Goal: Task Accomplishment & Management: Use online tool/utility

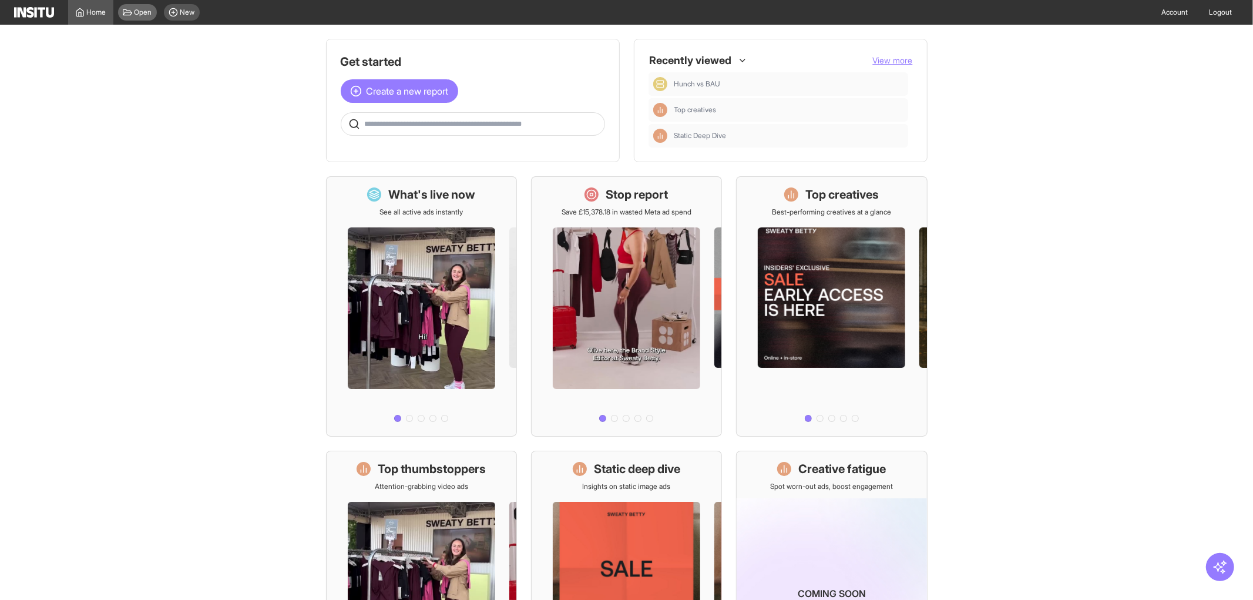
click at [135, 10] on span "Open" at bounding box center [144, 12] width 18 height 9
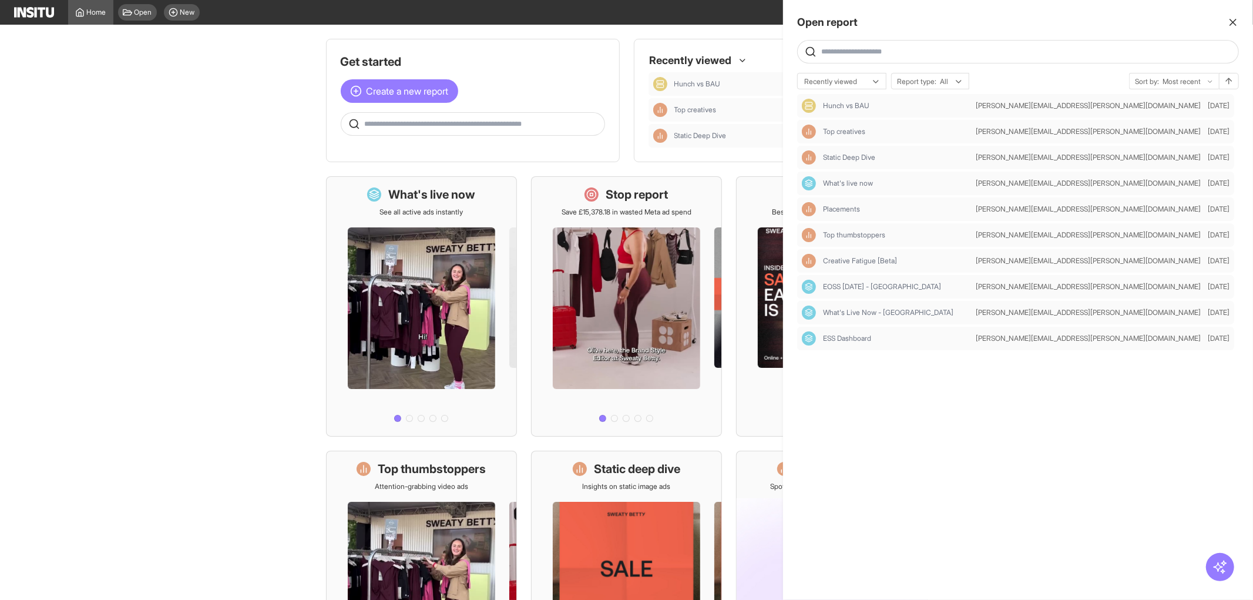
click at [100, 9] on div at bounding box center [626, 300] width 1253 height 600
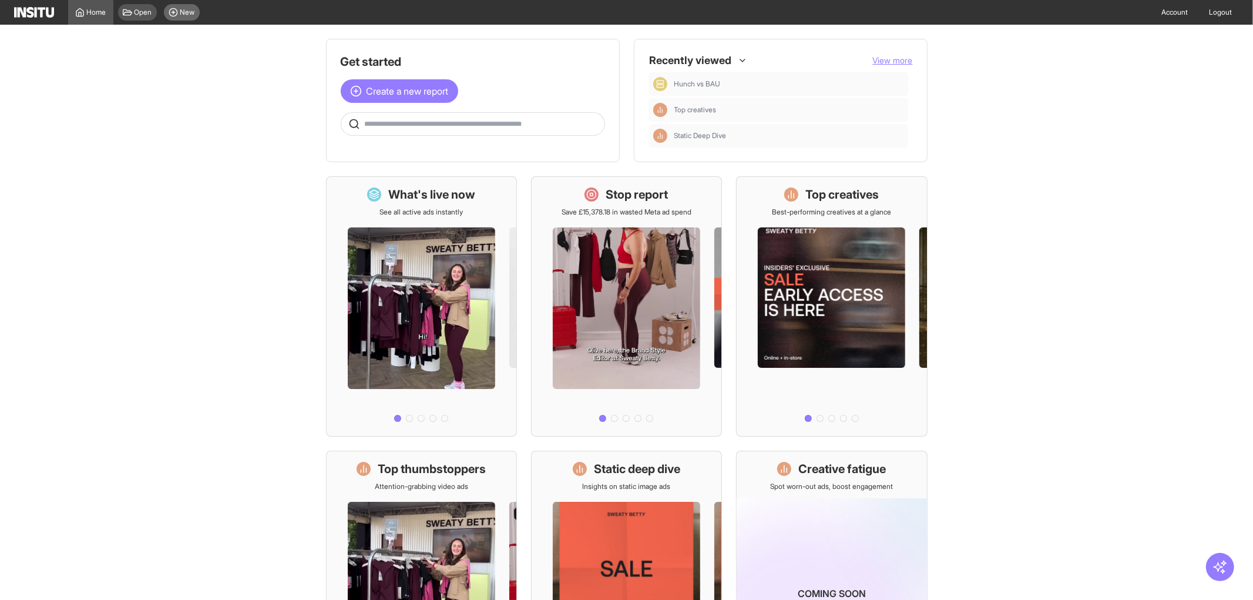
click at [173, 11] on line at bounding box center [173, 12] width 0 height 3
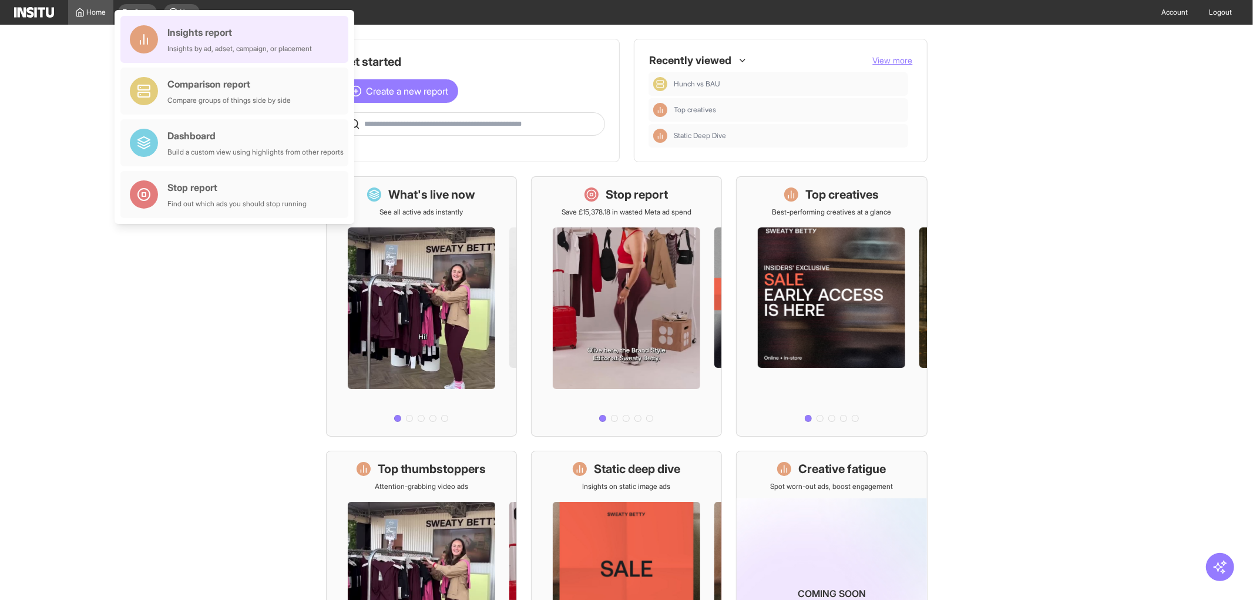
click at [227, 45] on div "Insights by ad, adset, campaign, or placement" at bounding box center [239, 48] width 145 height 9
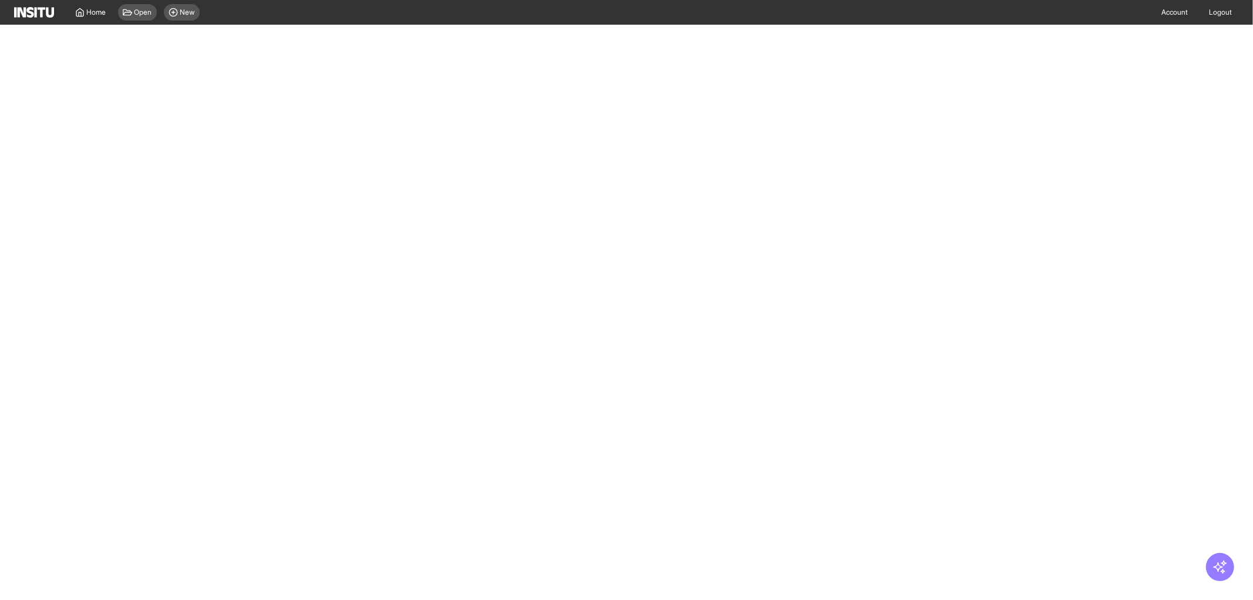
select select "**"
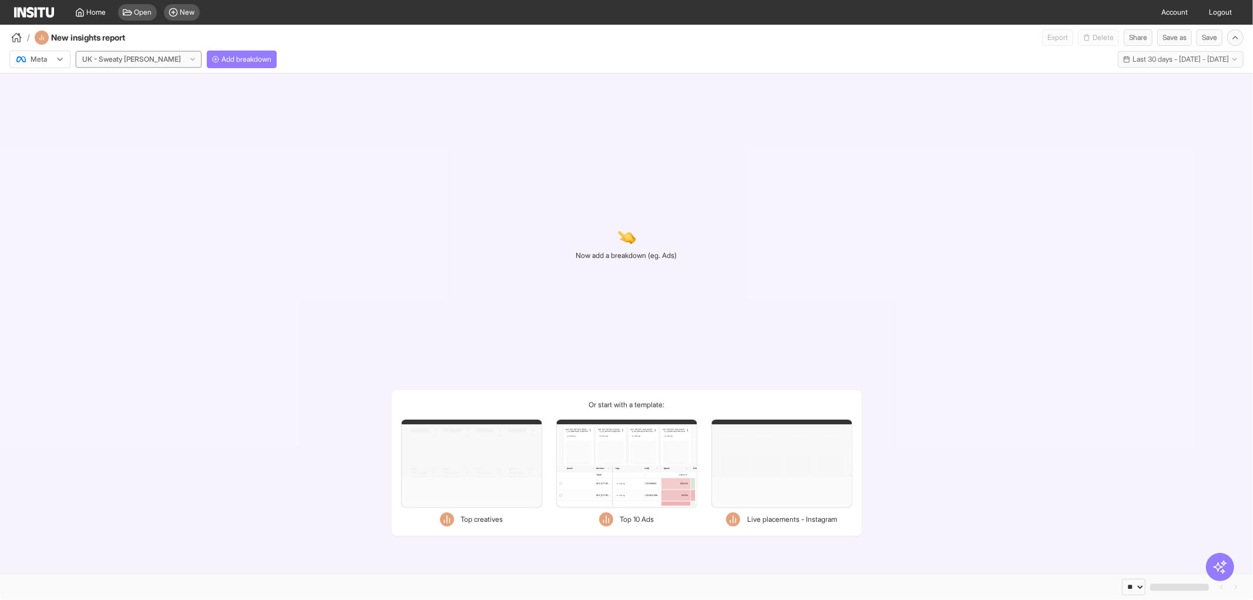
click at [138, 61] on div at bounding box center [131, 59] width 101 height 12
click at [245, 61] on button "Add breakdown" at bounding box center [242, 60] width 70 height 18
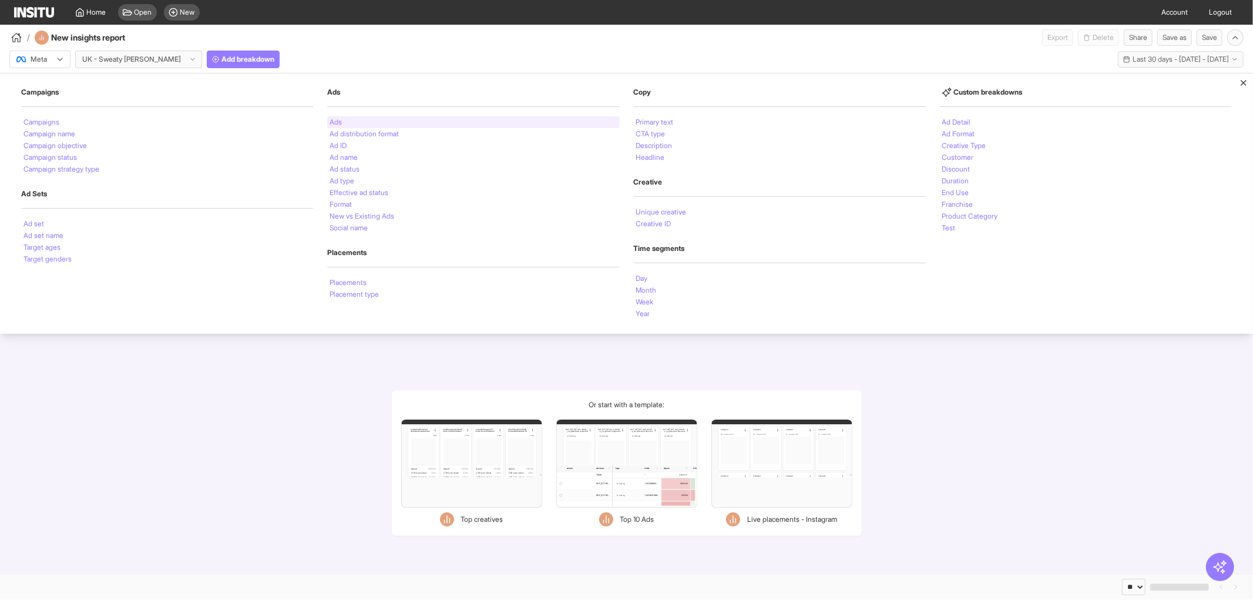
click at [352, 118] on div "Ads" at bounding box center [473, 122] width 292 height 12
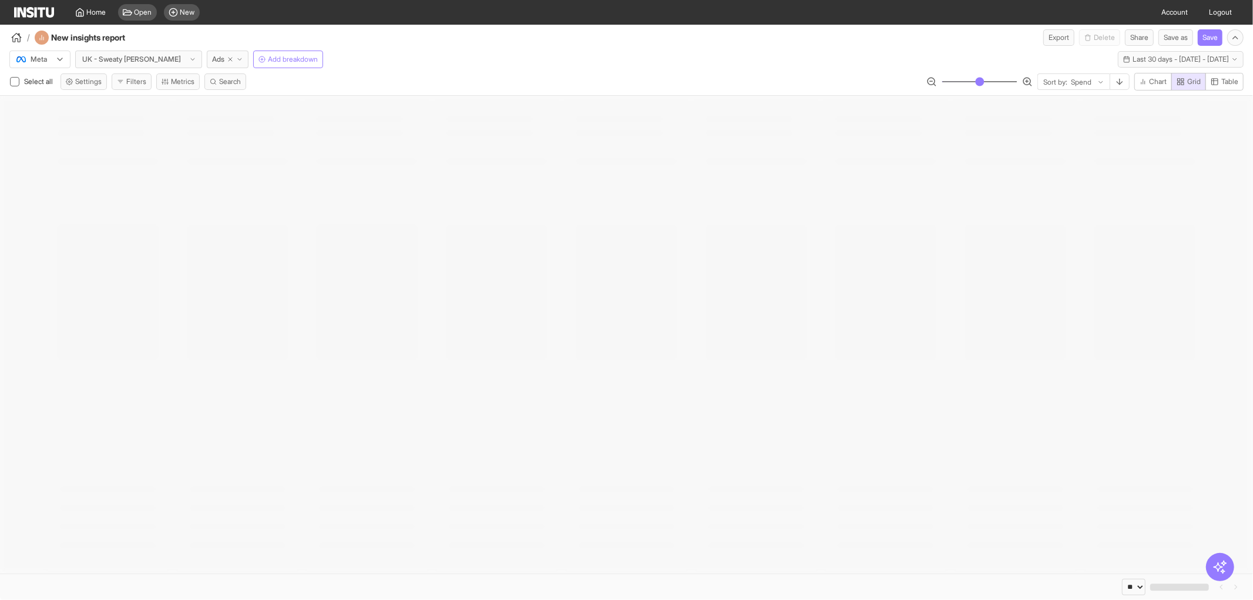
click at [139, 81] on button "Filters" at bounding box center [132, 81] width 40 height 16
click at [0, 0] on div "Format Static Video Static & Video Placement types Facebook Biz disco feed Reel…" at bounding box center [0, 0] width 0 height 0
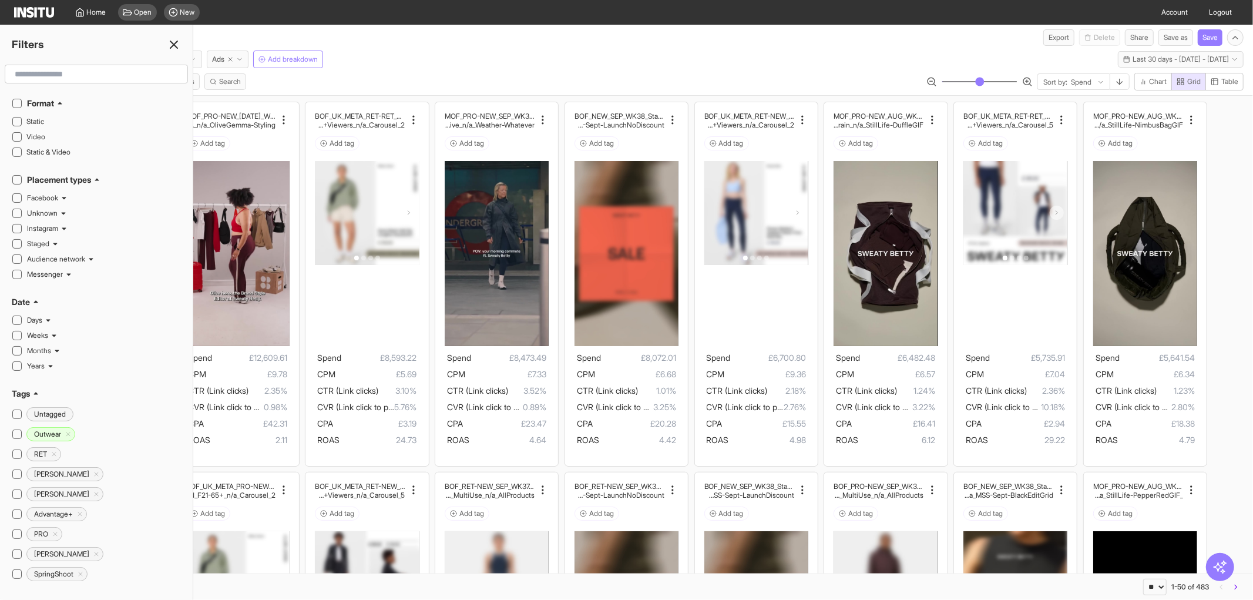
click at [342, 65] on div "Meta UK - Sweaty [PERSON_NAME] Ads Add breakdown Last 30 days - [DATE] - [DATE]…" at bounding box center [626, 57] width 1253 height 22
click at [240, 82] on span "Search" at bounding box center [230, 81] width 22 height 9
click at [78, 98] on select "**********" at bounding box center [46, 96] width 61 height 16
select select "********"
click at [16, 88] on select "**********" at bounding box center [46, 96] width 61 height 16
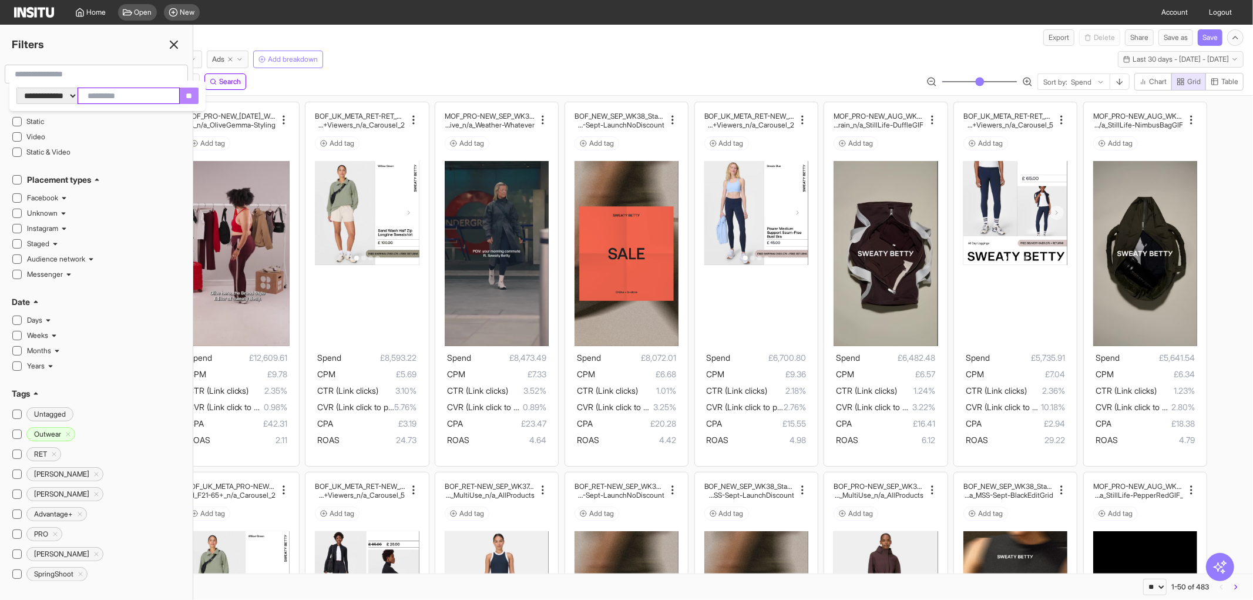
click at [136, 95] on input "text" at bounding box center [129, 96] width 102 height 16
type input "*****"
click at [199, 99] on input "**" at bounding box center [189, 96] width 19 height 16
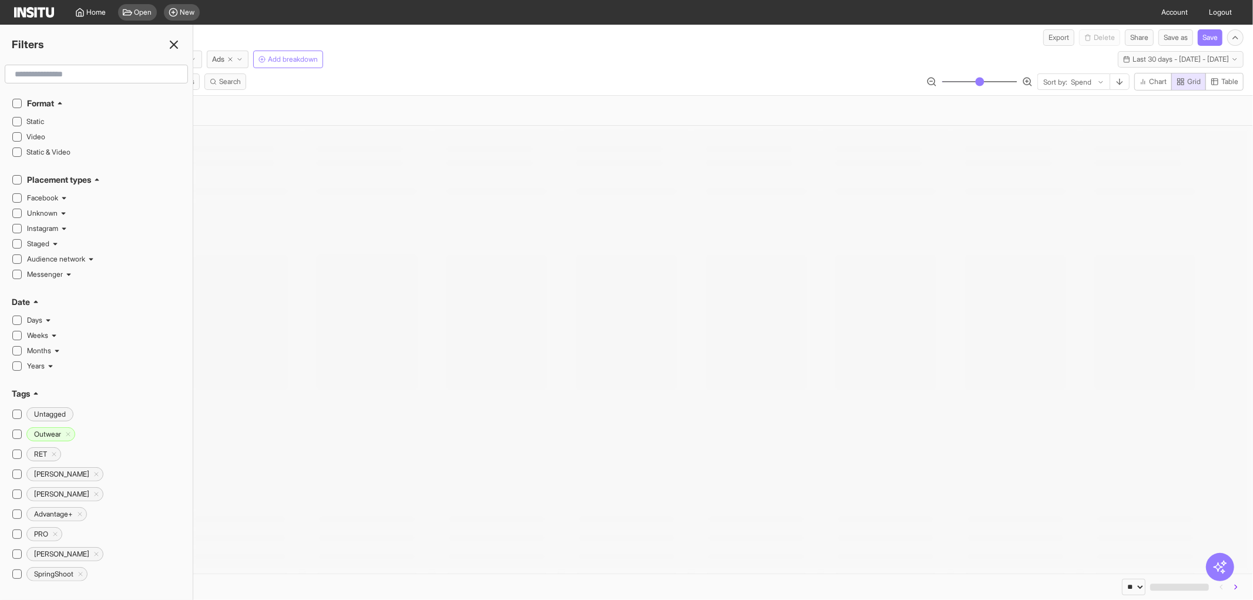
click at [389, 75] on div "Select all Settings Filters Metrics Search Sort by: Spend Chart Grid Table" at bounding box center [626, 84] width 1253 height 22
click at [168, 45] on icon at bounding box center [174, 45] width 14 height 14
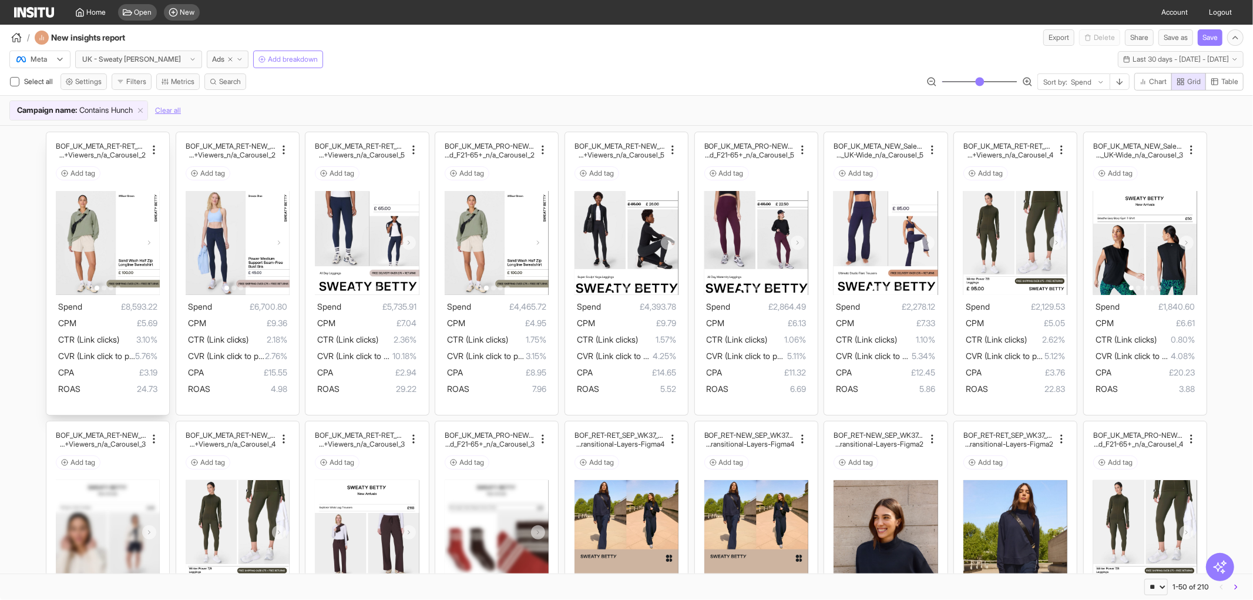
click at [112, 198] on div at bounding box center [108, 198] width 104 height 14
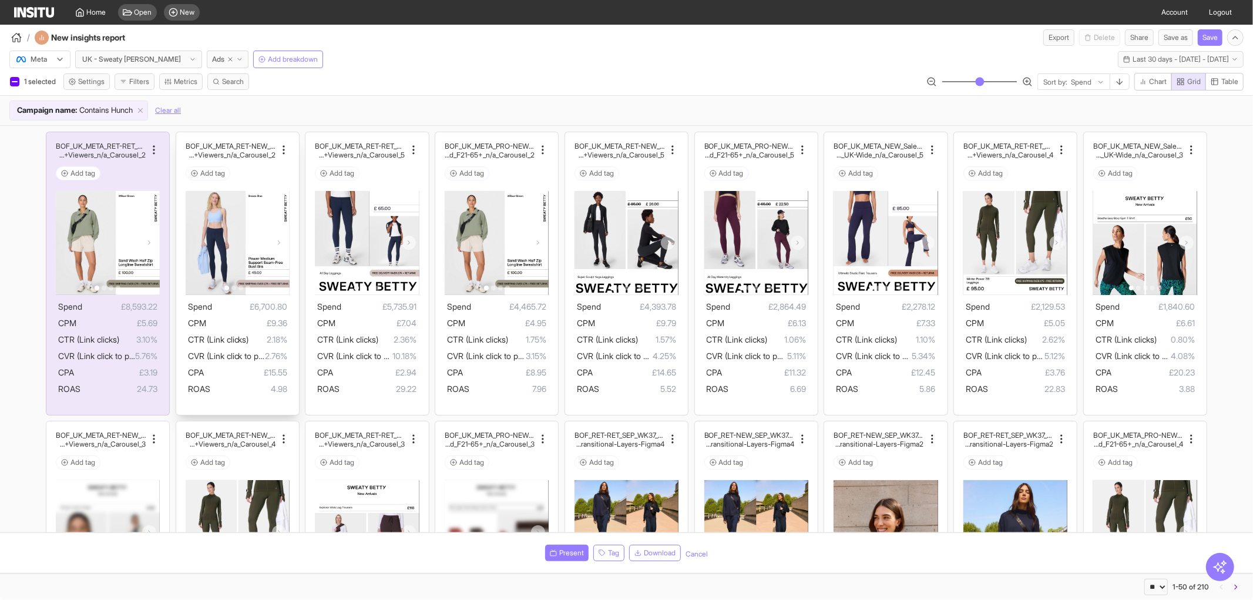
click at [249, 194] on div at bounding box center [238, 198] width 104 height 14
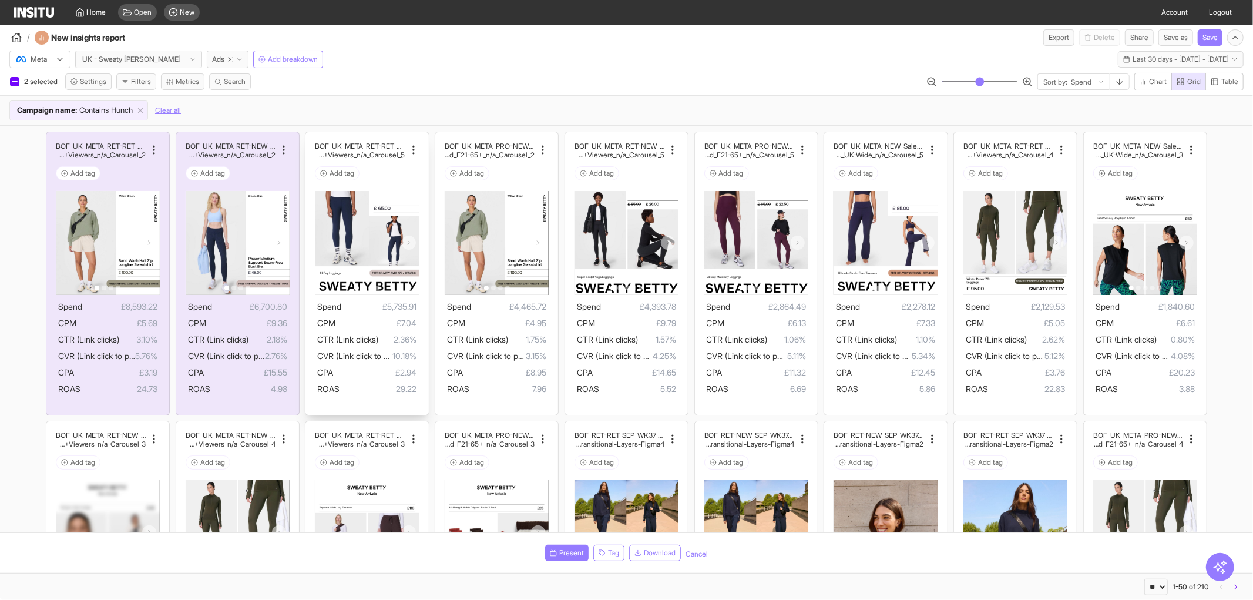
drag, startPoint x: 373, startPoint y: 192, endPoint x: 368, endPoint y: 197, distance: 7.1
click at [372, 192] on div at bounding box center [367, 198] width 104 height 14
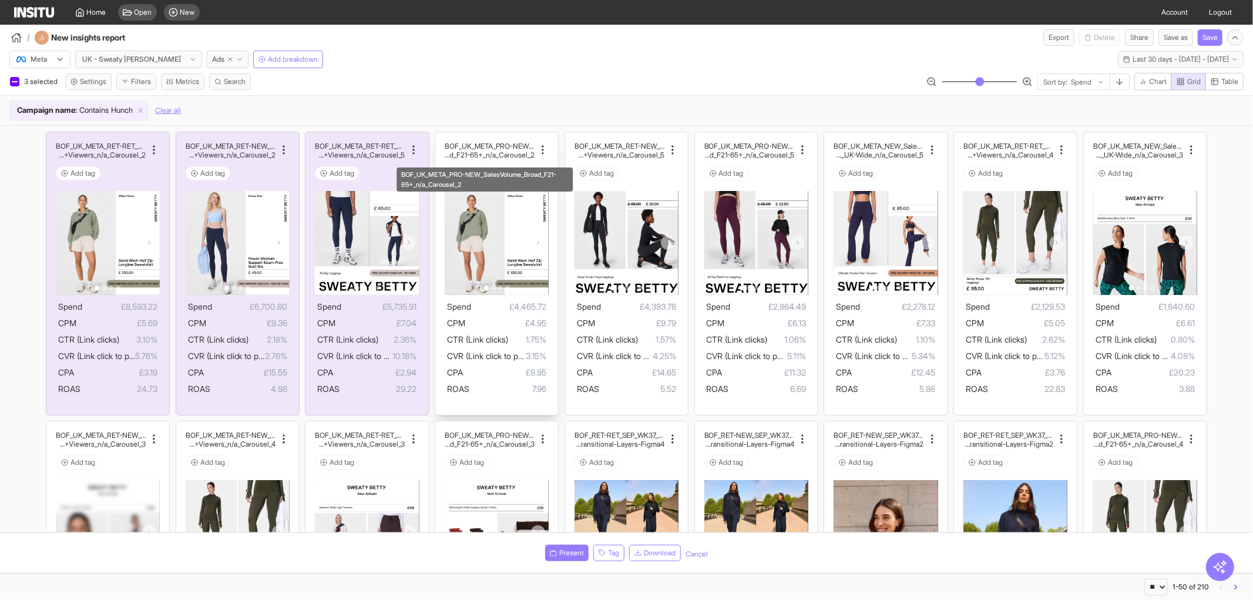
click at [468, 149] on h2 "BOF_UK_META_PRO-NEW_SalesVolum" at bounding box center [490, 146] width 90 height 9
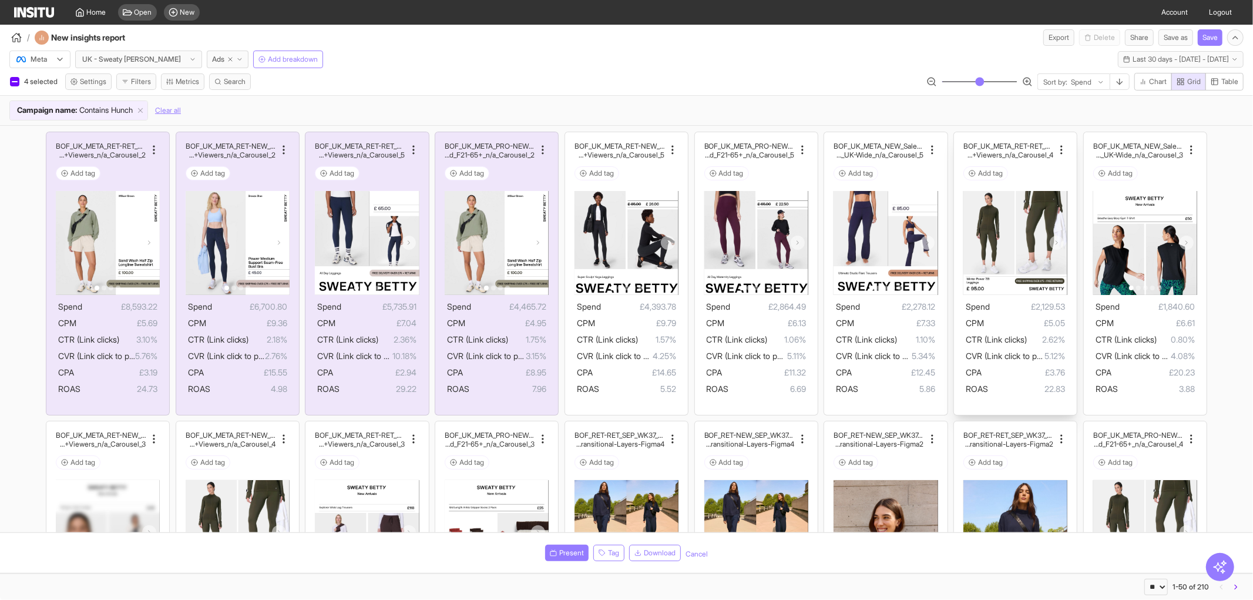
click at [990, 200] on div at bounding box center [1015, 198] width 104 height 14
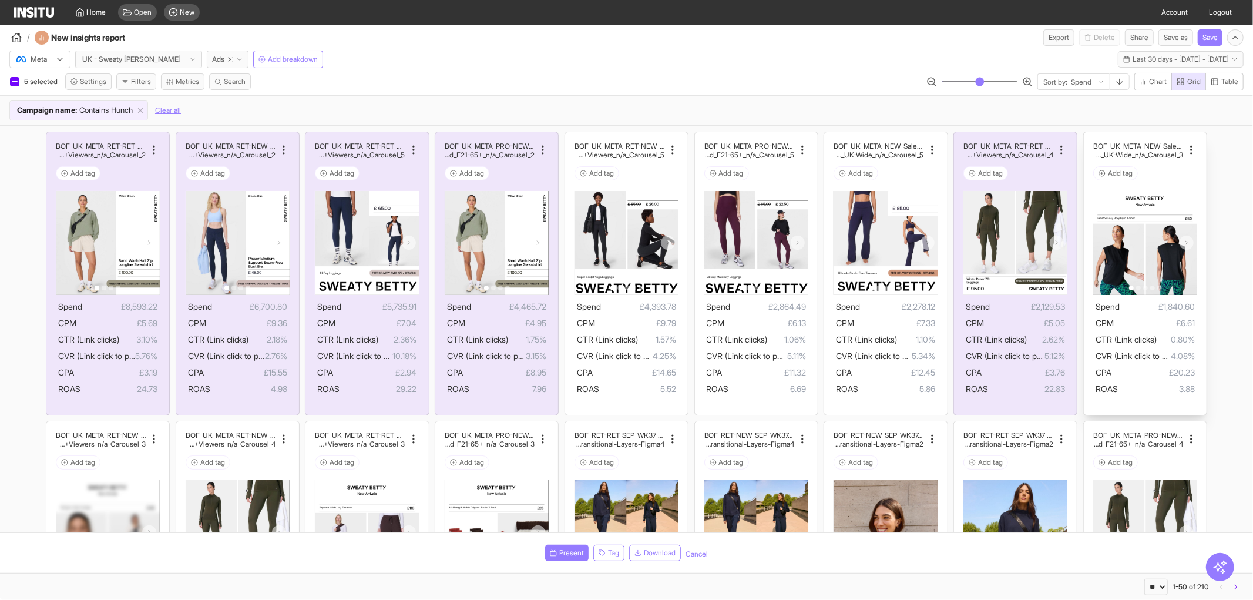
click at [1107, 204] on div at bounding box center [1145, 198] width 104 height 14
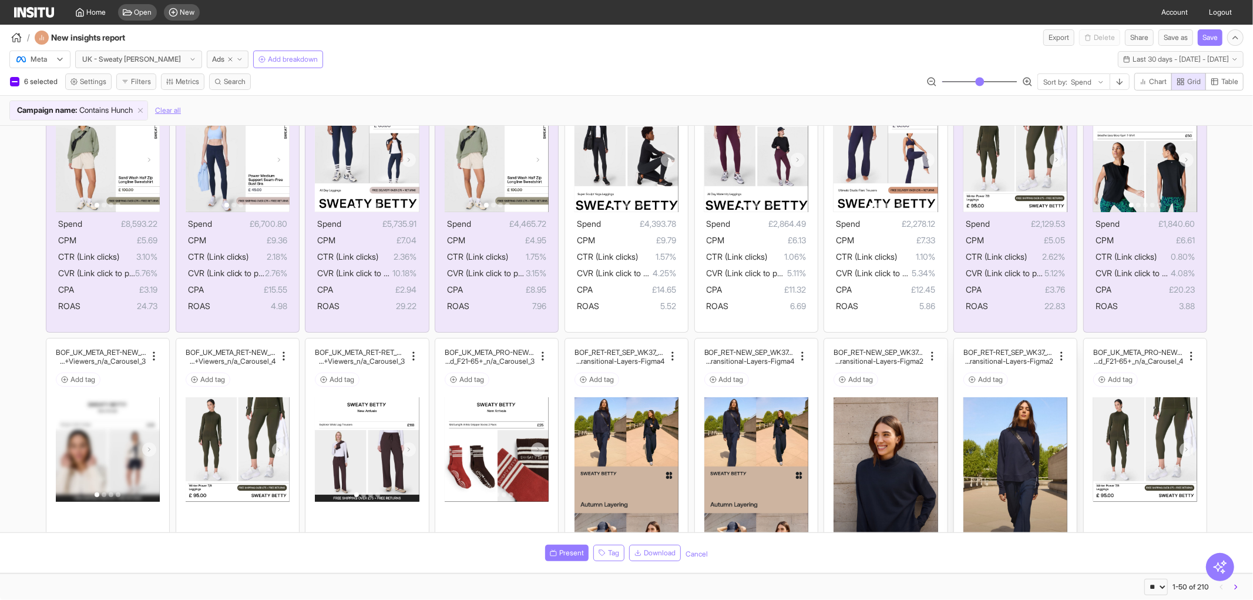
scroll to position [196, 0]
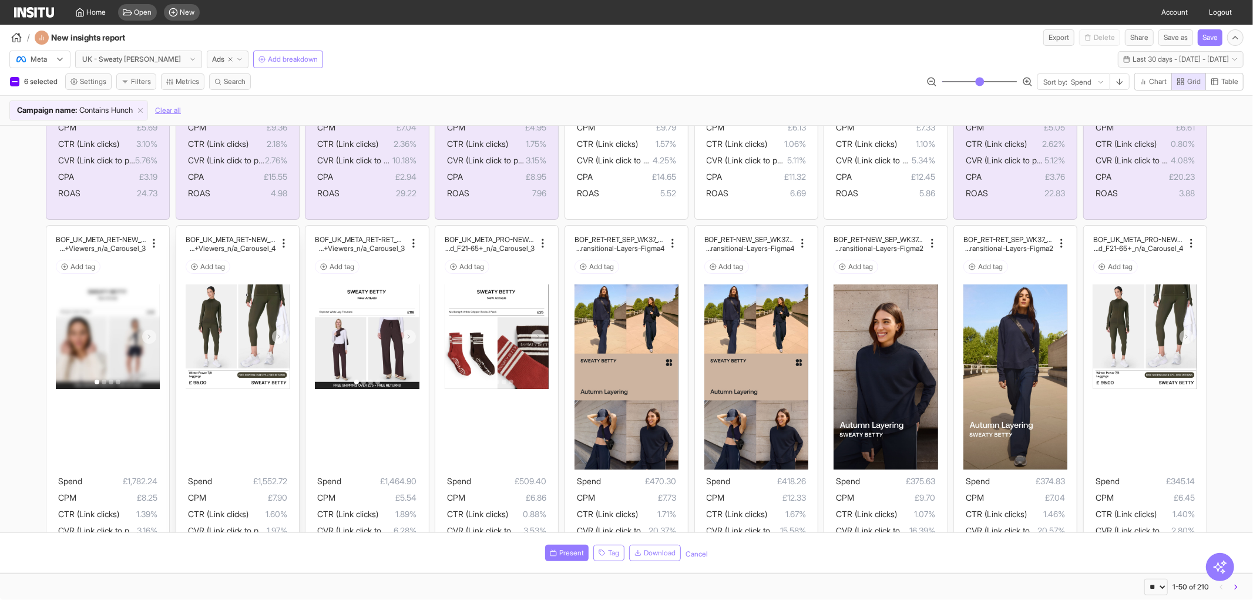
click at [258, 319] on div at bounding box center [238, 336] width 104 height 104
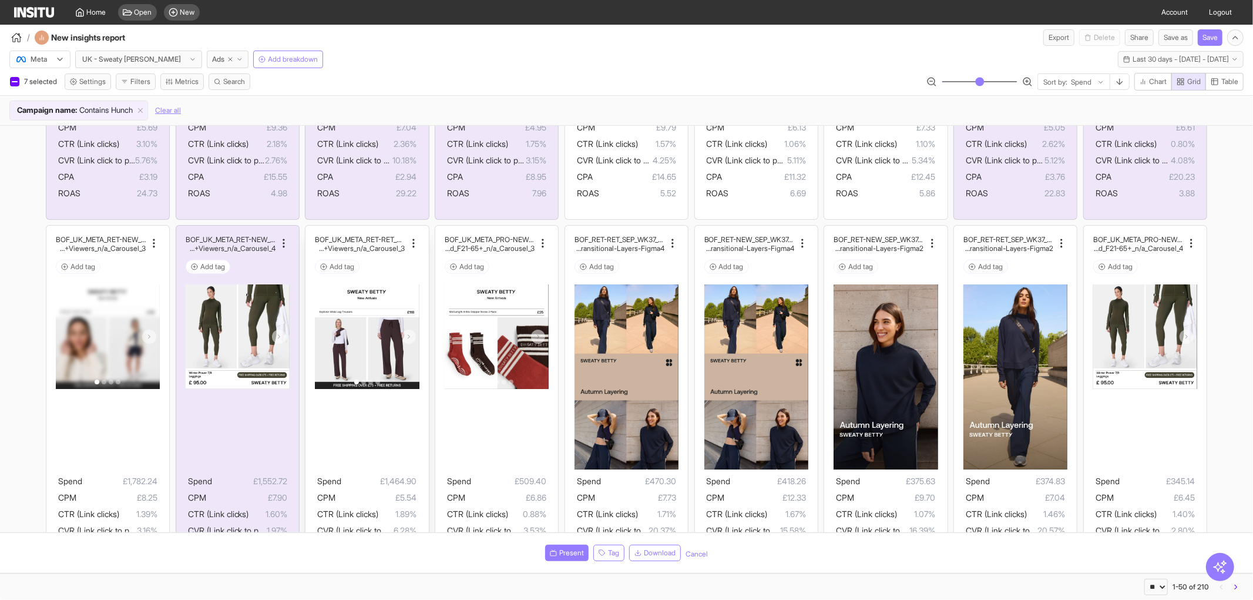
click at [324, 301] on div at bounding box center [367, 336] width 104 height 104
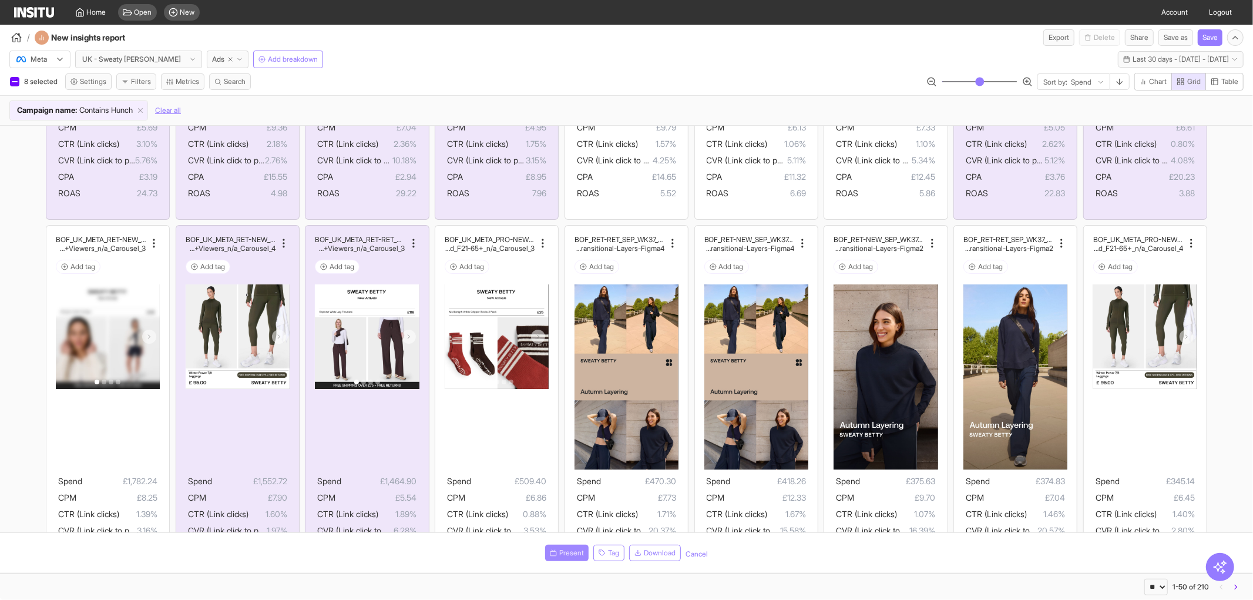
click at [576, 544] on div "Present Tag Download Cancel" at bounding box center [626, 553] width 1253 height 40
click at [565, 555] on span "Present" at bounding box center [571, 552] width 25 height 9
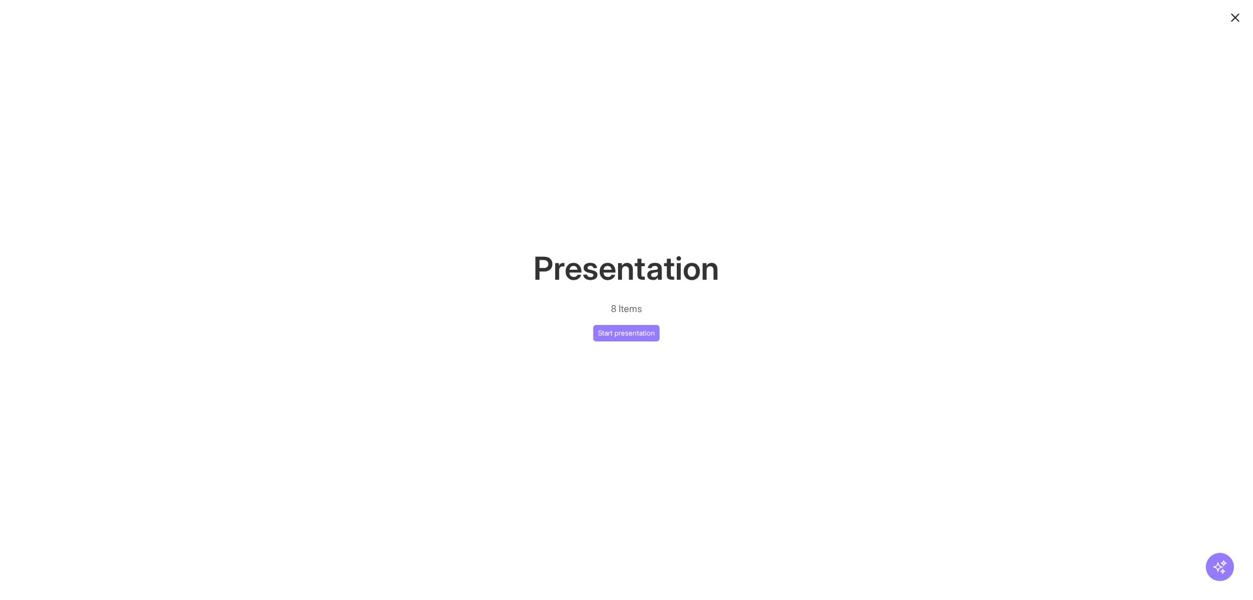
click at [633, 342] on div "Presentation 8 Items Start presentation" at bounding box center [626, 300] width 1253 height 600
click at [634, 336] on button "Start presentation" at bounding box center [626, 333] width 66 height 16
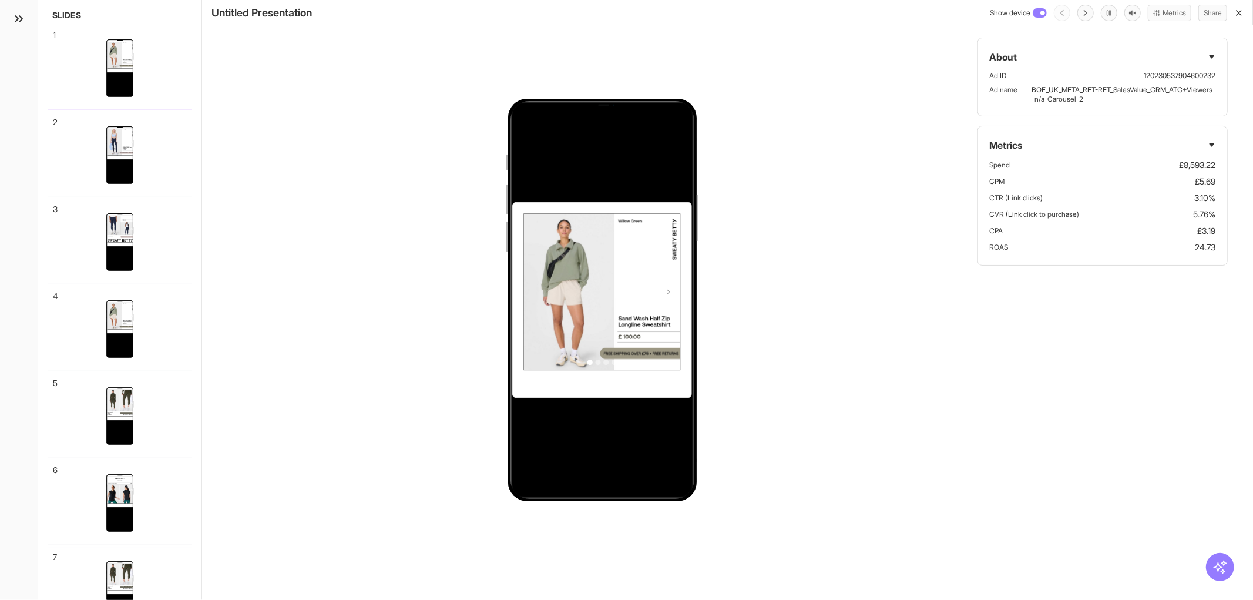
click at [462, 599] on html "Home Open New Account Logout / New insights report Export Delete Share Save as …" at bounding box center [626, 300] width 1253 height 600
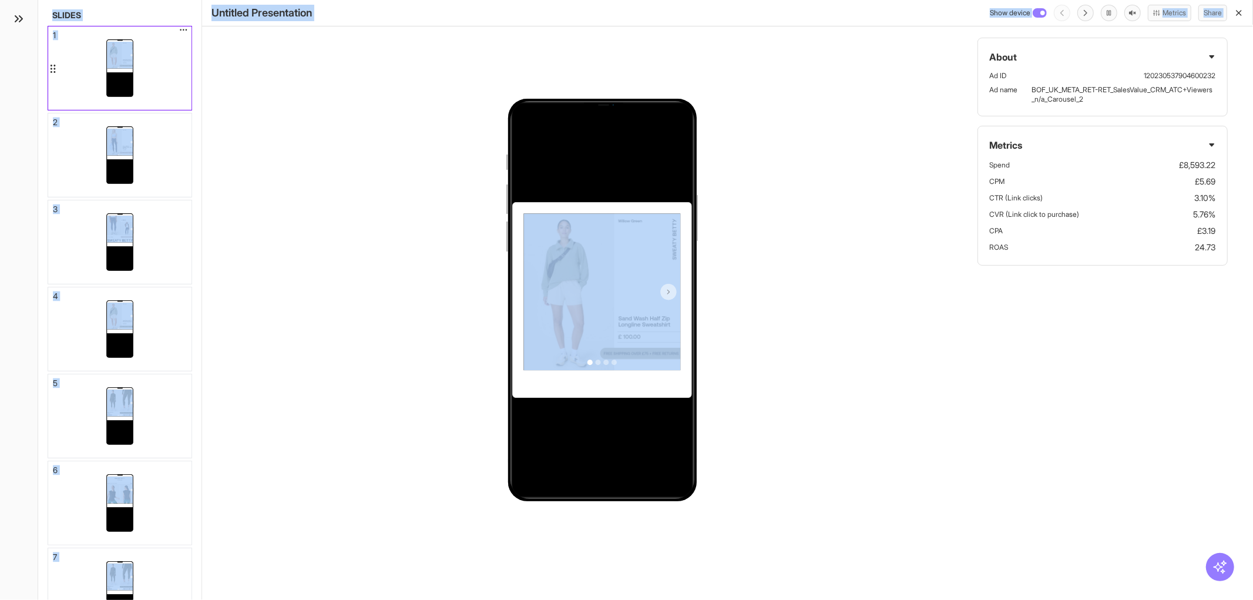
click at [152, 101] on div at bounding box center [119, 67] width 143 height 83
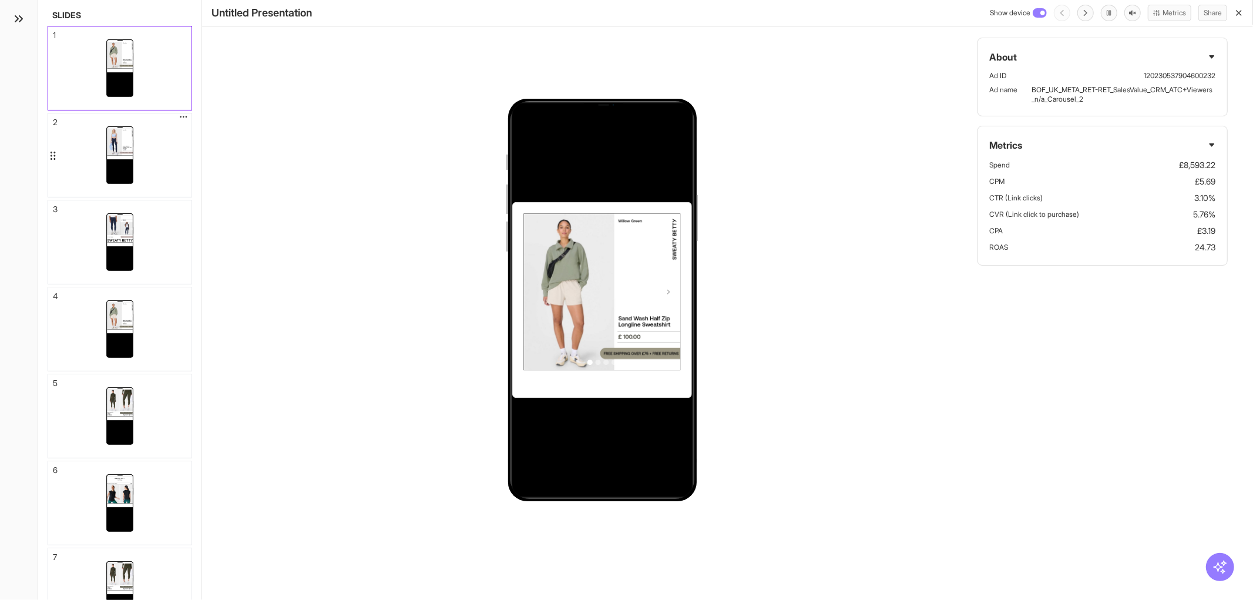
click at [157, 151] on div at bounding box center [119, 154] width 143 height 83
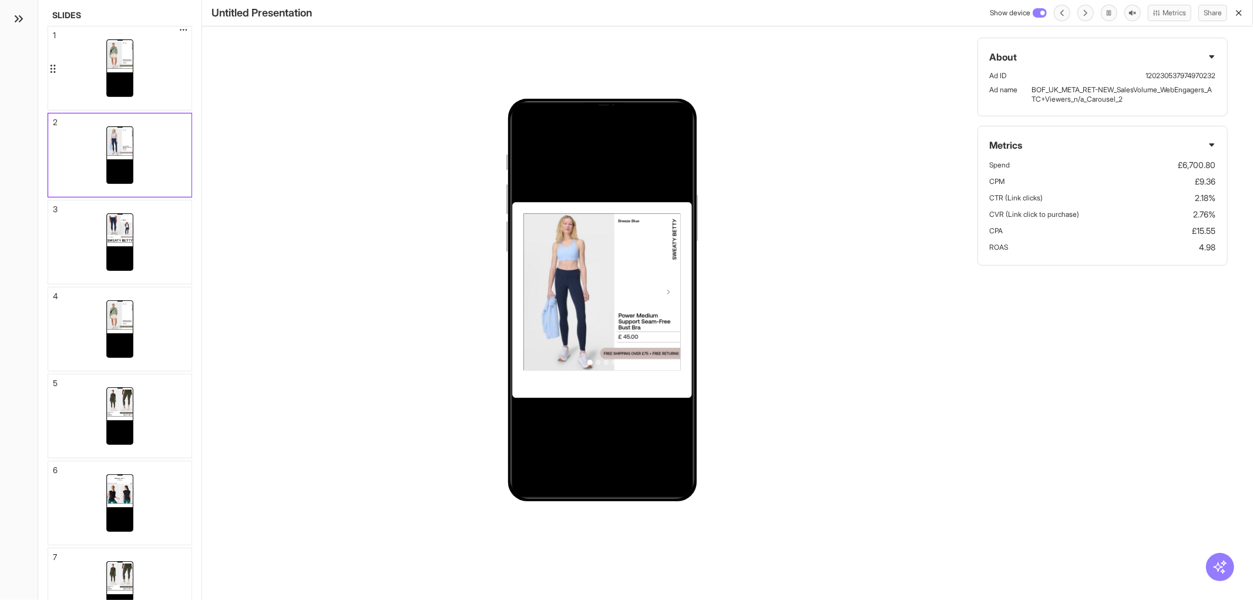
click at [125, 103] on div at bounding box center [119, 67] width 27 height 83
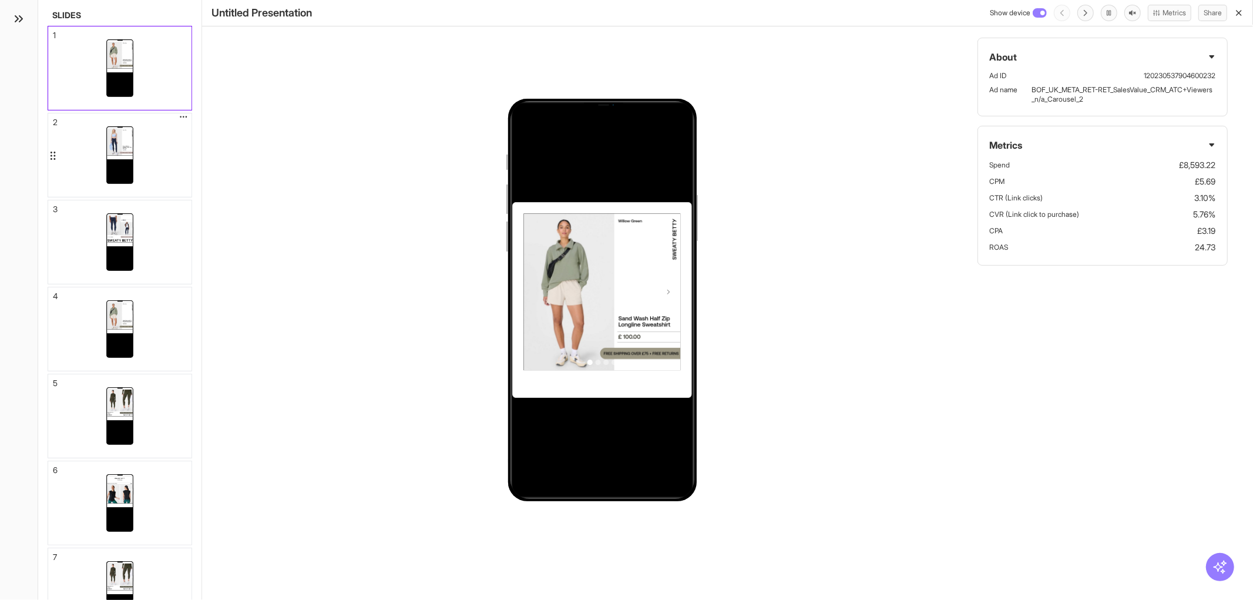
click at [130, 152] on div at bounding box center [119, 142] width 27 height 27
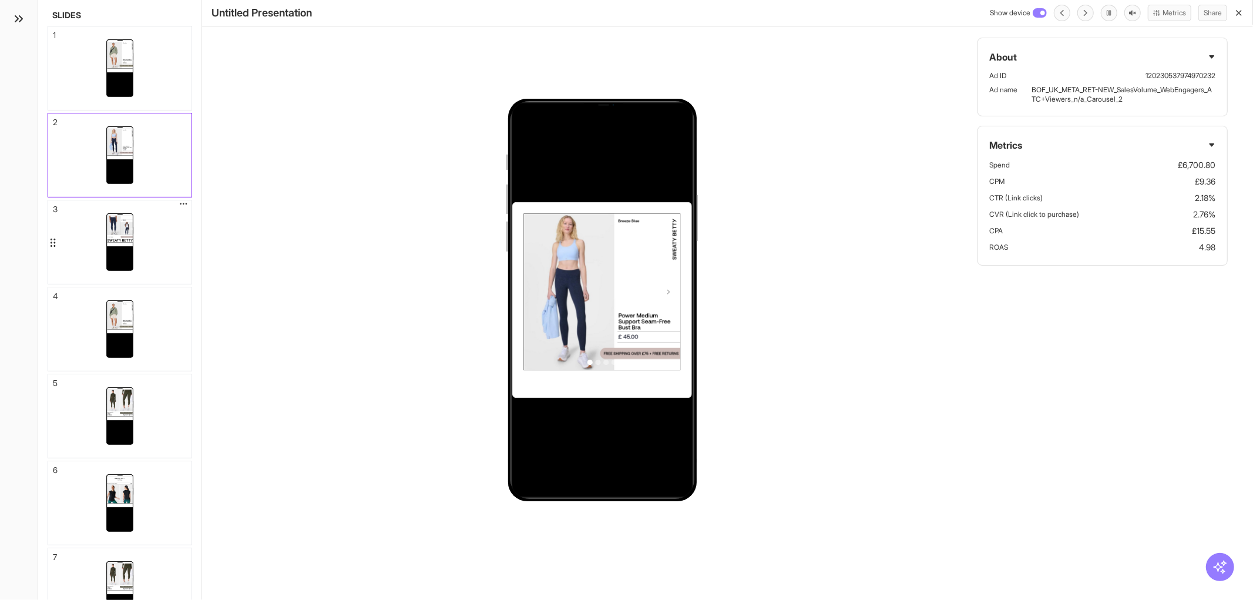
click at [141, 227] on div at bounding box center [119, 241] width 143 height 83
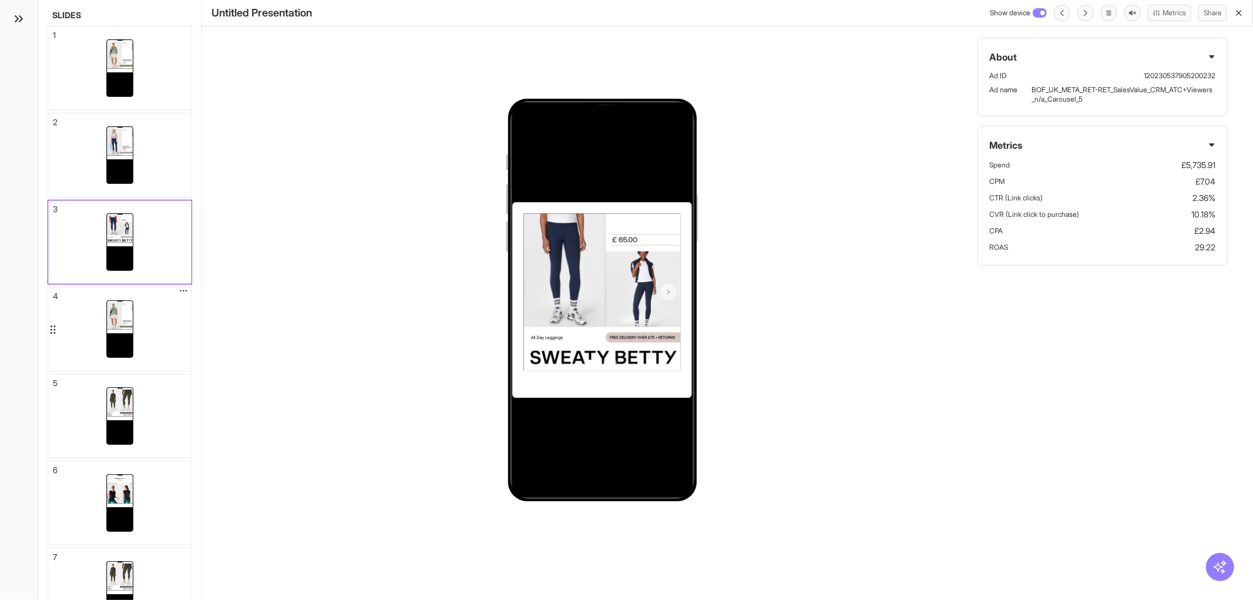
click at [124, 315] on div at bounding box center [119, 316] width 27 height 4
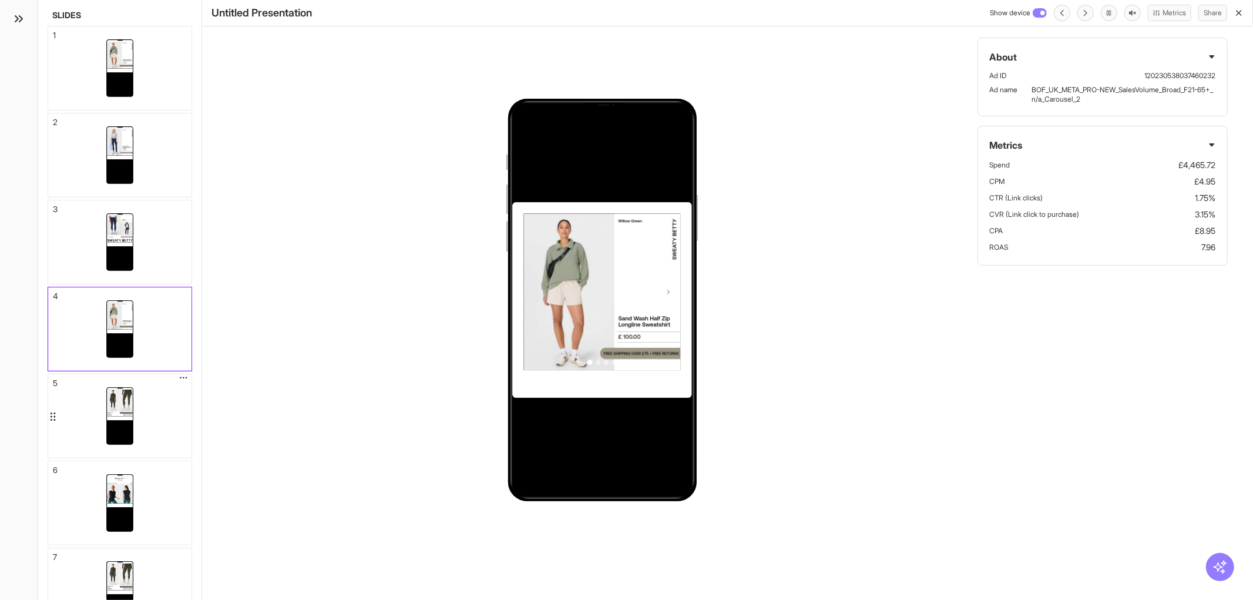
scroll to position [28, 0]
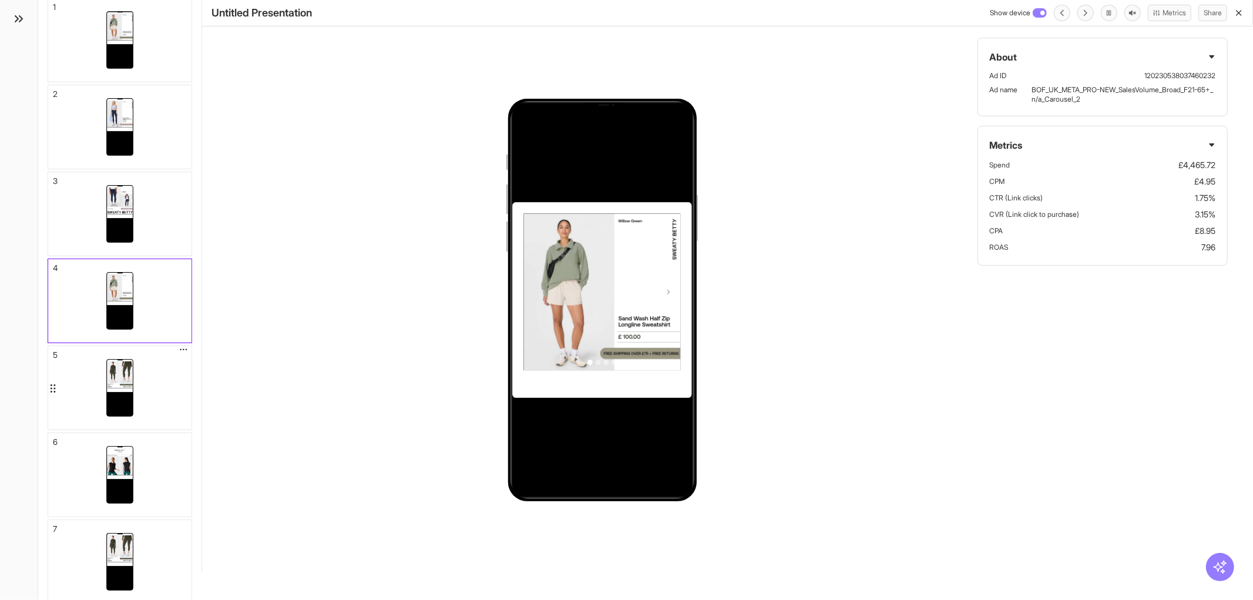
click at [125, 377] on div at bounding box center [119, 374] width 27 height 27
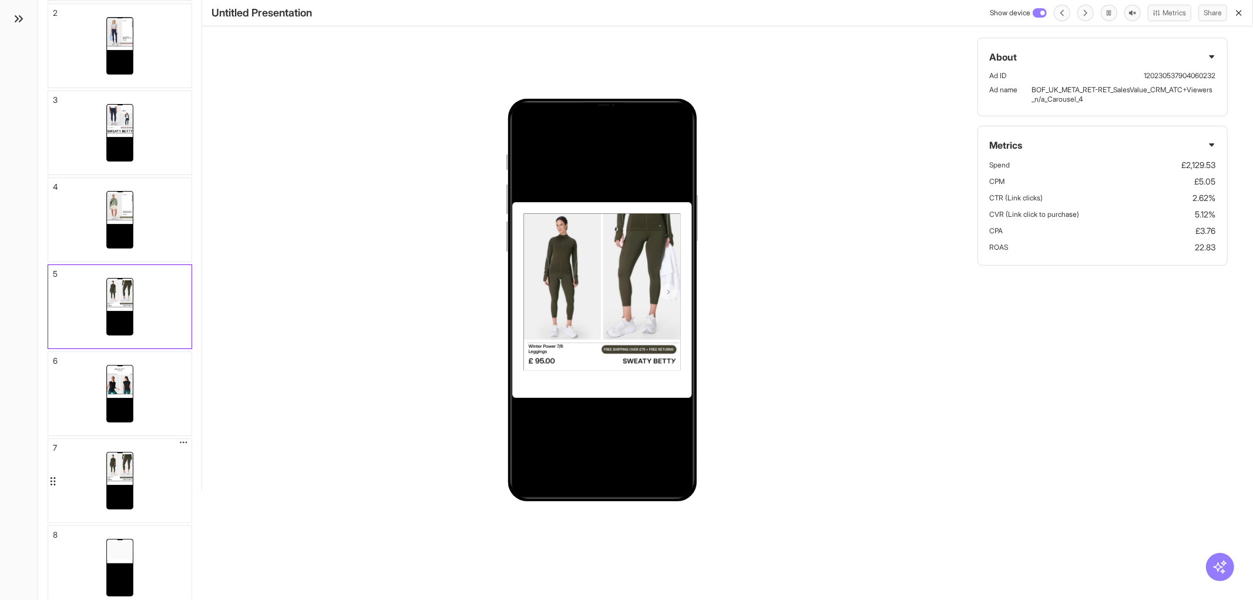
scroll to position [116, 0]
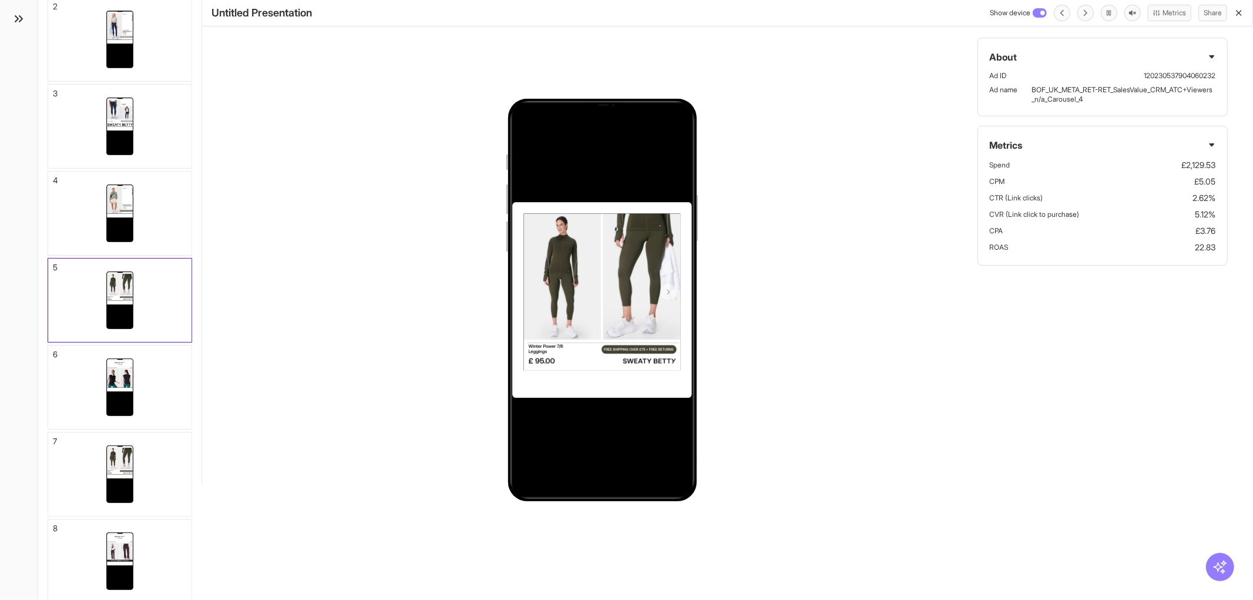
click at [398, 385] on div "About Ad ID 120230537904060232 Ad name BOF_UK_META_RET-RET_SalesValue_CRM_ATC+V…" at bounding box center [727, 300] width 1051 height 600
click at [472, 599] on html "Home Open New Account Logout / New insights report Export Delete Share Save as …" at bounding box center [626, 300] width 1253 height 600
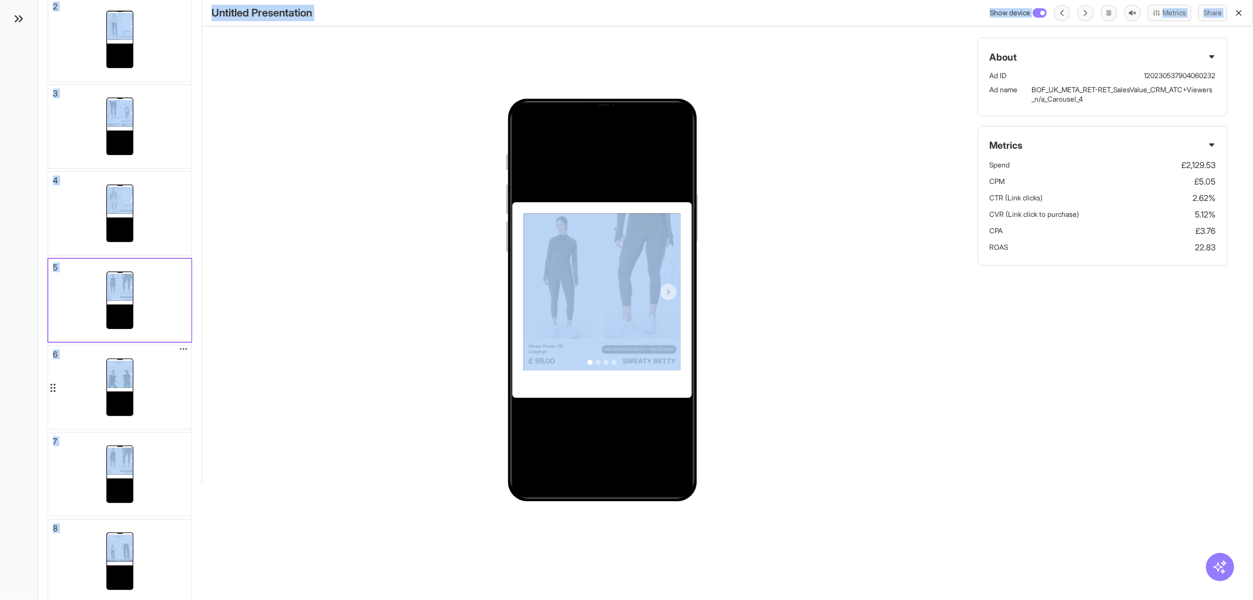
click at [177, 380] on div at bounding box center [119, 386] width 143 height 83
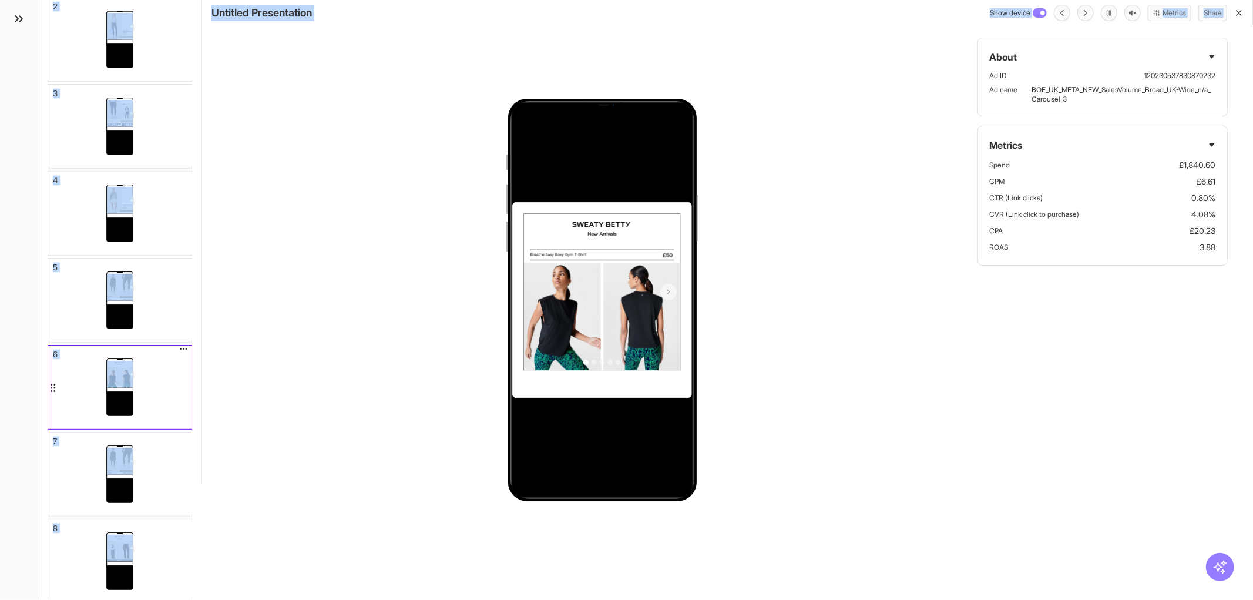
scroll to position [119, 0]
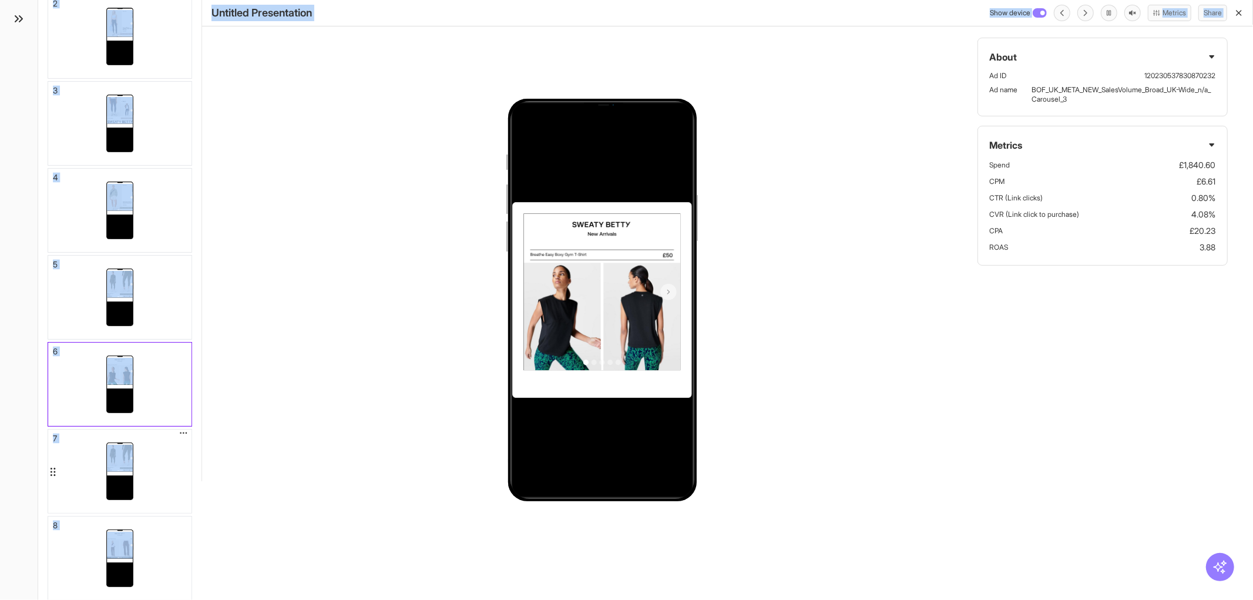
click at [122, 468] on div at bounding box center [119, 458] width 27 height 27
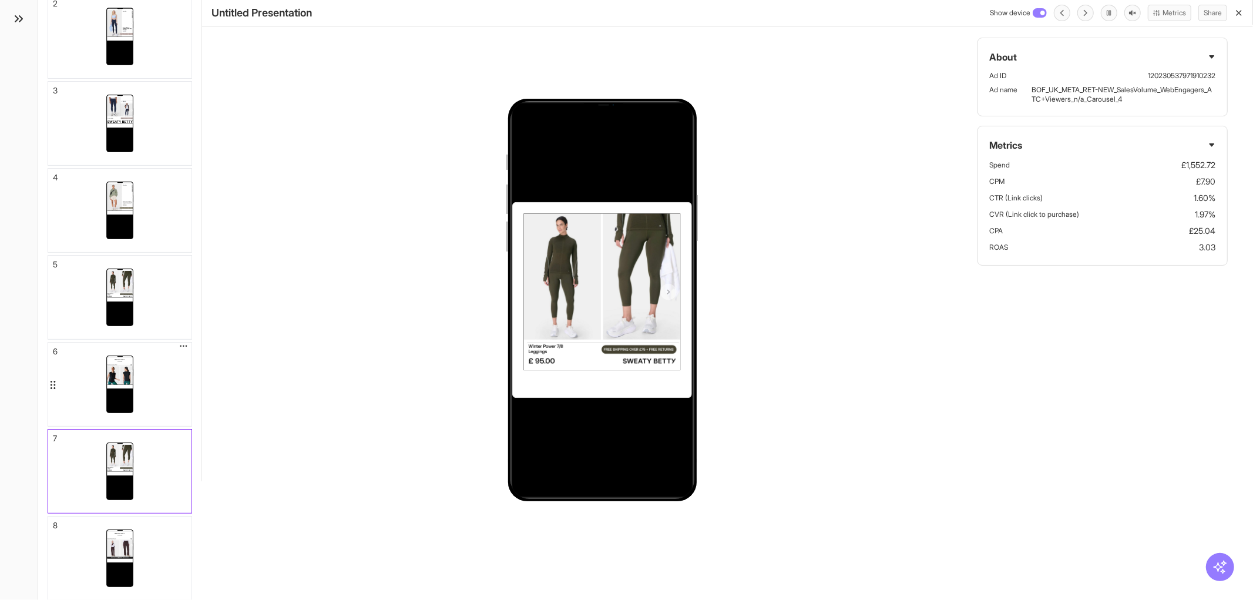
click at [136, 364] on div at bounding box center [119, 383] width 143 height 83
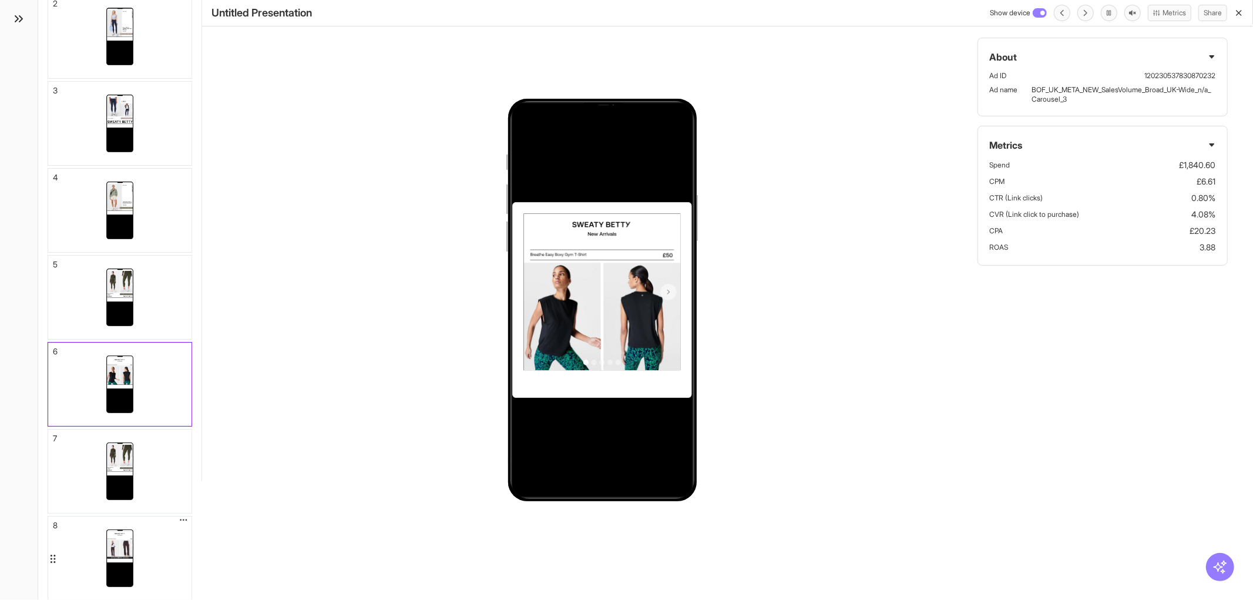
click at [120, 540] on div at bounding box center [119, 545] width 27 height 27
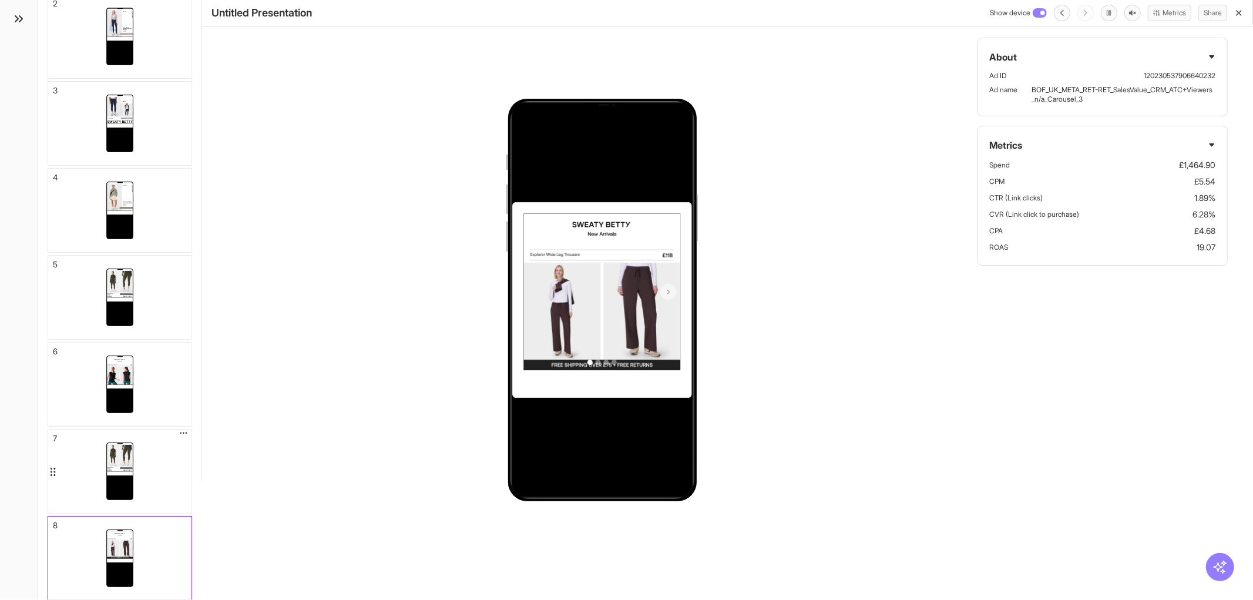
click at [139, 442] on div at bounding box center [119, 470] width 143 height 83
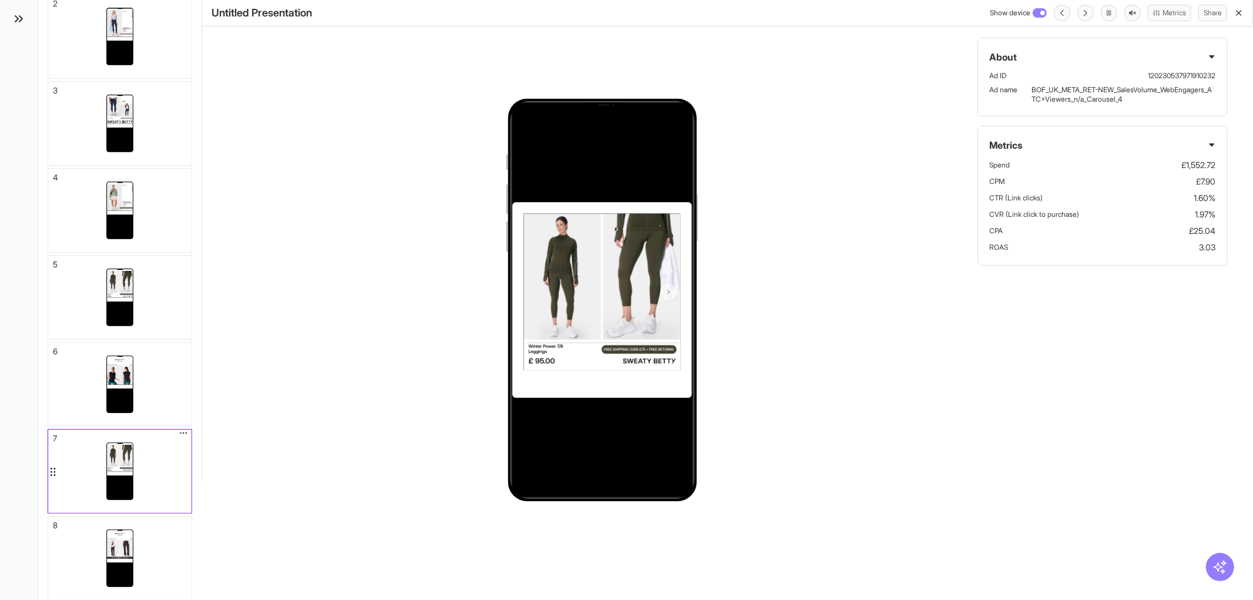
click at [147, 485] on div at bounding box center [119, 470] width 143 height 83
click at [162, 543] on div at bounding box center [119, 557] width 143 height 83
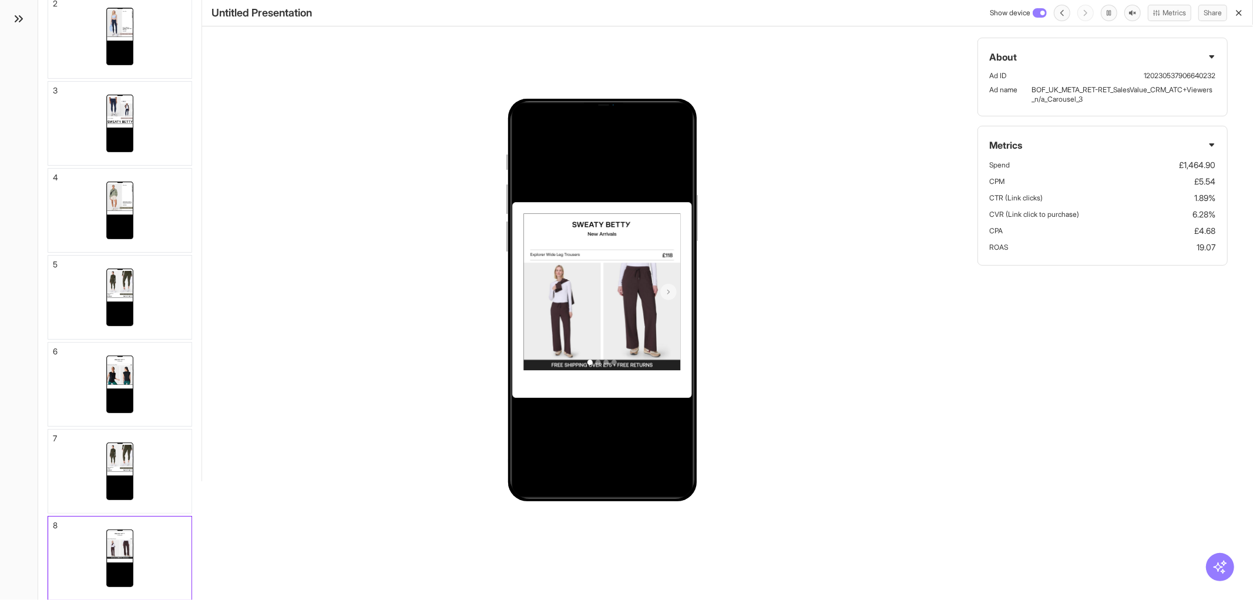
click at [365, 430] on div "About Ad ID 120230537906640232 Ad name BOF_UK_META_RET-RET_SalesValue_CRM_ATC+V…" at bounding box center [727, 300] width 1051 height 600
click at [153, 527] on div at bounding box center [119, 557] width 143 height 83
click at [130, 476] on div at bounding box center [120, 471] width 26 height 56
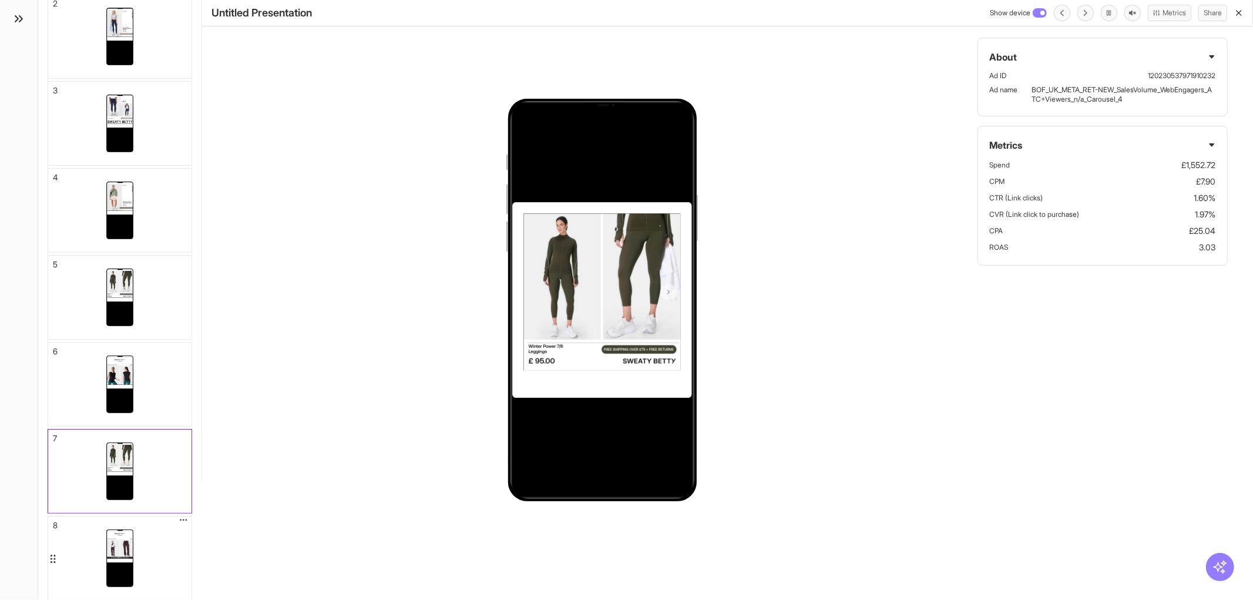
click at [142, 545] on div at bounding box center [119, 557] width 143 height 83
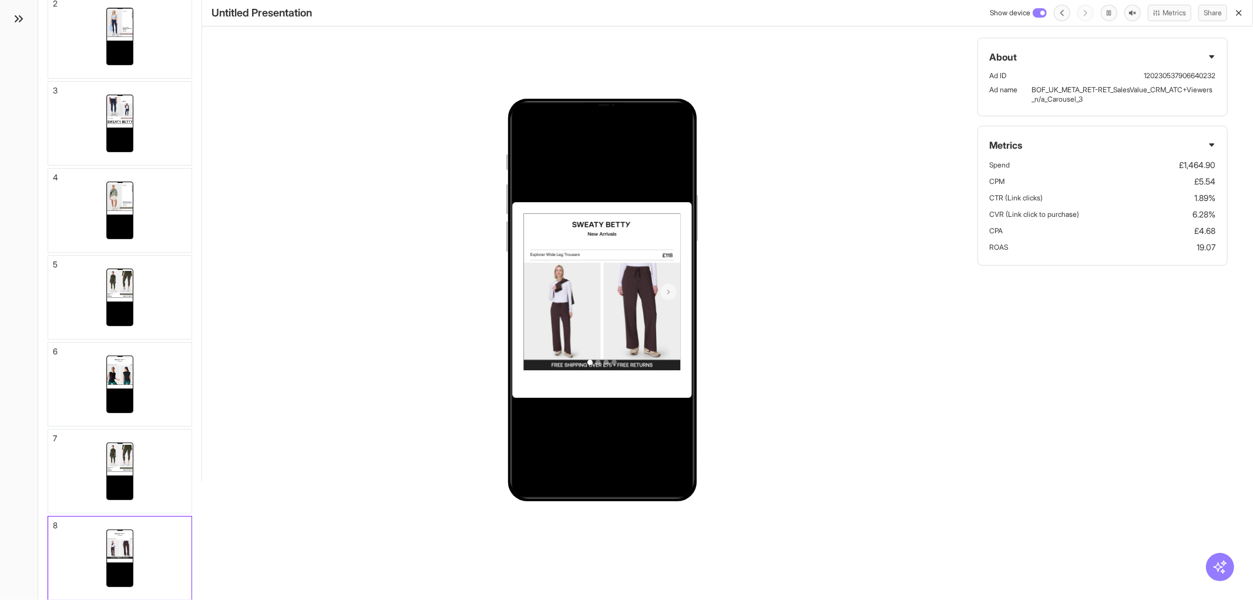
click at [796, 431] on div "About Ad ID 120230537906640232 Ad name BOF_UK_META_RET-RET_SalesValue_CRM_ATC+V…" at bounding box center [727, 300] width 1051 height 600
click at [587, 374] on div at bounding box center [602, 299] width 157 height 173
click at [590, 361] on div at bounding box center [602, 362] width 157 height 16
drag, startPoint x: 592, startPoint y: 360, endPoint x: 651, endPoint y: 360, distance: 59.3
click at [643, 360] on div at bounding box center [602, 362] width 157 height 16
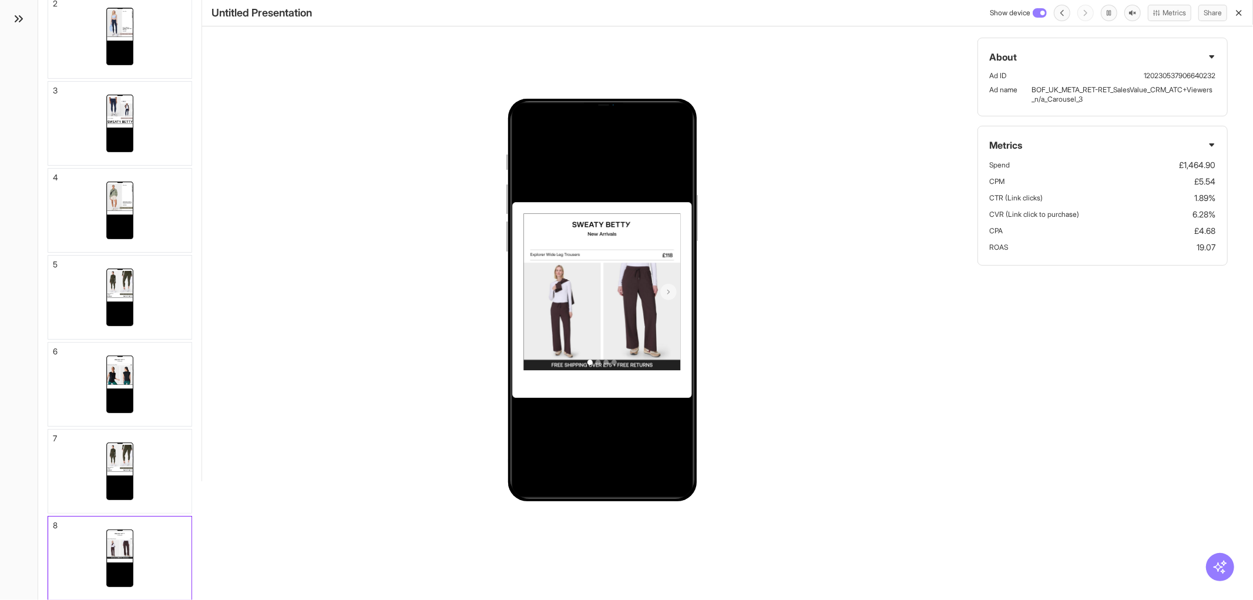
click at [746, 372] on div "About Ad ID 120230537906640232 Ad name BOF_UK_META_RET-RET_SalesValue_CRM_ATC+V…" at bounding box center [727, 300] width 1051 height 600
click at [652, 300] on div at bounding box center [602, 292] width 157 height 24
drag, startPoint x: 665, startPoint y: 293, endPoint x: 671, endPoint y: 294, distance: 6.7
click at [667, 293] on button at bounding box center [669, 292] width 16 height 16
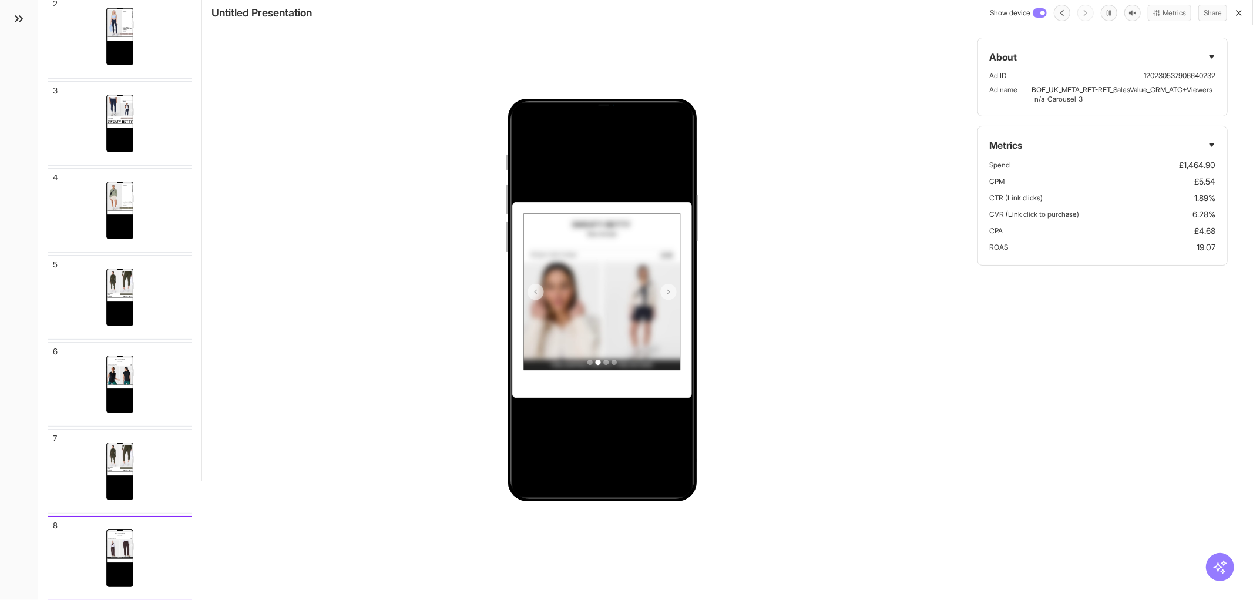
click at [672, 294] on icon at bounding box center [668, 292] width 8 height 8
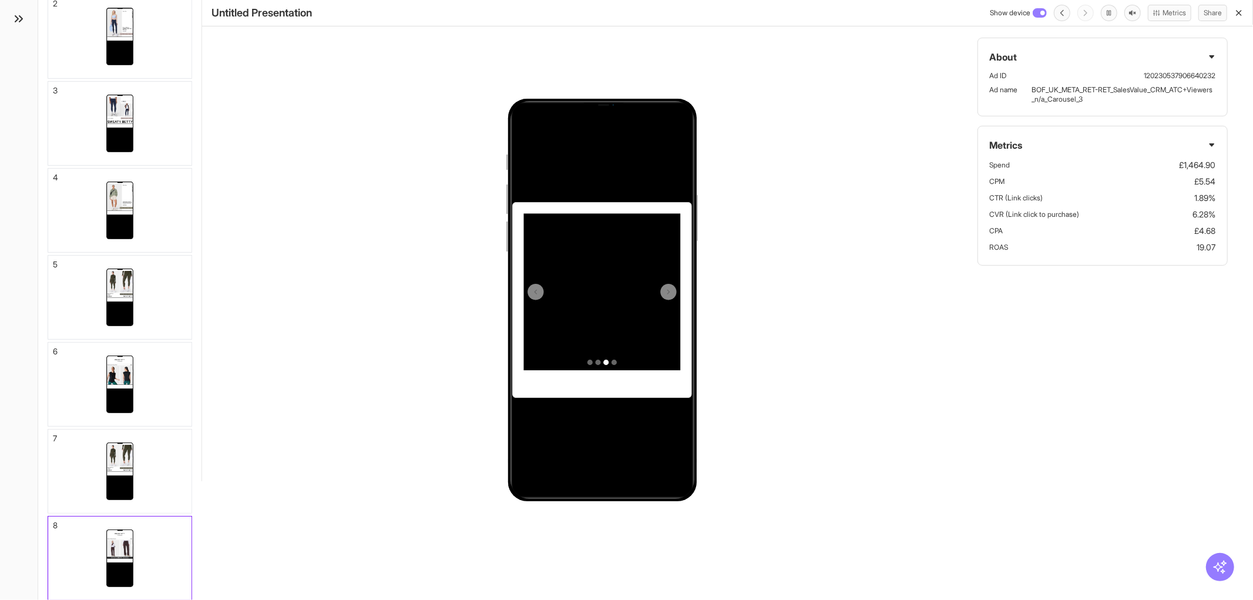
click at [878, 451] on div "About Ad ID 120230537906640232 Ad name BOF_UK_META_RET-RET_SalesValue_CRM_ATC+V…" at bounding box center [727, 300] width 1051 height 600
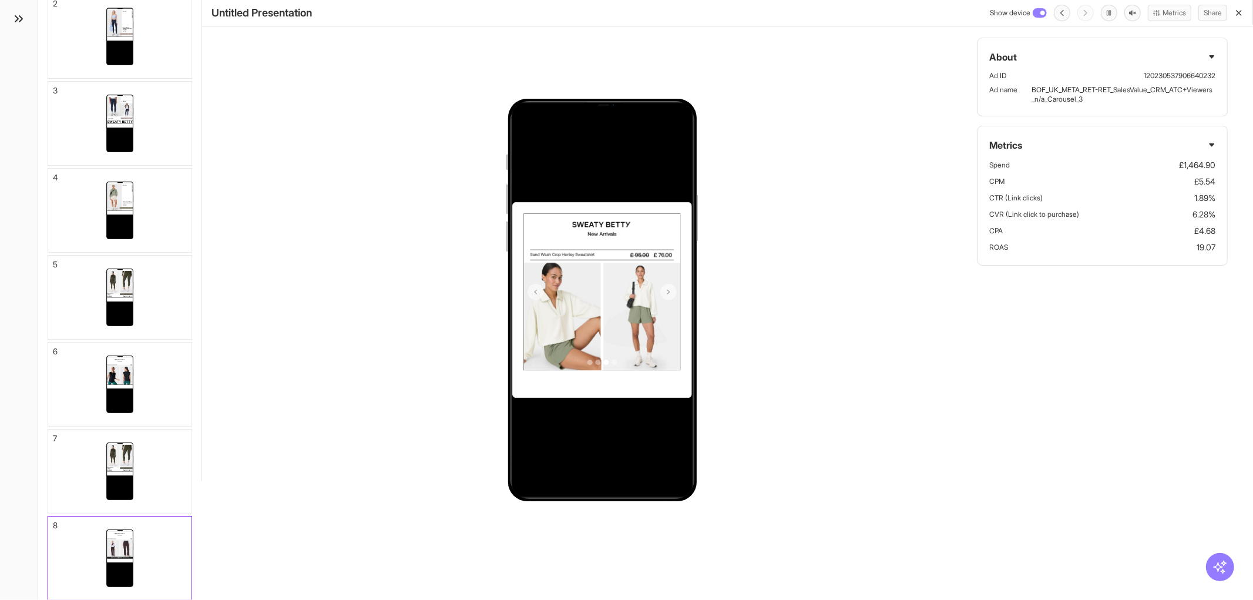
click at [525, 306] on div at bounding box center [602, 300] width 179 height 194
drag, startPoint x: 532, startPoint y: 314, endPoint x: 538, endPoint y: 303, distance: 12.4
click at [532, 314] on div at bounding box center [602, 300] width 179 height 194
click at [542, 297] on button at bounding box center [536, 292] width 16 height 16
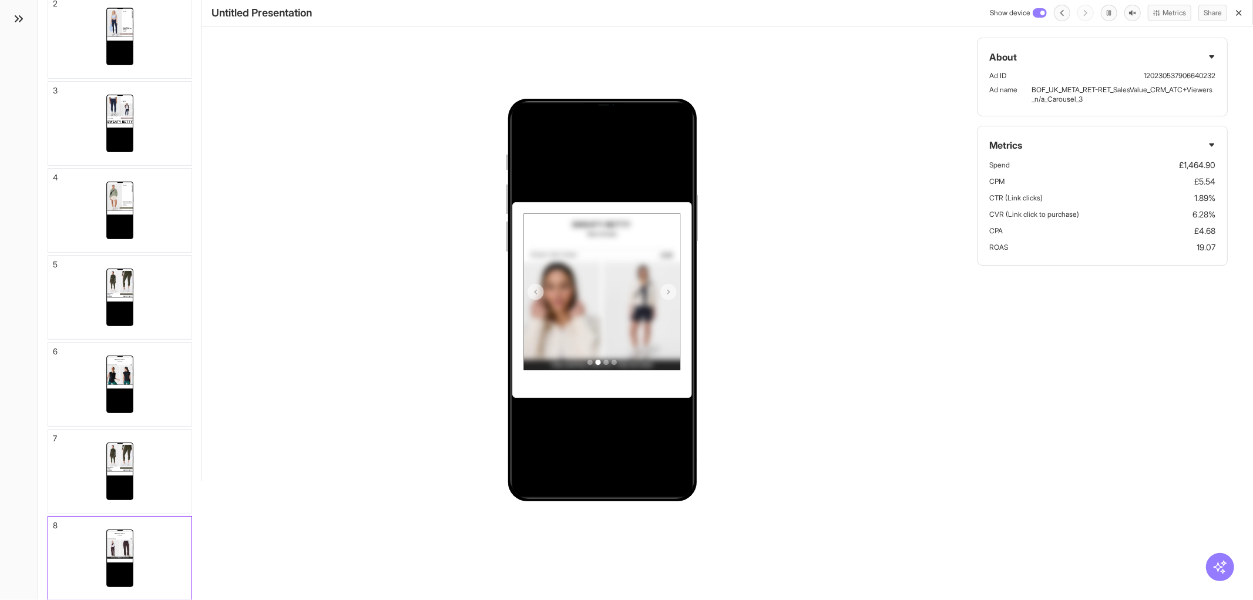
click at [542, 297] on button at bounding box center [536, 292] width 16 height 16
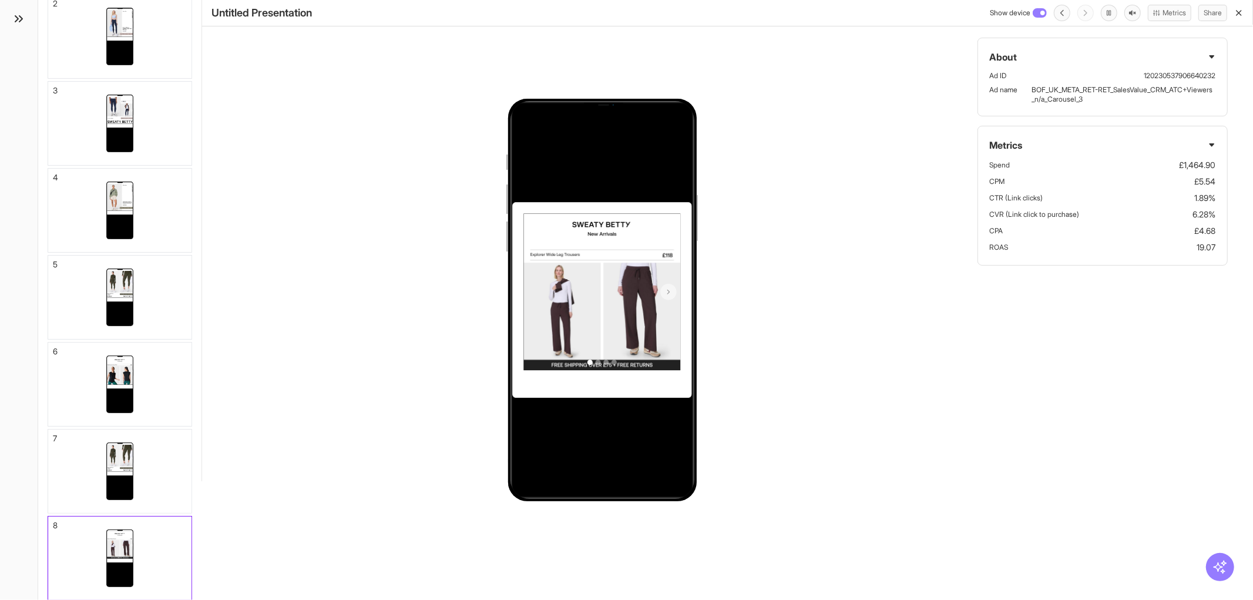
click at [767, 462] on div "About Ad ID 120230537906640232 Ad name BOF_UK_META_RET-RET_SalesValue_CRM_ATC+V…" at bounding box center [727, 300] width 1051 height 600
click at [1238, 9] on icon "button" at bounding box center [1238, 12] width 9 height 9
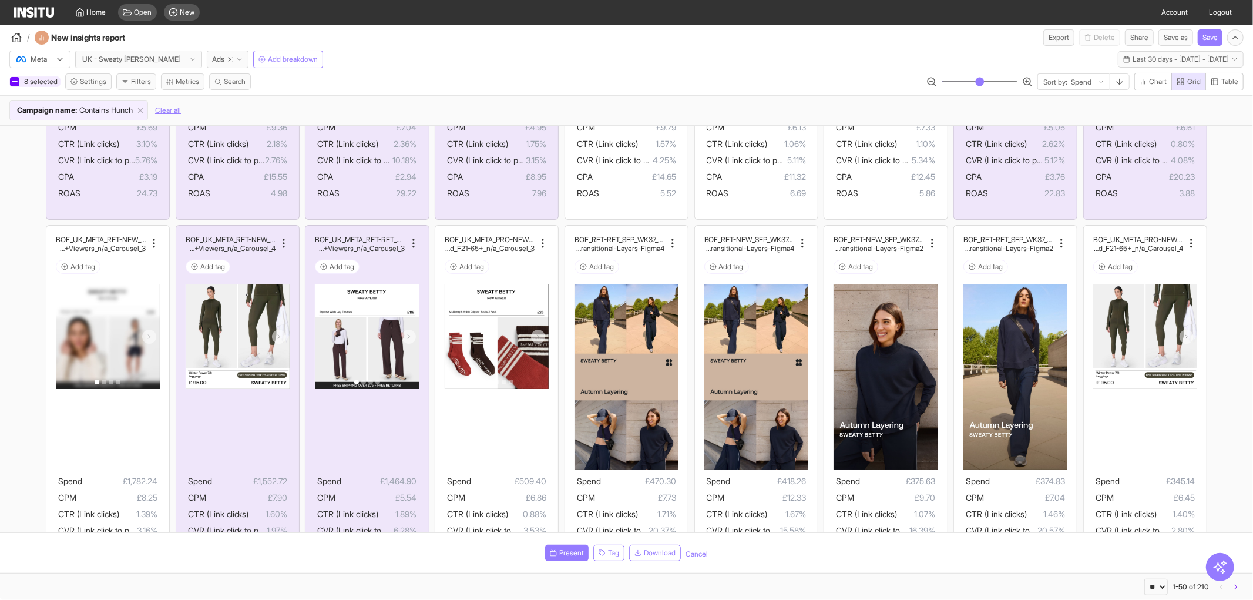
click at [11, 83] on div at bounding box center [14, 81] width 9 height 9
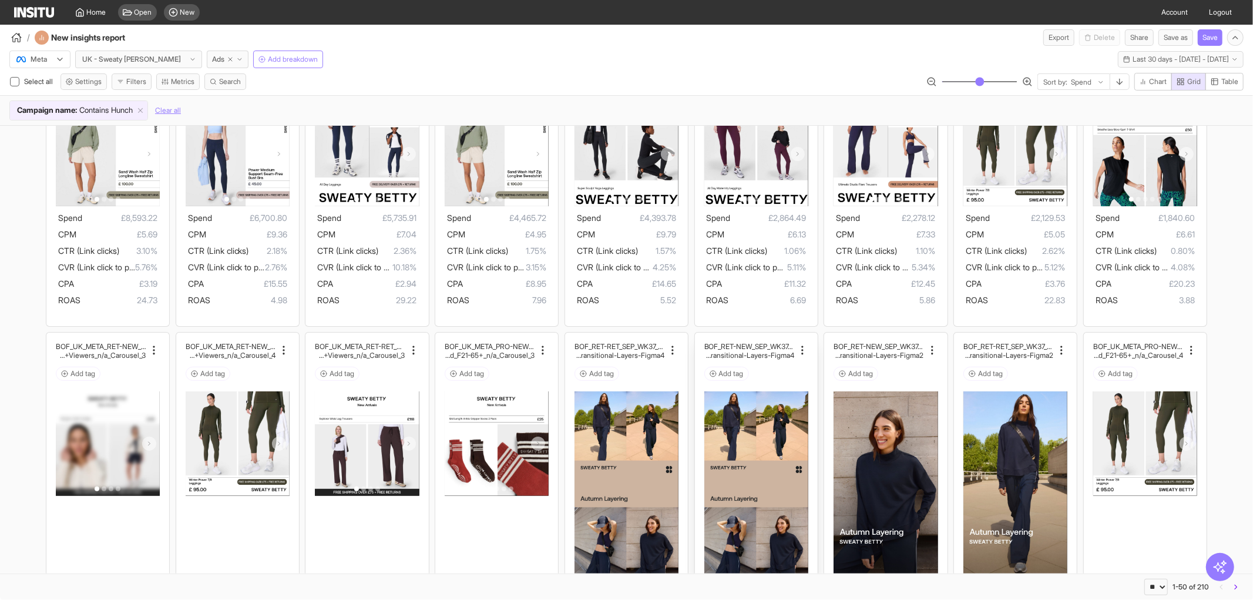
scroll to position [196, 0]
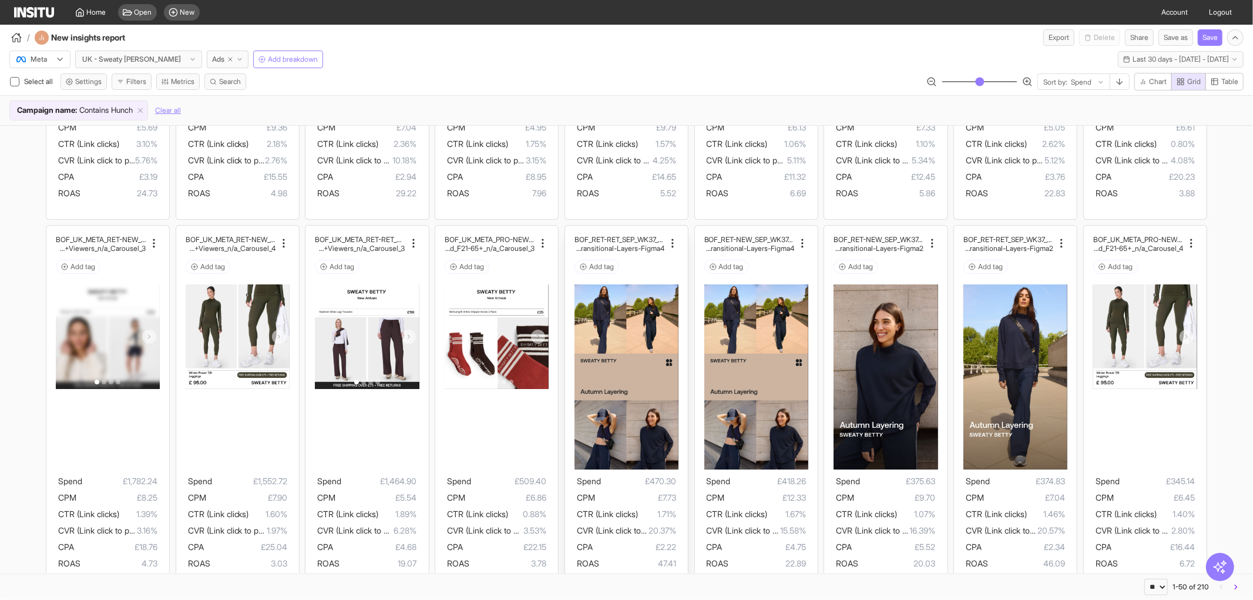
click at [624, 360] on img at bounding box center [627, 376] width 104 height 185
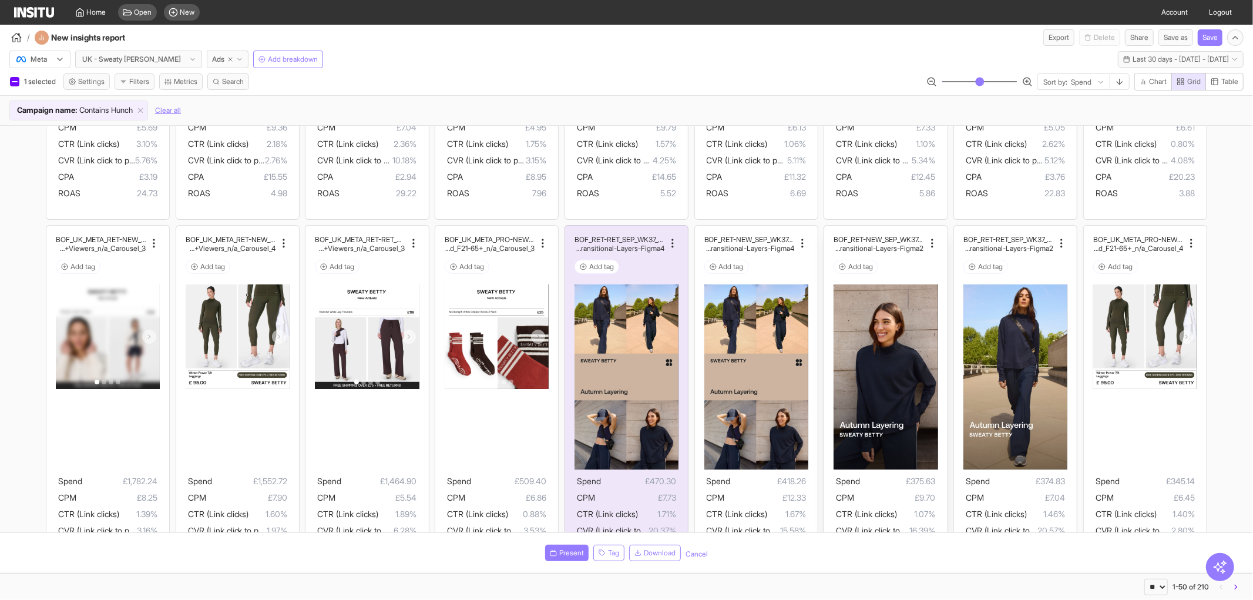
click at [875, 334] on img at bounding box center [886, 376] width 104 height 185
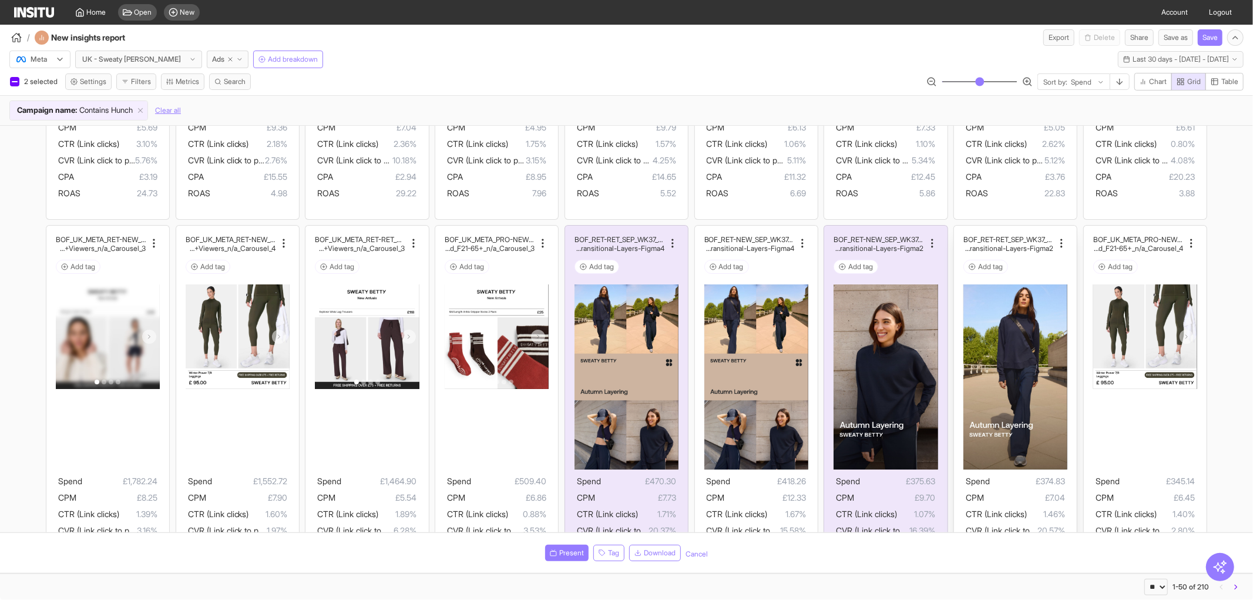
click at [967, 370] on img at bounding box center [1015, 376] width 104 height 185
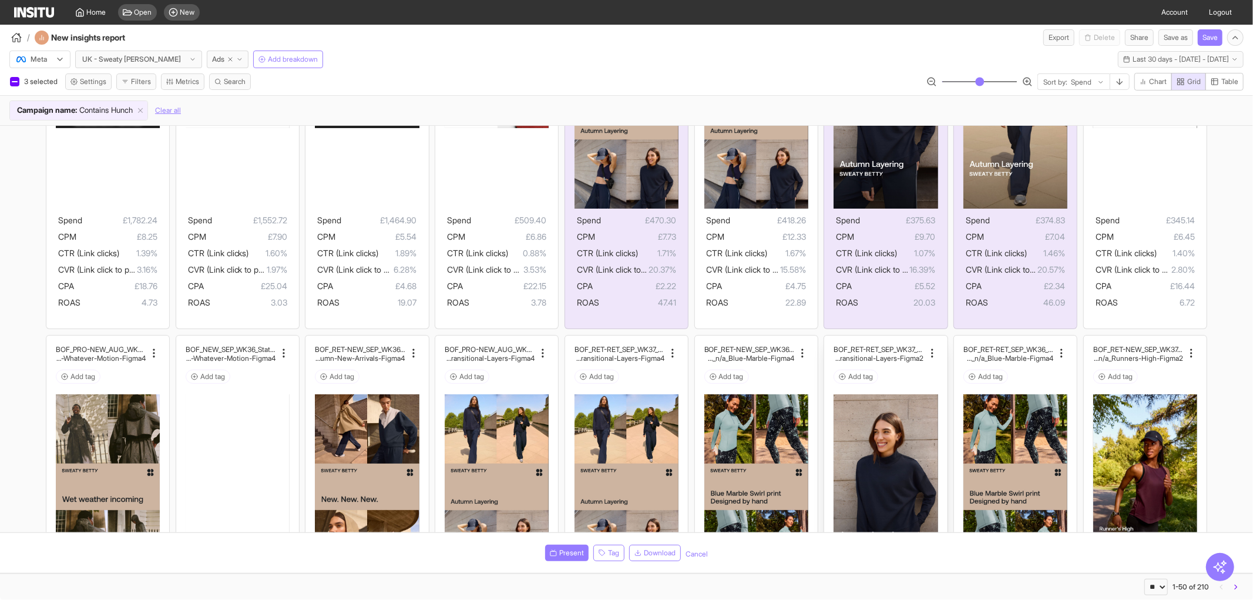
scroll to position [587, 0]
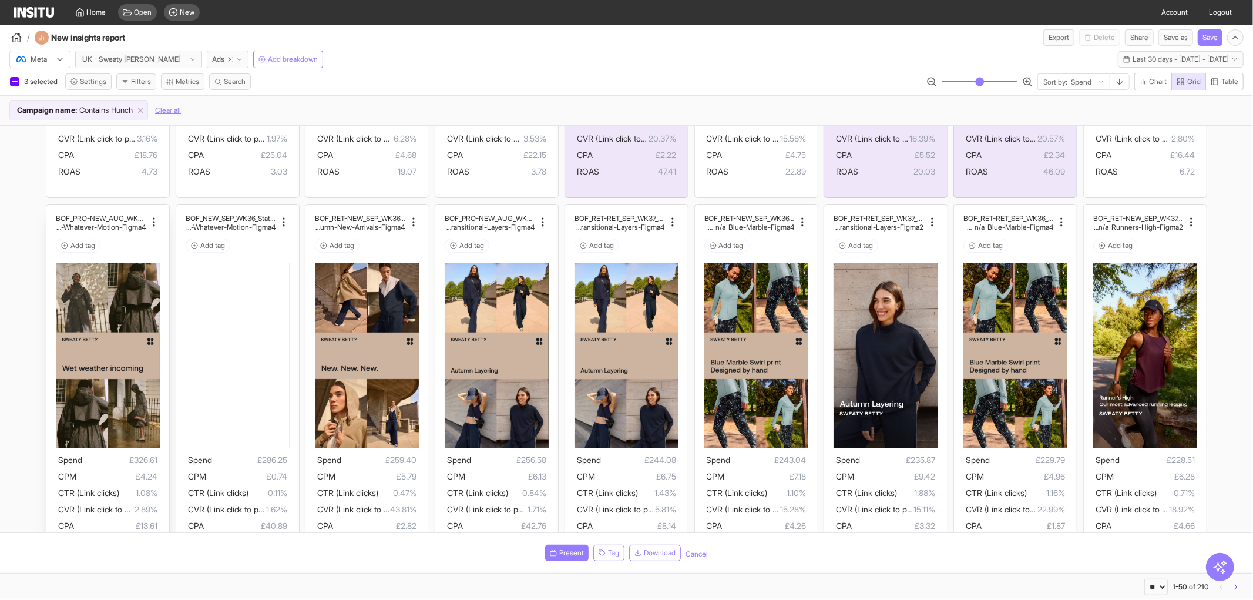
click at [82, 341] on img at bounding box center [108, 355] width 104 height 185
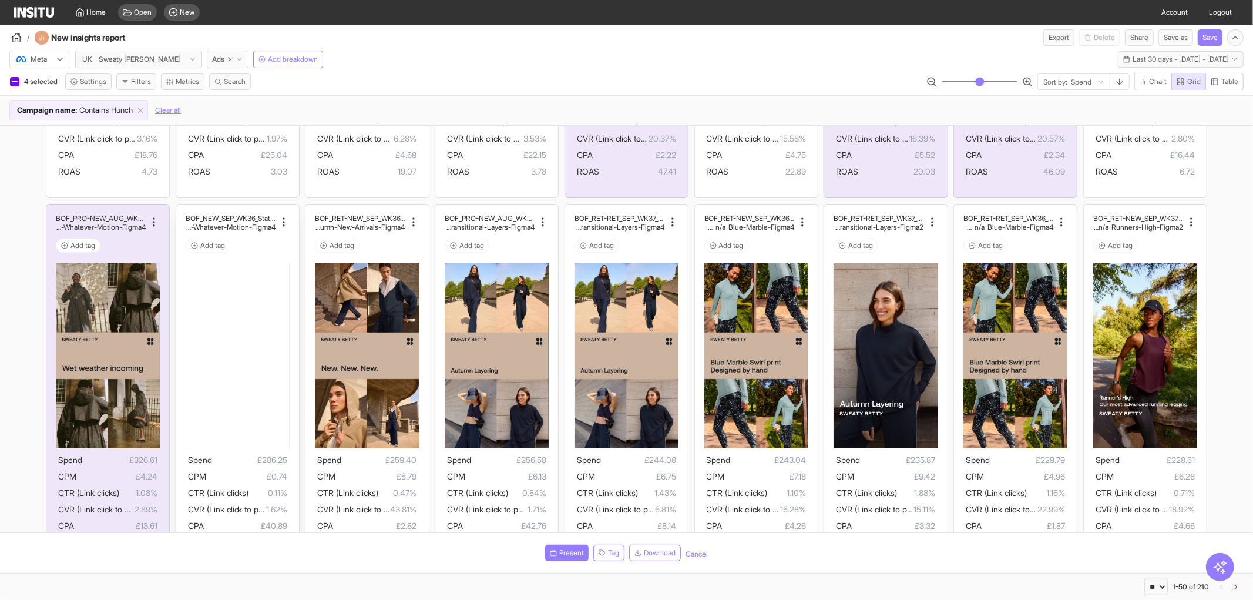
click at [291, 336] on div "BOF_NEW_SEP_WK36_Static_n/a_FullPrice_Outerwear_MultiF ran_Secondary_Live_n/a_W…" at bounding box center [237, 386] width 123 height 364
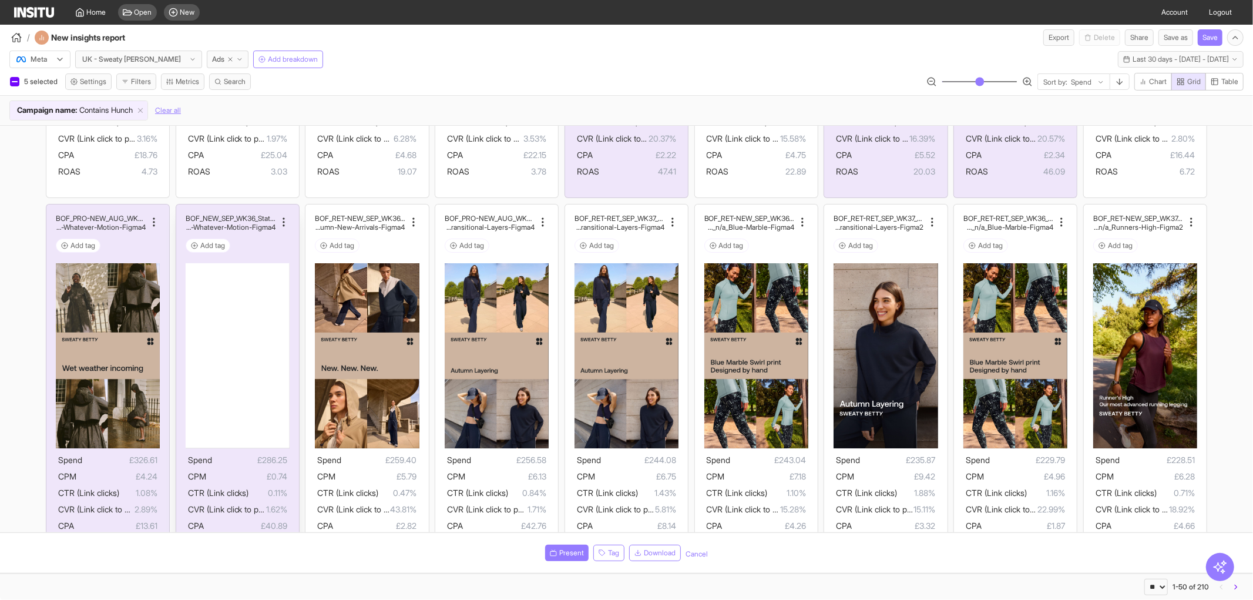
click at [220, 314] on img at bounding box center [238, 355] width 104 height 185
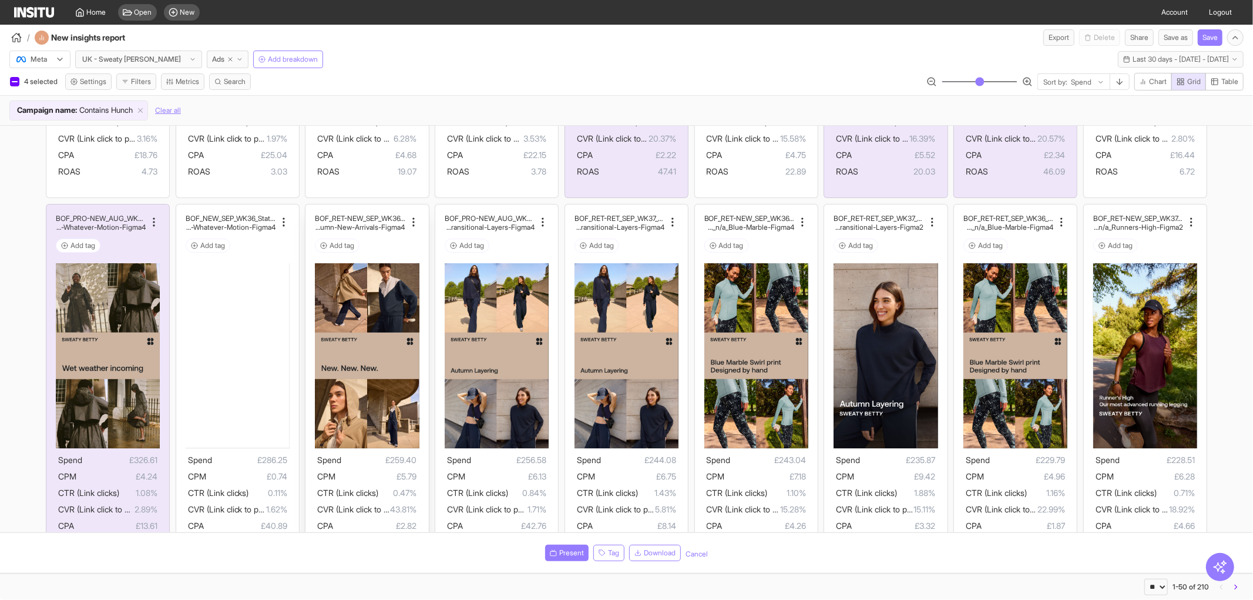
click at [351, 305] on img at bounding box center [367, 355] width 104 height 185
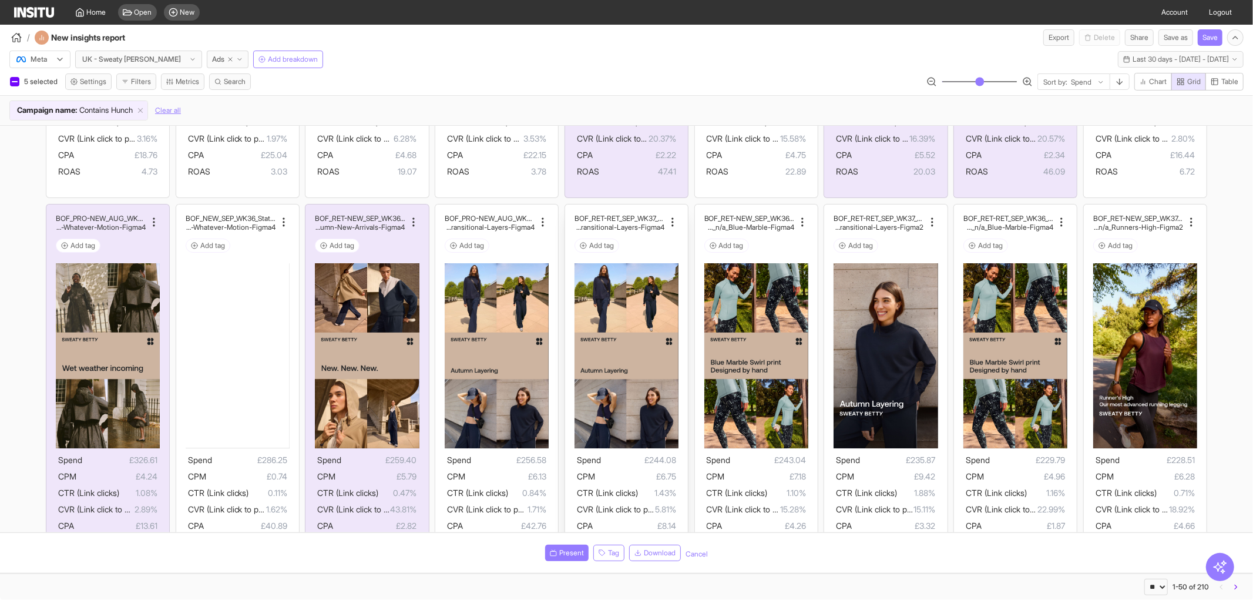
drag, startPoint x: 449, startPoint y: 303, endPoint x: 582, endPoint y: 308, distance: 132.9
click at [452, 303] on img at bounding box center [497, 355] width 104 height 185
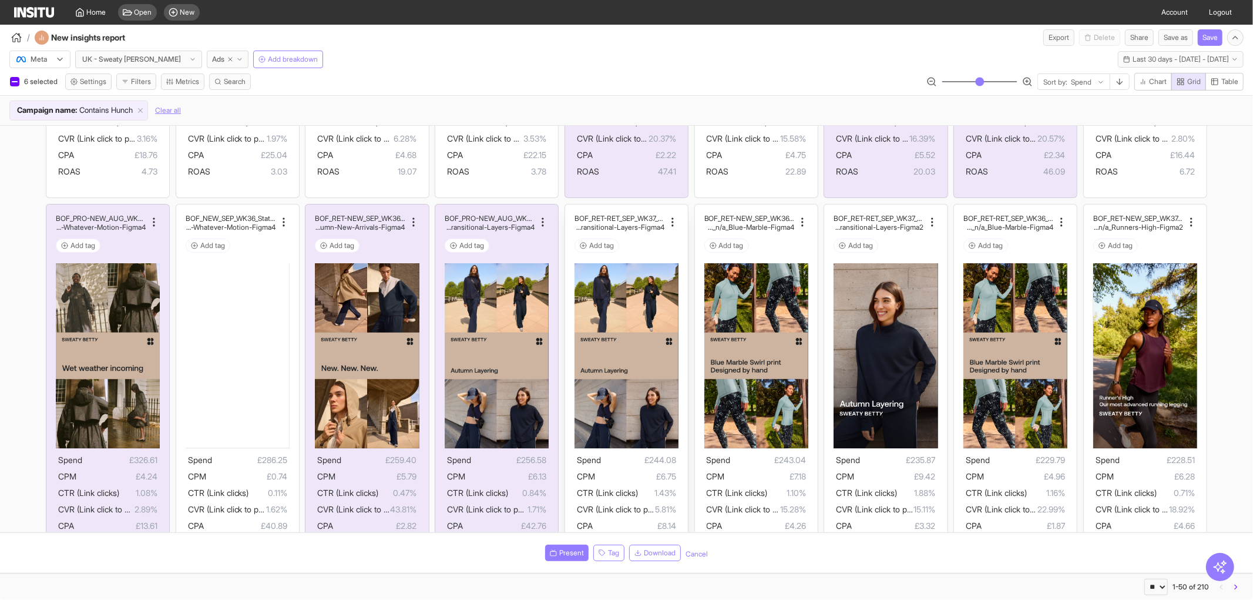
click at [624, 309] on img at bounding box center [627, 355] width 104 height 185
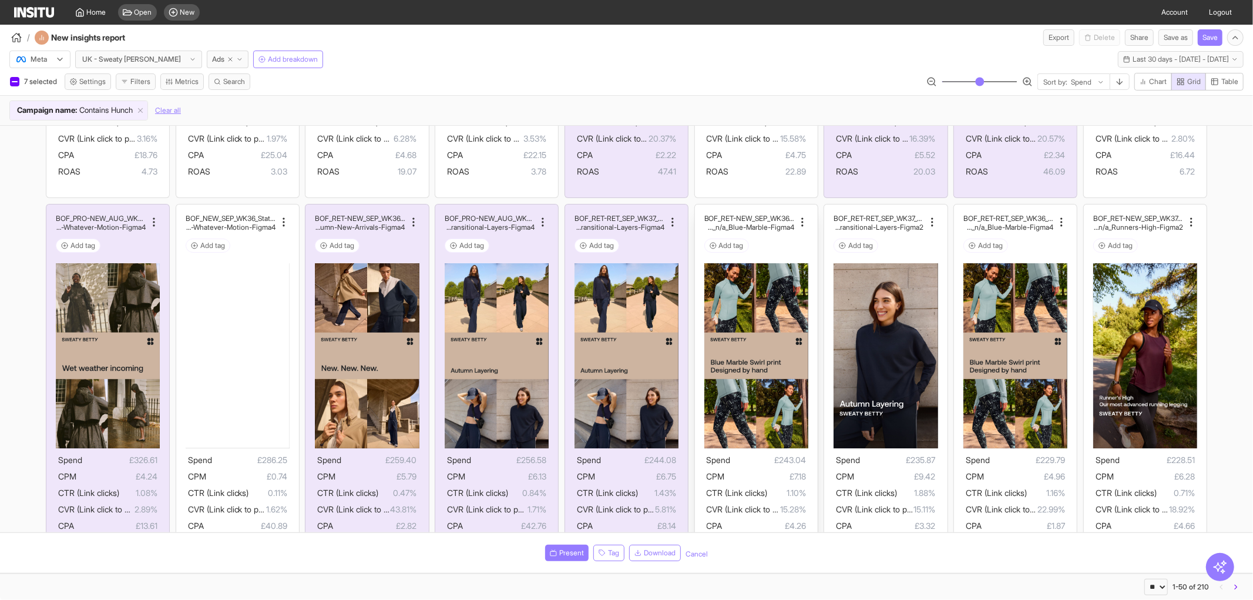
click at [742, 310] on img at bounding box center [756, 355] width 104 height 185
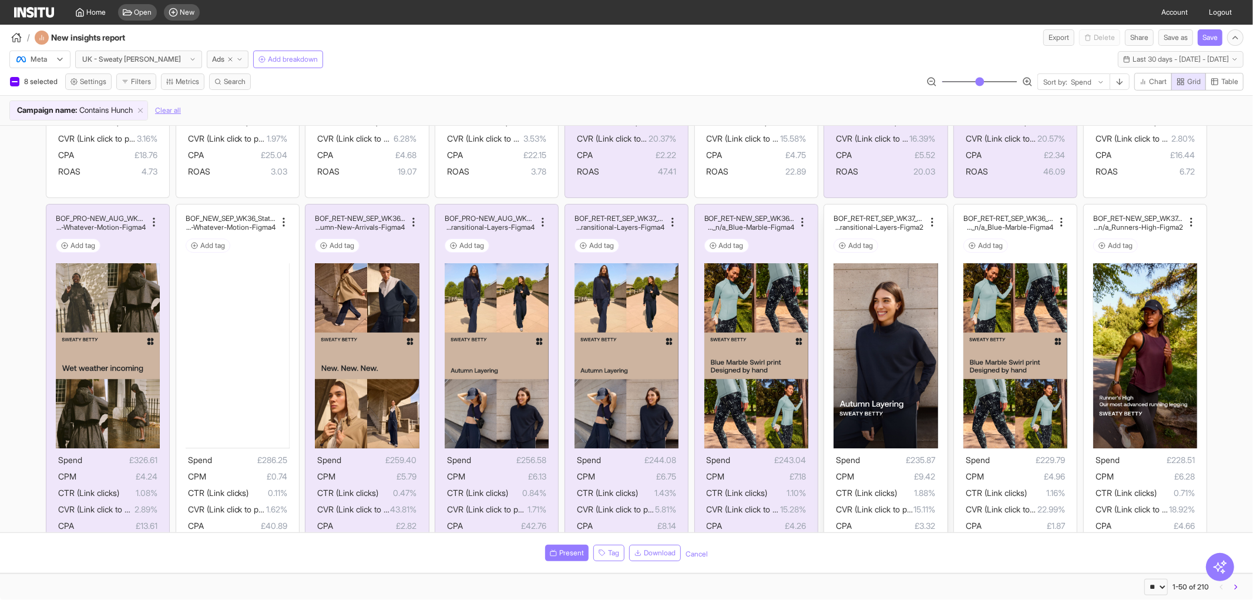
click at [855, 360] on img at bounding box center [886, 355] width 104 height 185
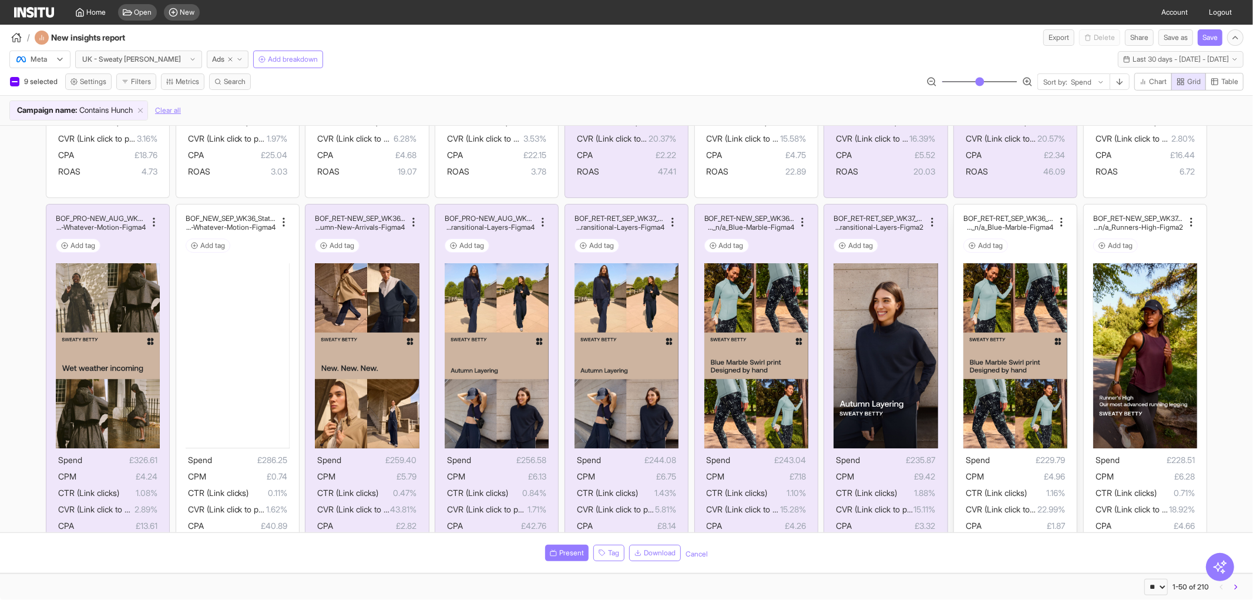
click at [1035, 408] on img at bounding box center [1015, 355] width 104 height 185
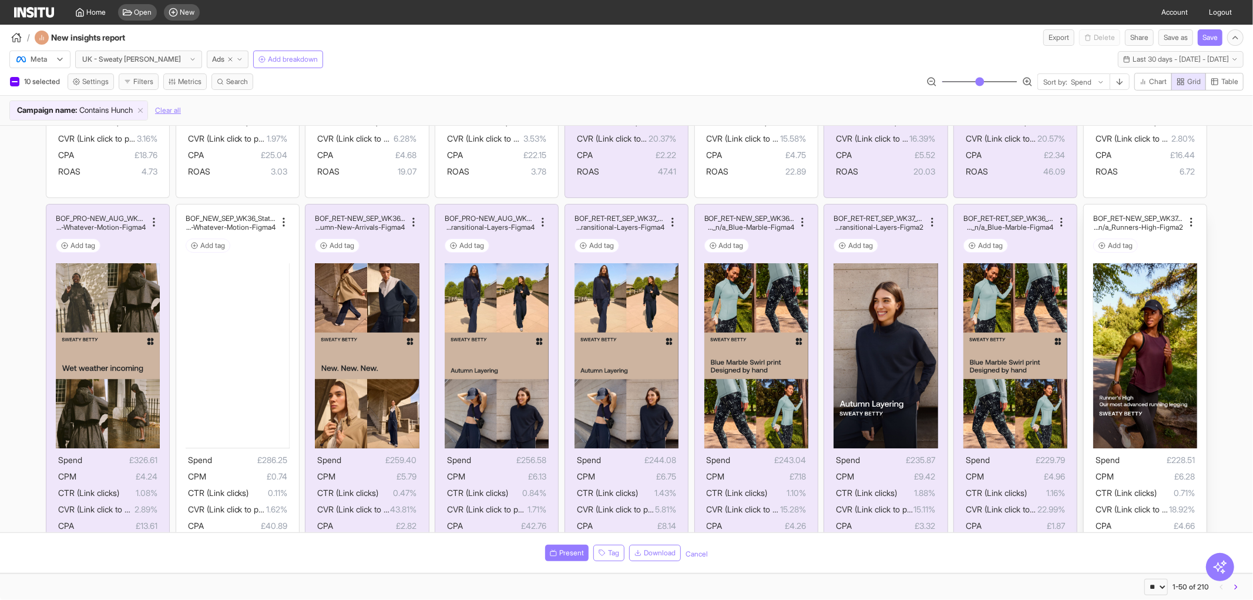
click at [1135, 392] on img at bounding box center [1145, 355] width 104 height 185
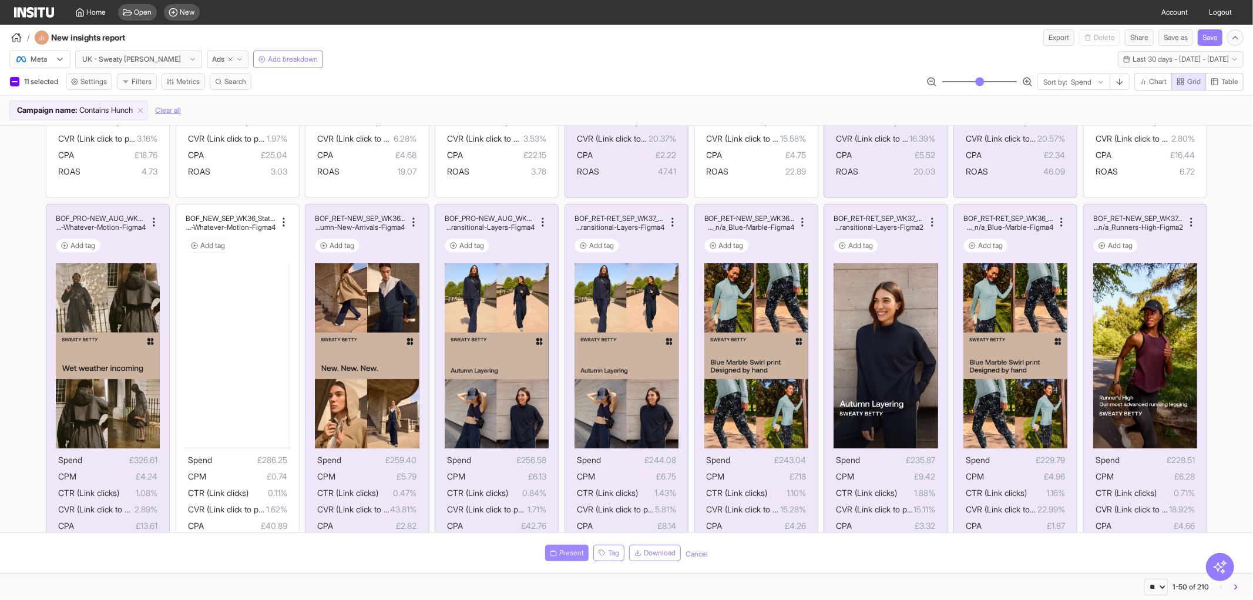
click at [565, 545] on button "Present" at bounding box center [566, 553] width 43 height 16
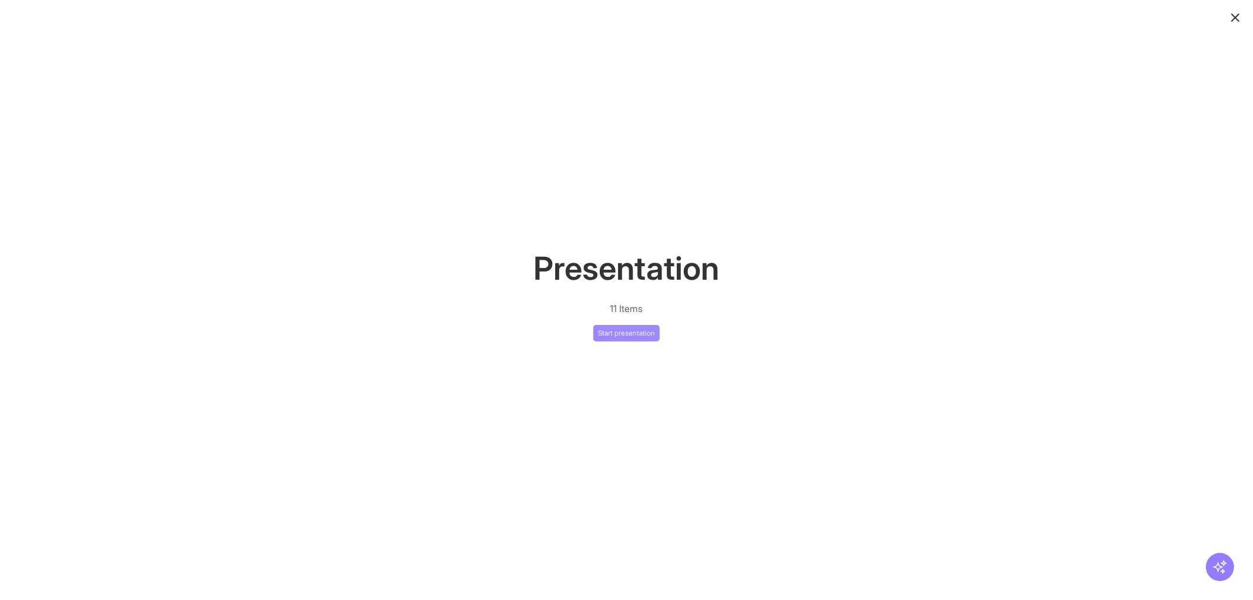
click at [650, 327] on button "Start presentation" at bounding box center [626, 333] width 66 height 16
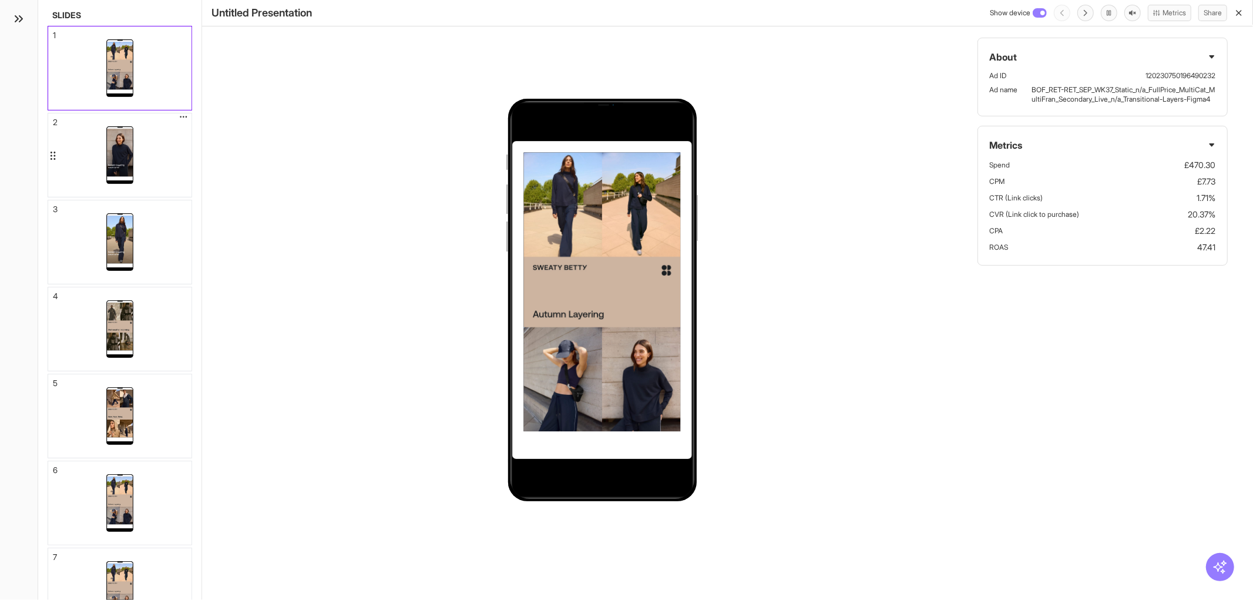
click at [118, 153] on img at bounding box center [119, 153] width 27 height 48
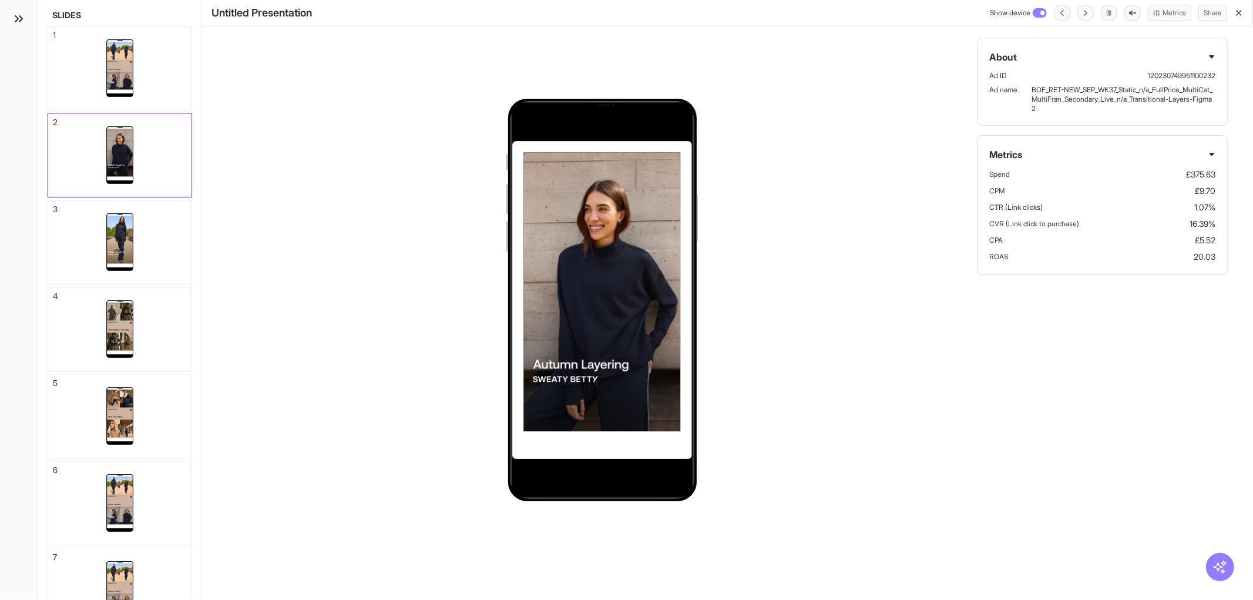
click at [330, 297] on div "About Ad ID 120230749951100232 Ad name BOF_RET-NEW_SEP_WK37_Static_n/a_FullPric…" at bounding box center [727, 300] width 1051 height 600
click at [124, 257] on img at bounding box center [119, 240] width 27 height 48
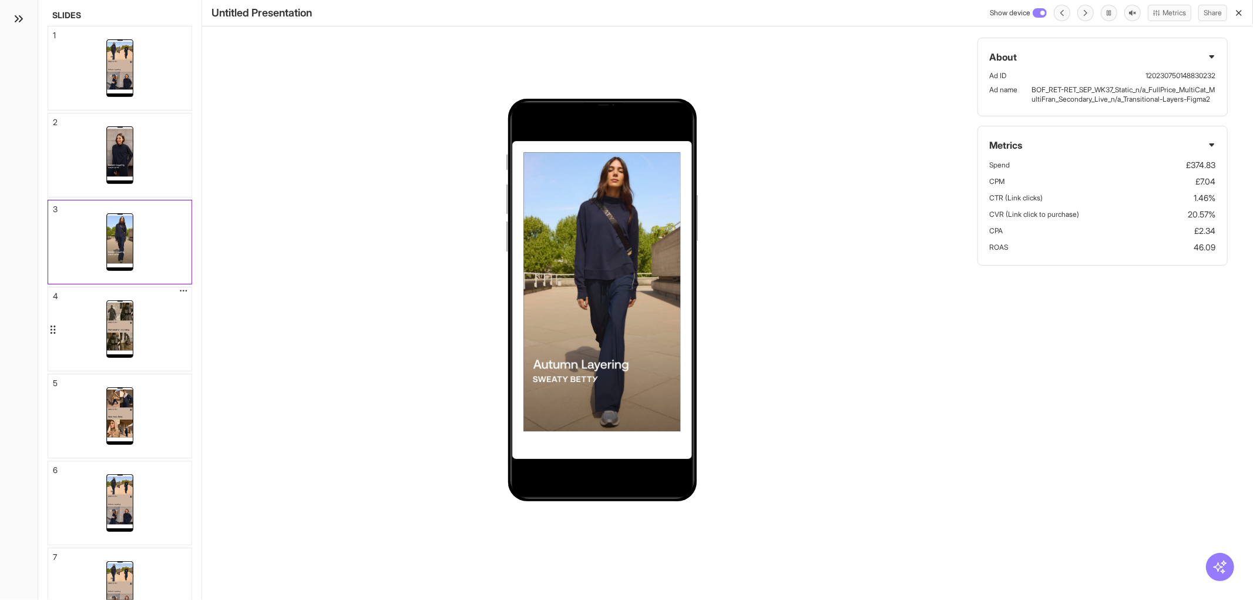
click at [162, 342] on div at bounding box center [119, 328] width 143 height 83
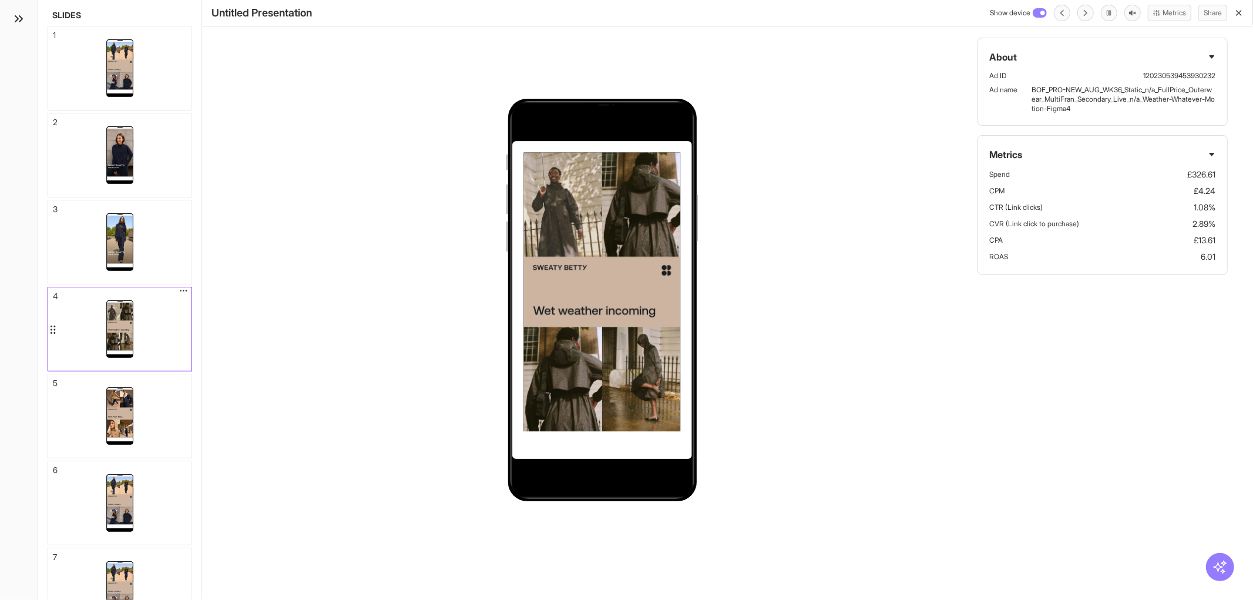
scroll to position [28, 0]
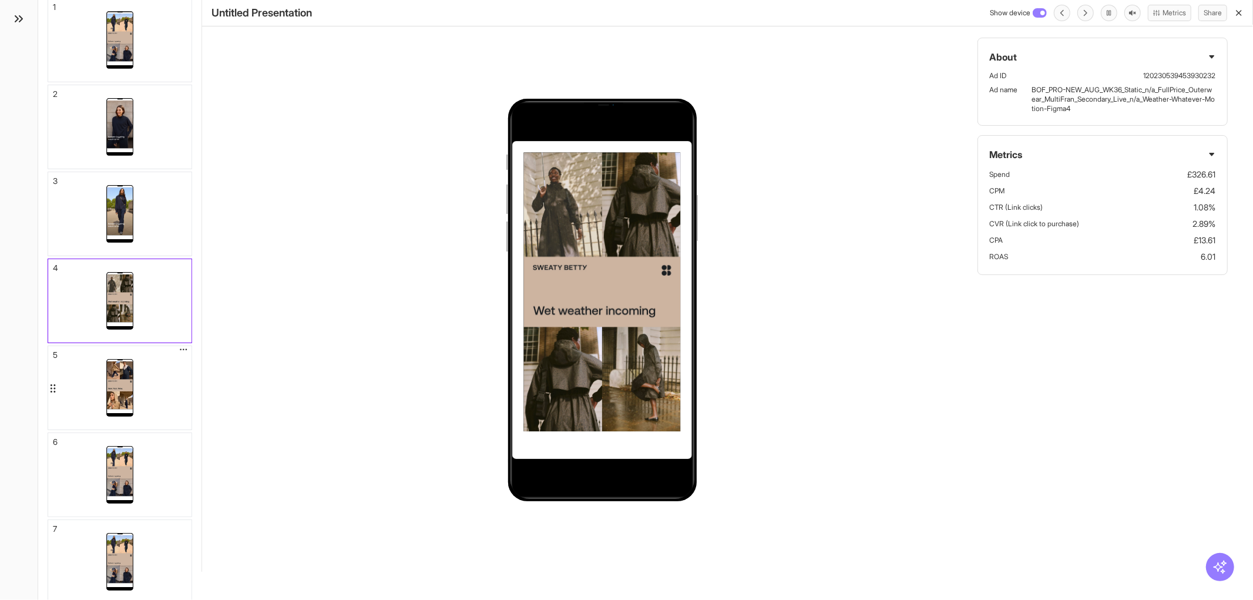
click at [149, 392] on div at bounding box center [119, 387] width 143 height 83
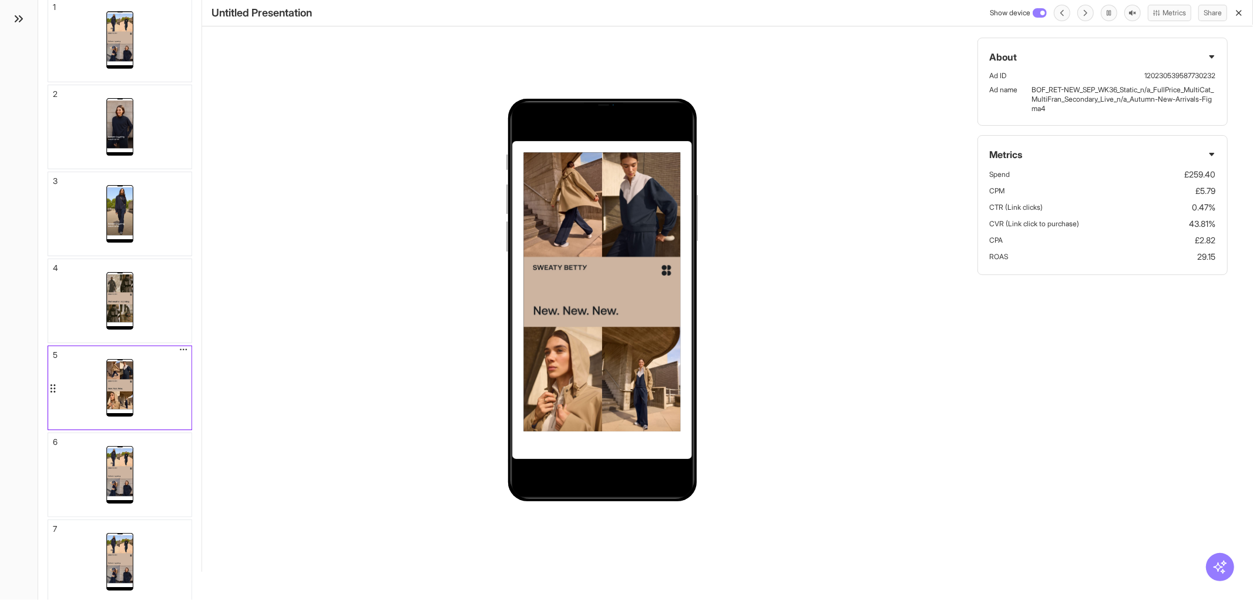
scroll to position [116, 0]
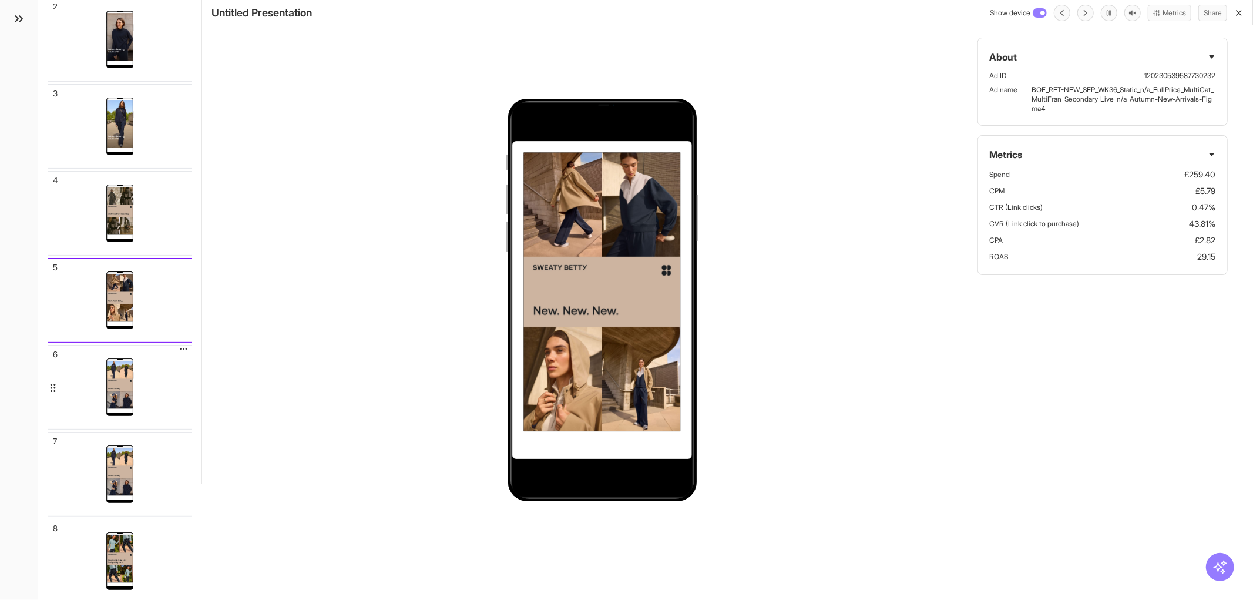
click at [156, 408] on div at bounding box center [119, 386] width 143 height 83
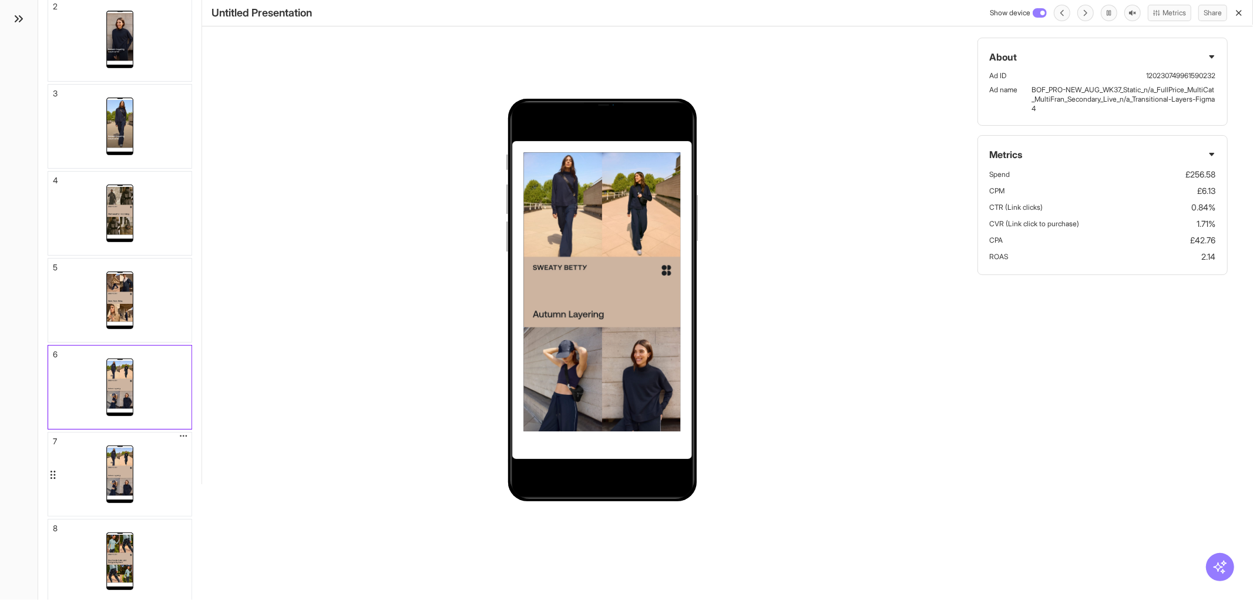
scroll to position [203, 0]
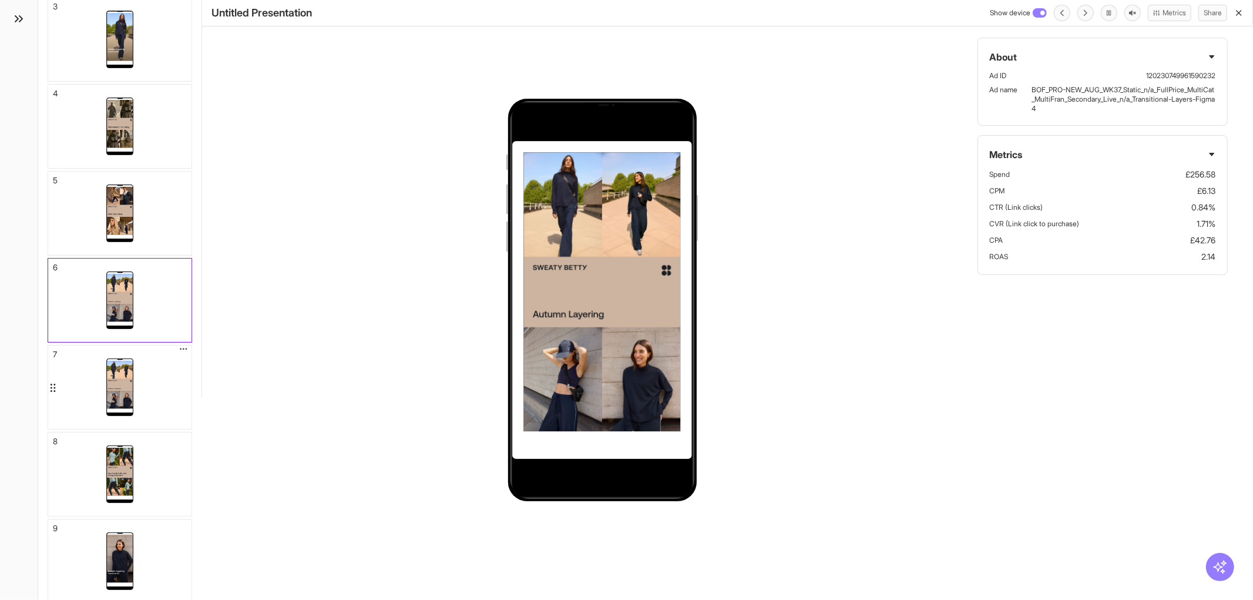
click at [164, 410] on div at bounding box center [119, 386] width 143 height 83
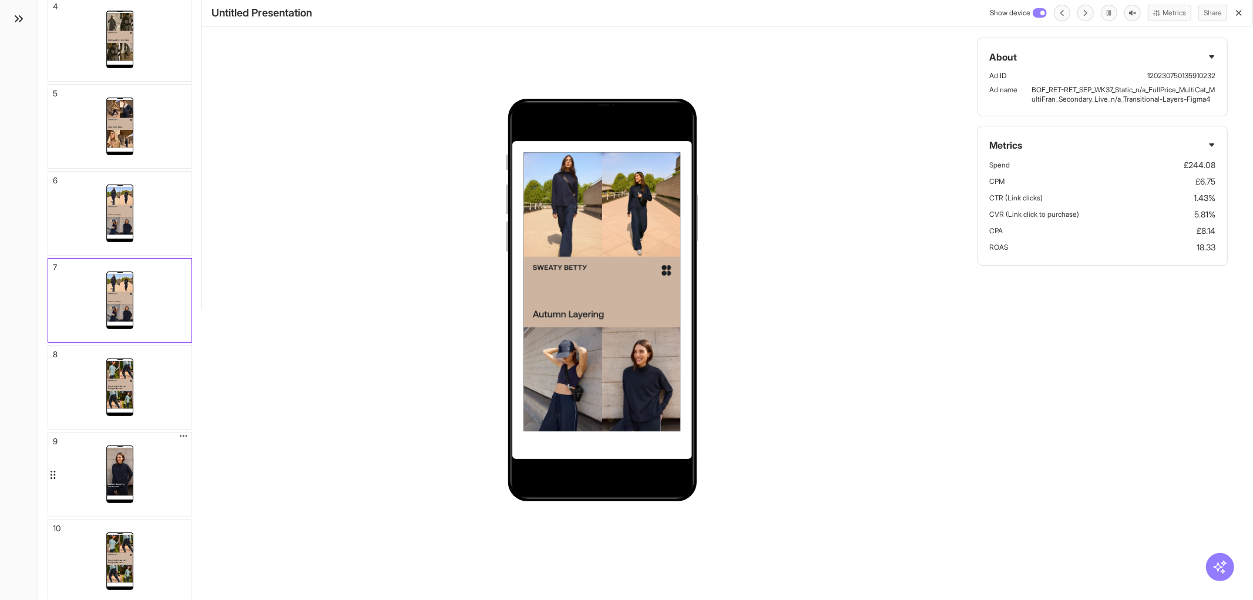
click at [167, 435] on div at bounding box center [119, 473] width 143 height 83
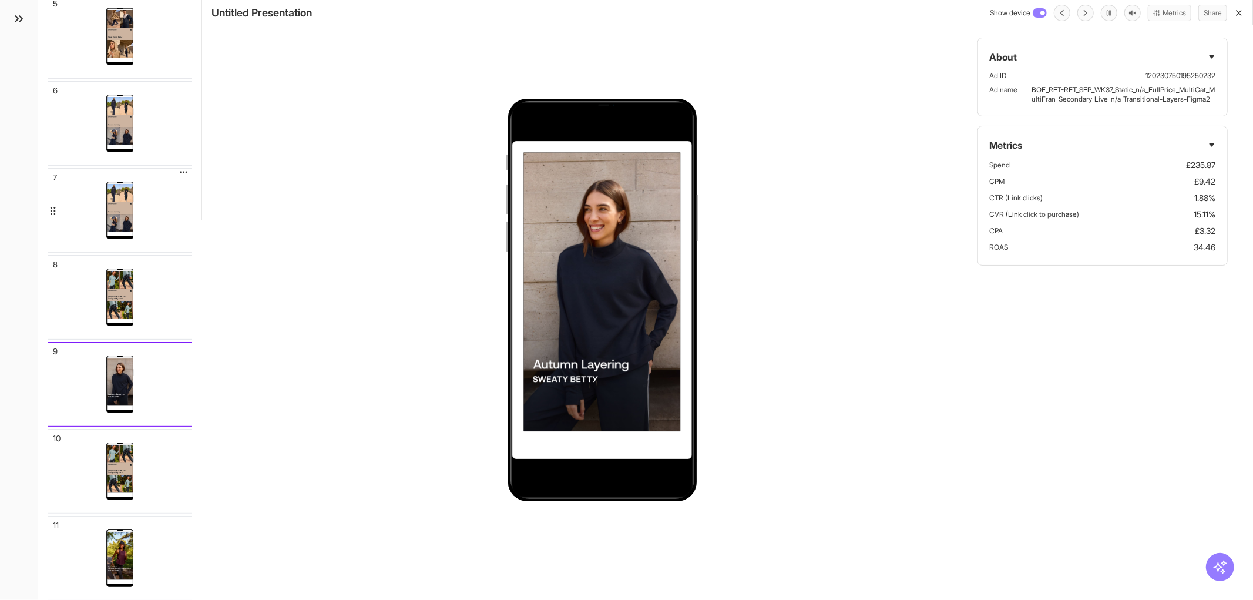
click at [153, 221] on div at bounding box center [119, 210] width 143 height 83
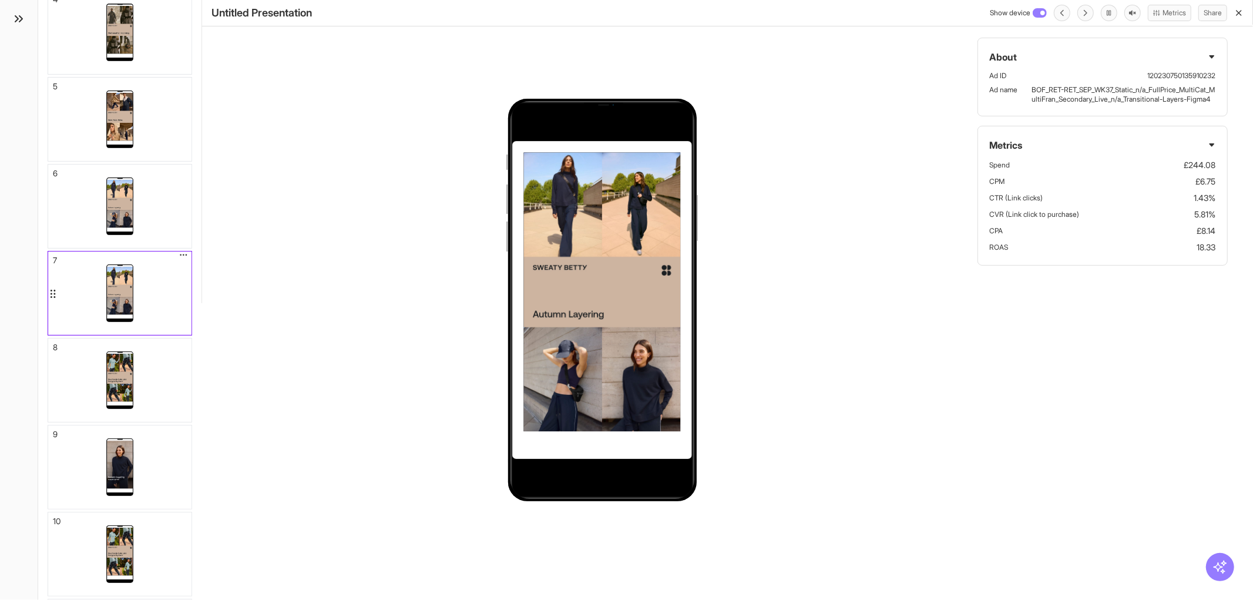
scroll to position [290, 0]
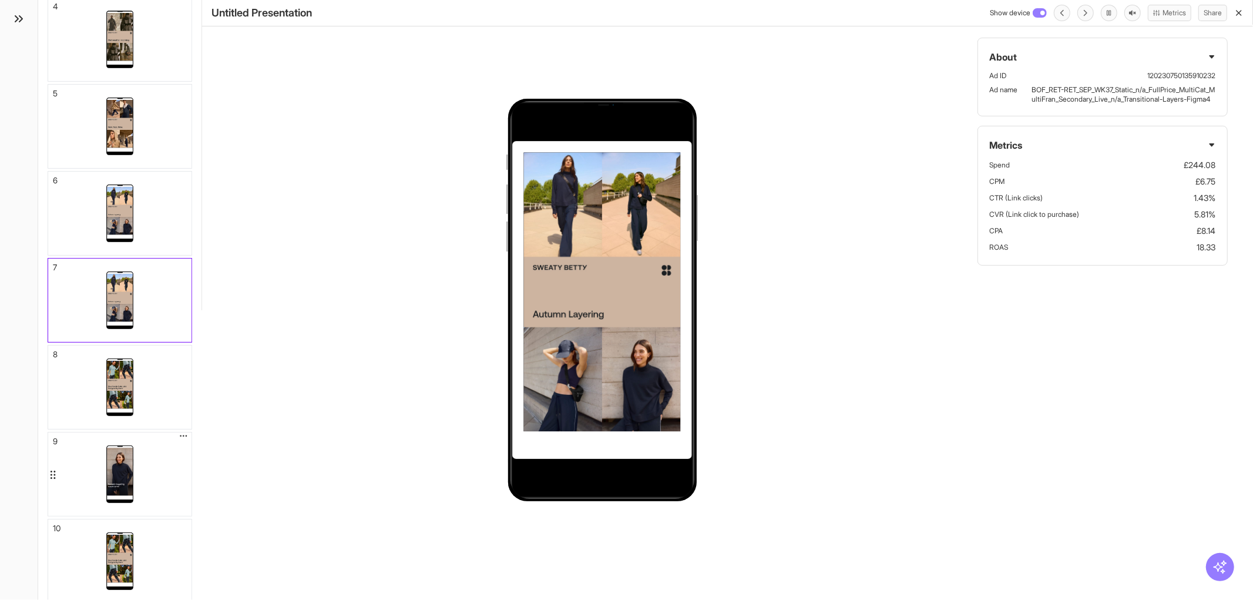
click at [157, 483] on div at bounding box center [119, 473] width 143 height 83
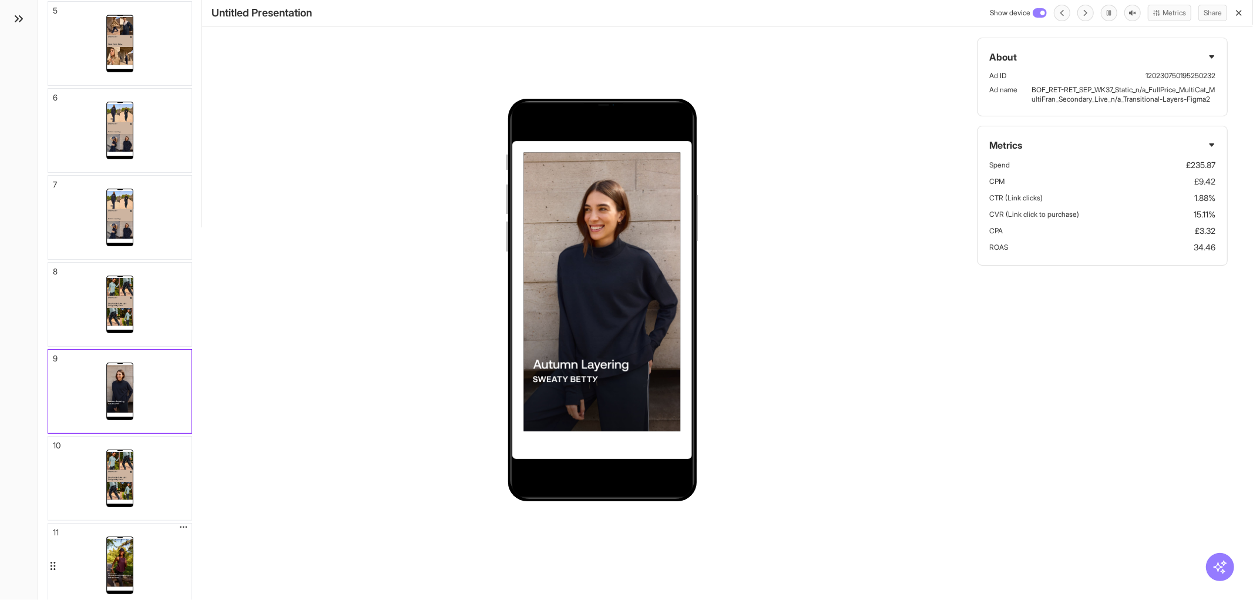
scroll to position [380, 0]
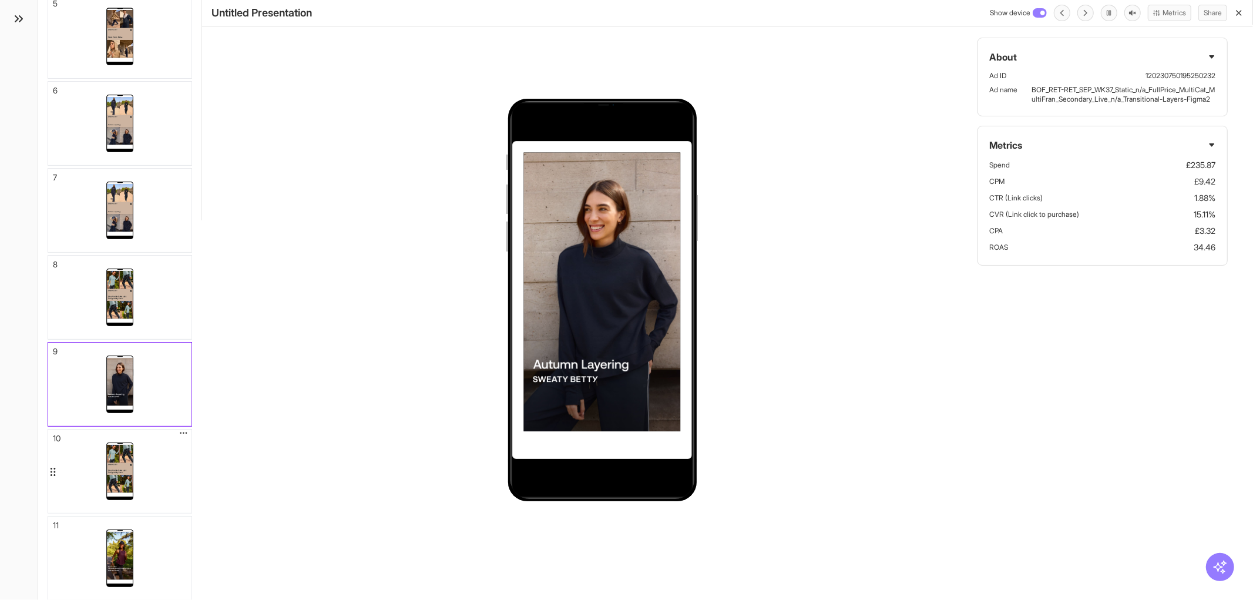
click at [160, 491] on div at bounding box center [119, 470] width 143 height 83
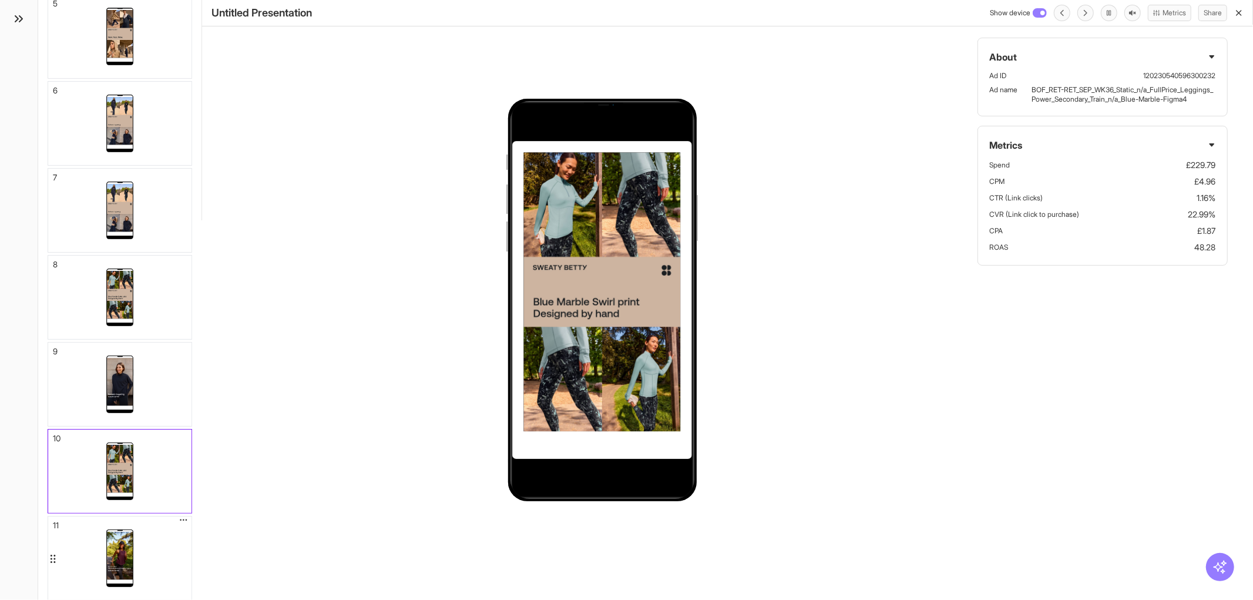
click at [165, 516] on div at bounding box center [119, 557] width 143 height 83
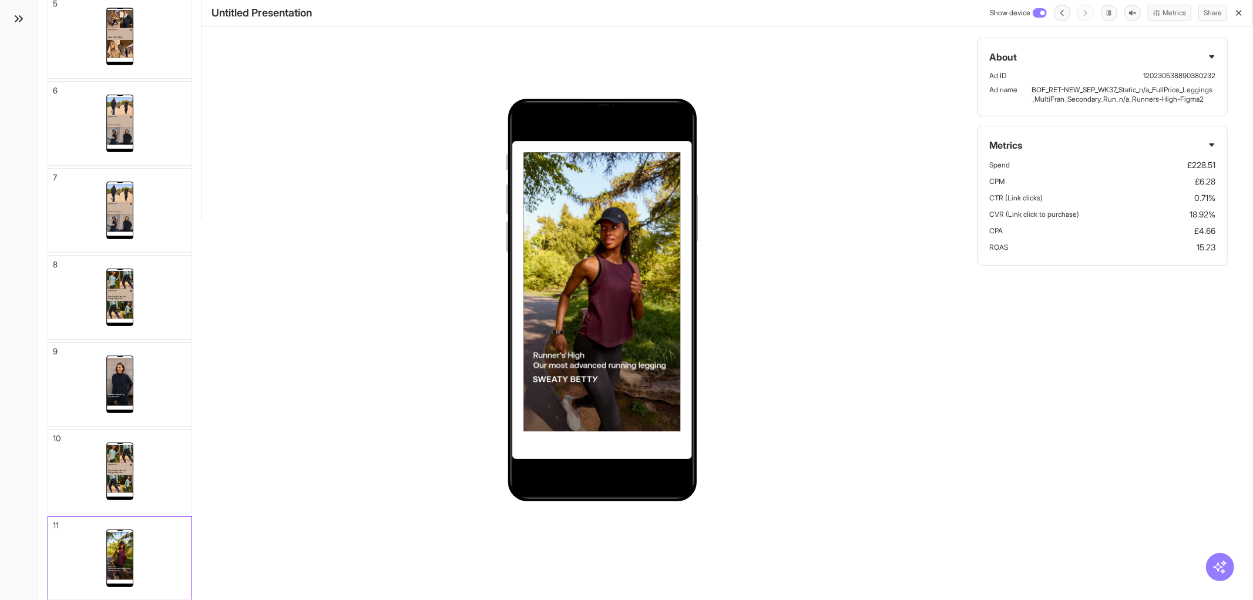
drag, startPoint x: 1240, startPoint y: 12, endPoint x: 1248, endPoint y: 75, distance: 63.4
click at [1240, 14] on icon "button" at bounding box center [1238, 12] width 9 height 9
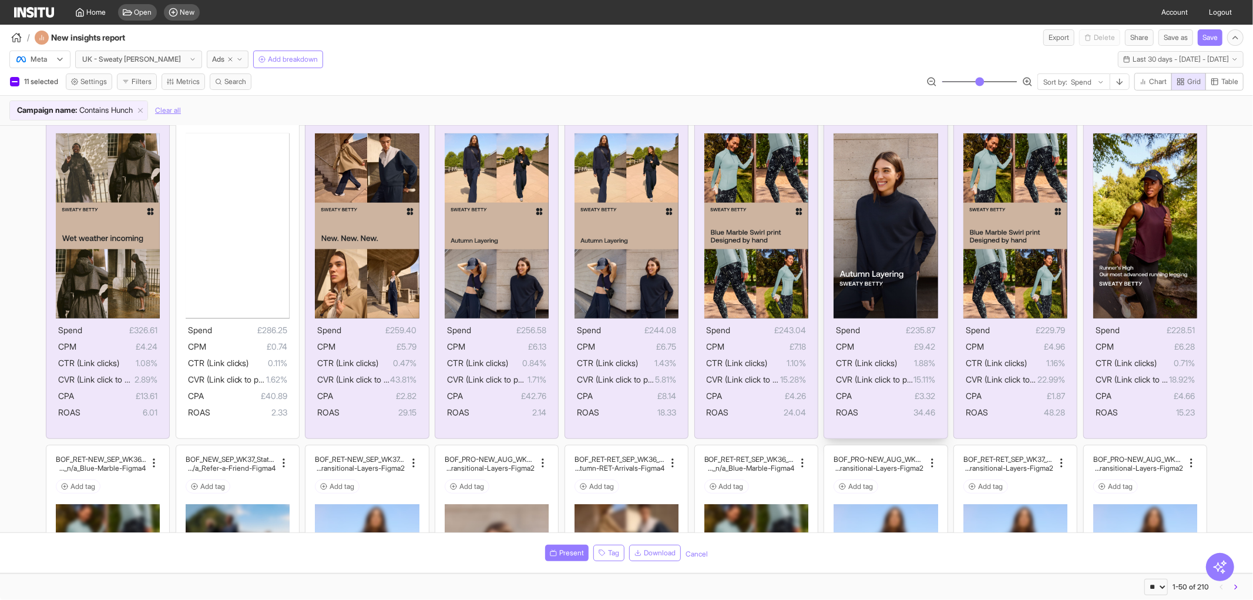
scroll to position [718, 0]
click at [15, 86] on div at bounding box center [14, 81] width 9 height 9
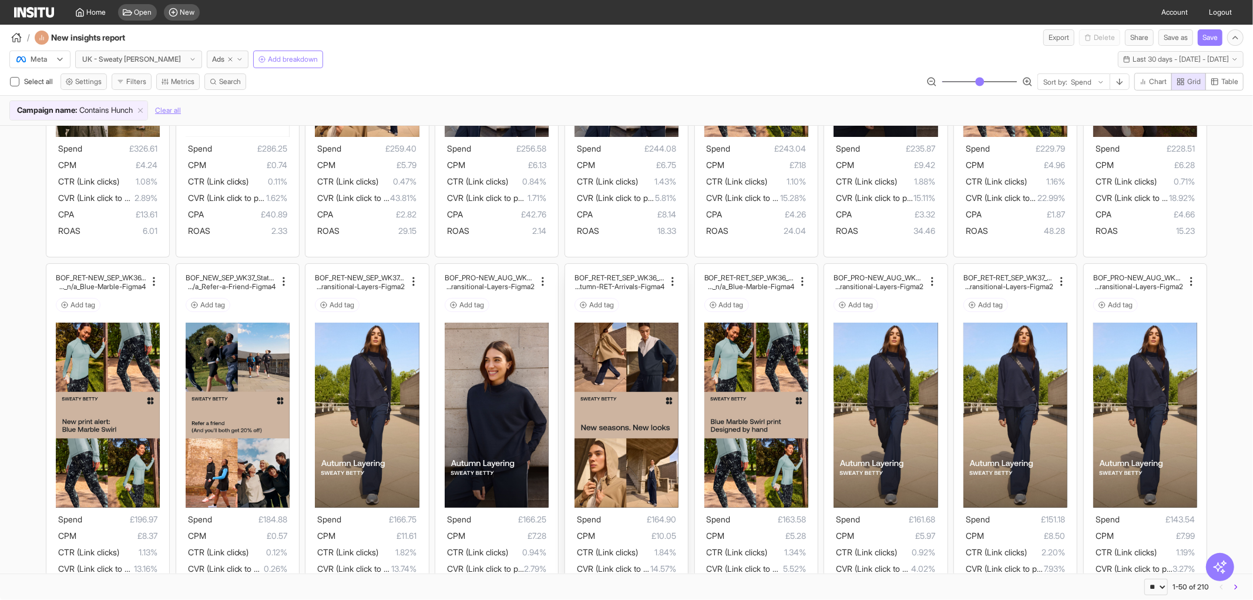
scroll to position [979, 0]
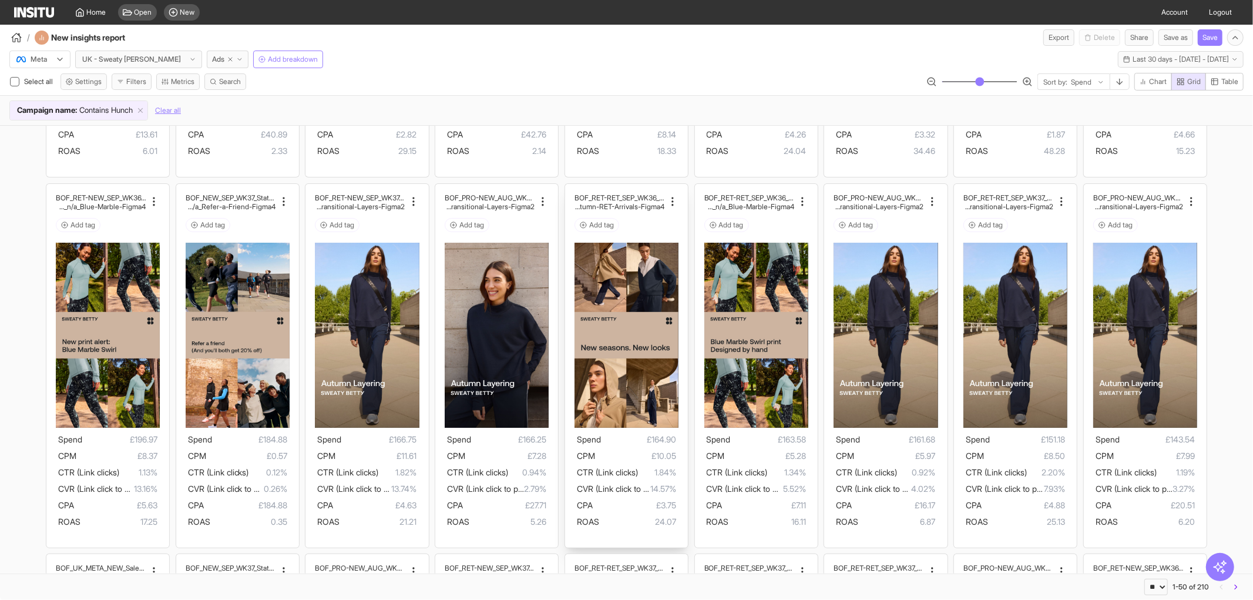
click at [631, 311] on img at bounding box center [627, 335] width 104 height 185
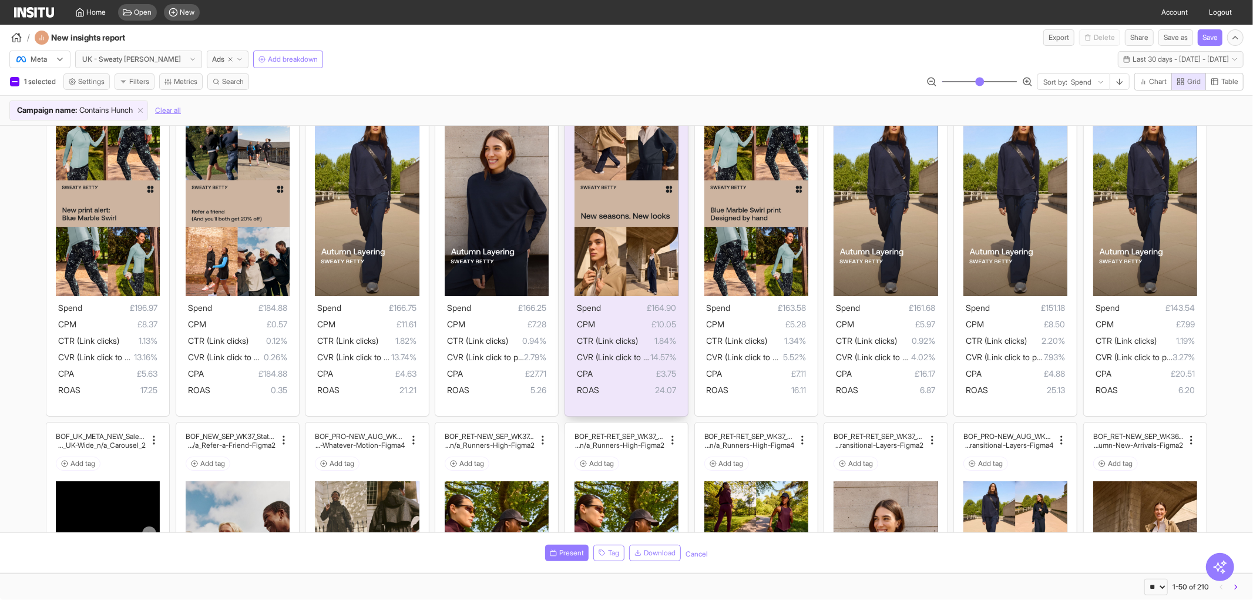
scroll to position [1109, 0]
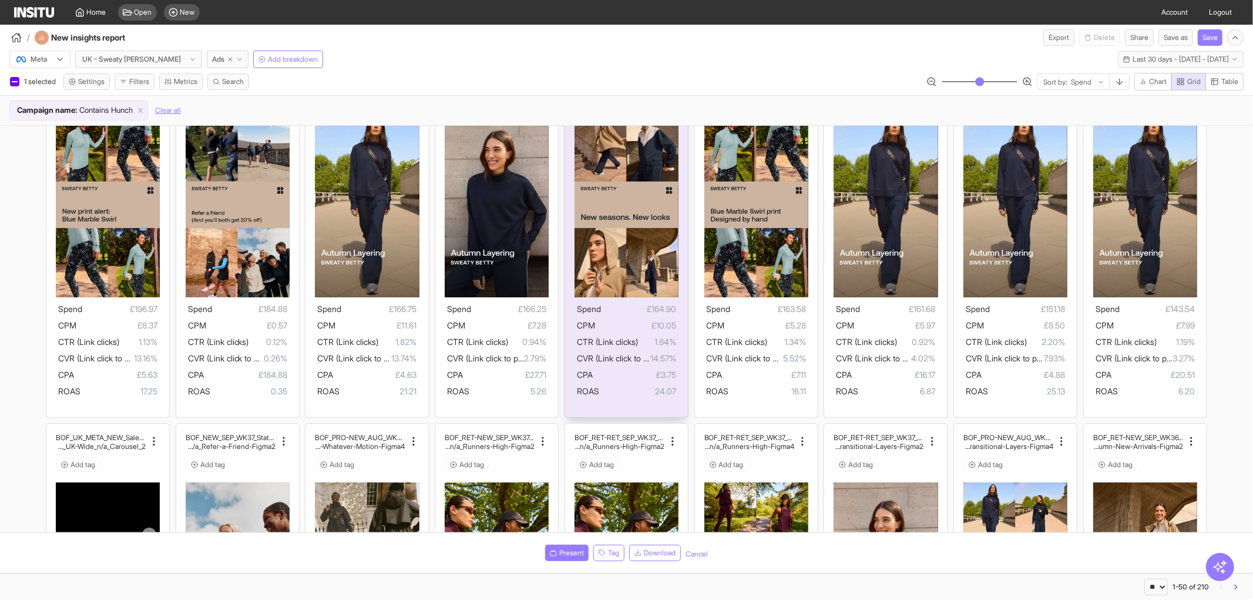
click at [613, 214] on img at bounding box center [627, 204] width 104 height 185
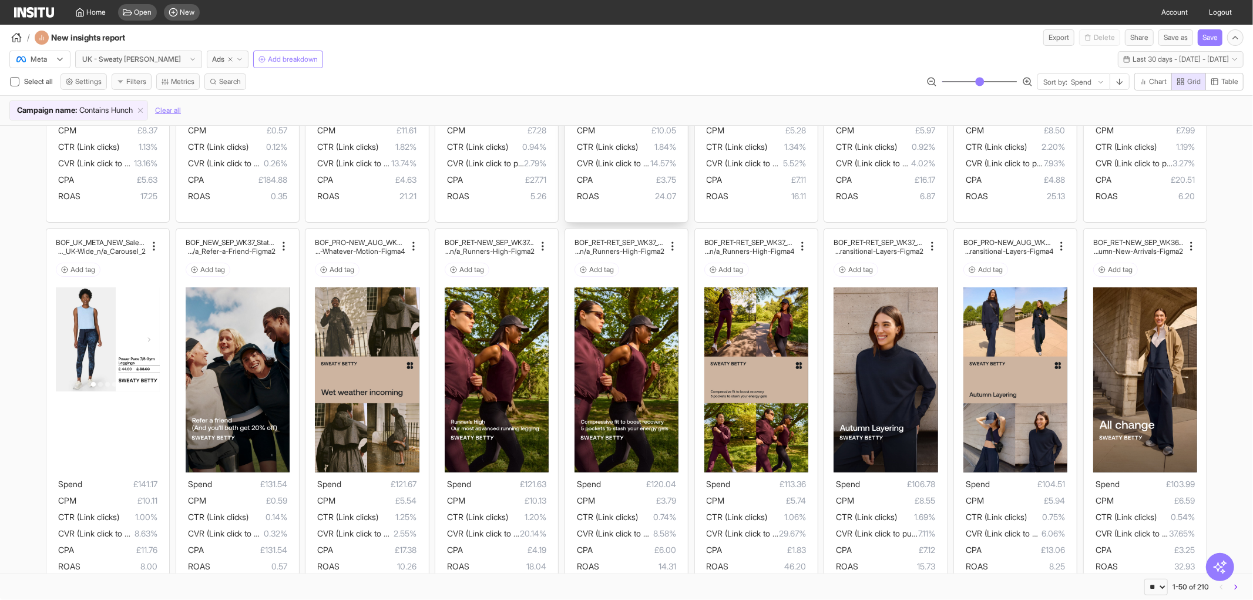
scroll to position [1305, 0]
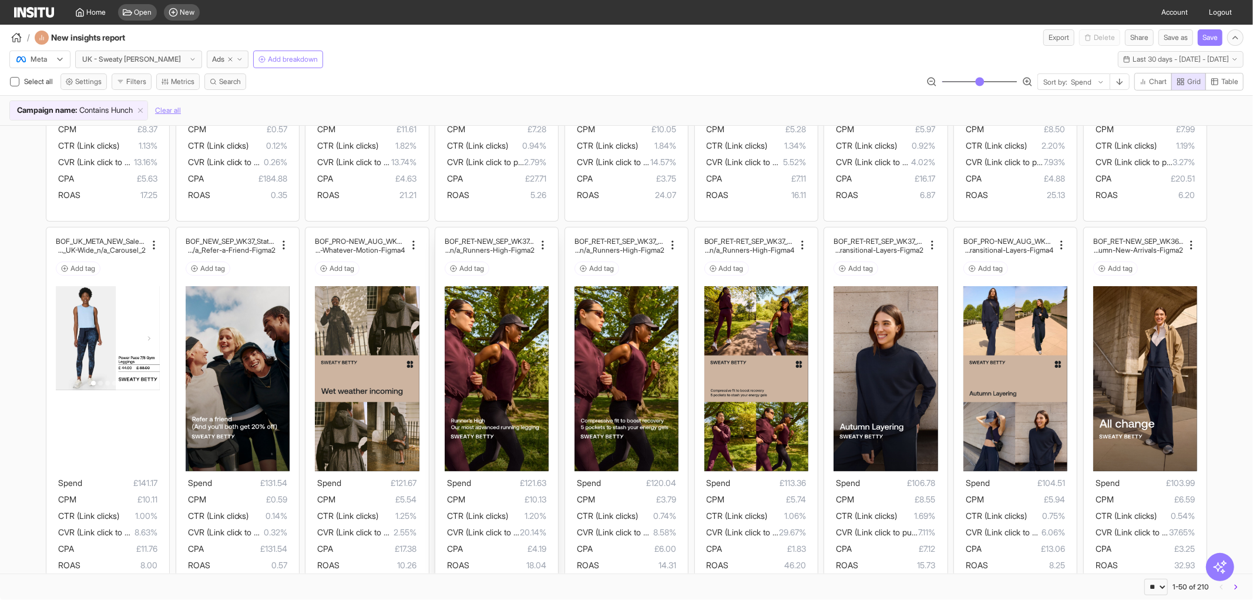
click at [494, 341] on img at bounding box center [497, 378] width 104 height 185
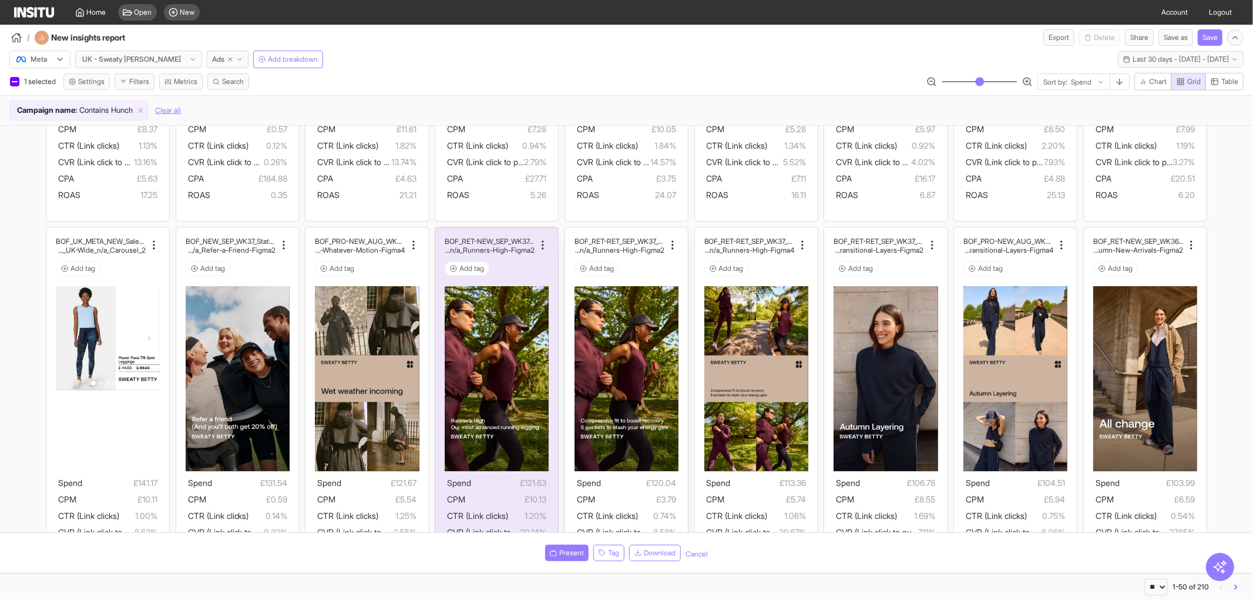
click at [579, 340] on img at bounding box center [627, 378] width 104 height 185
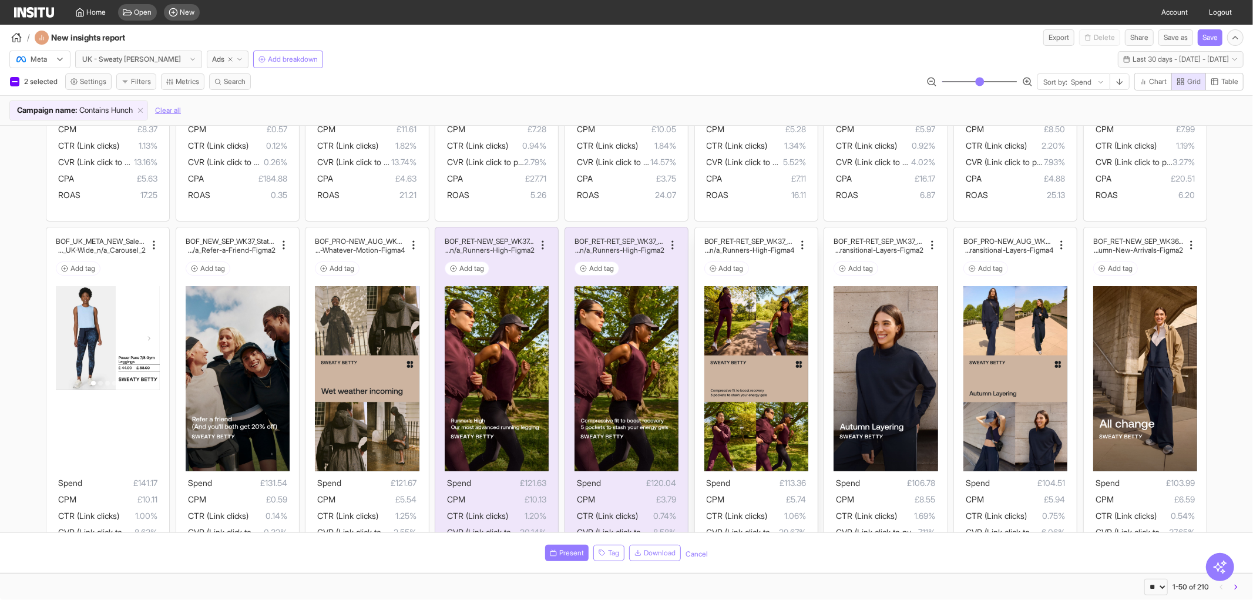
click at [766, 349] on img at bounding box center [756, 378] width 104 height 185
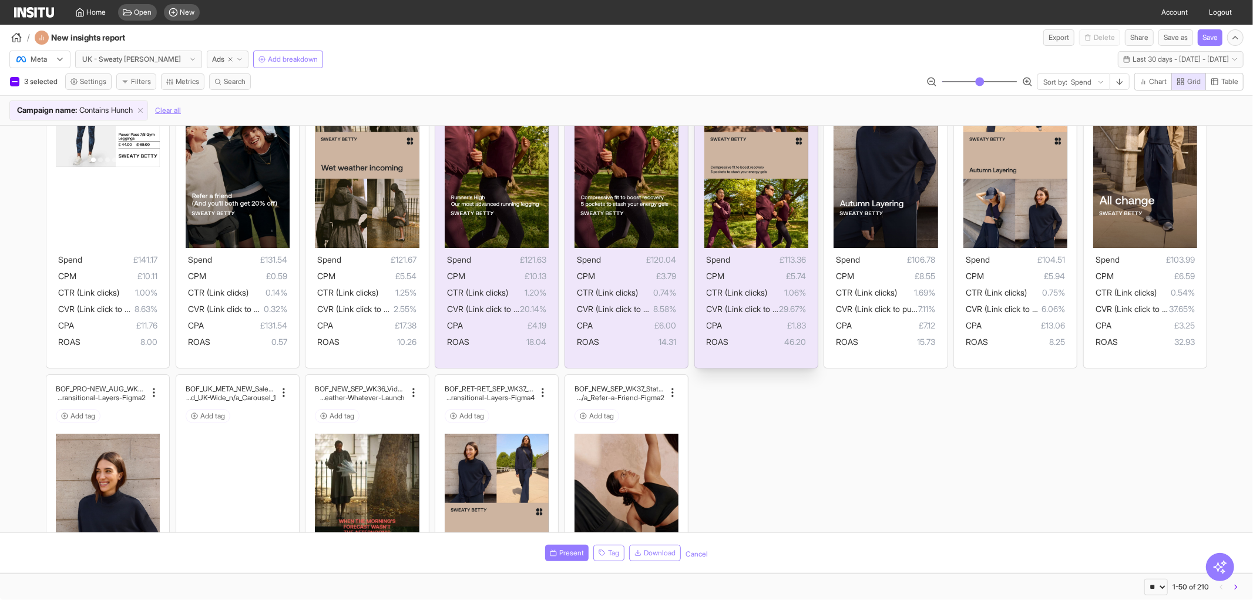
scroll to position [1501, 0]
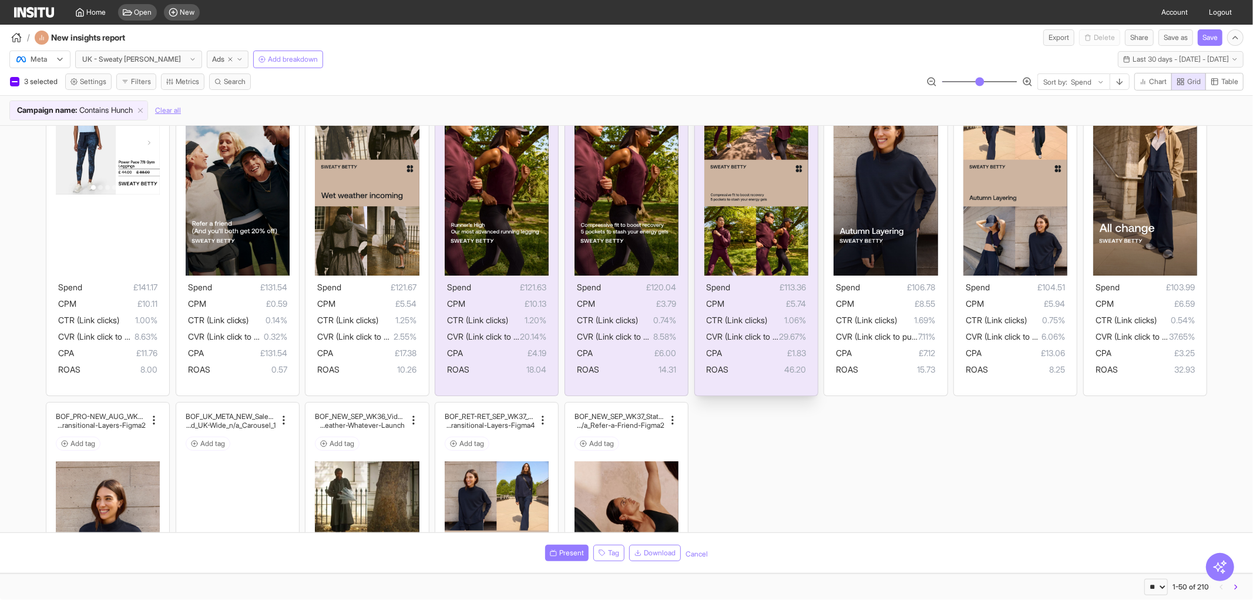
click at [764, 225] on img at bounding box center [756, 182] width 104 height 185
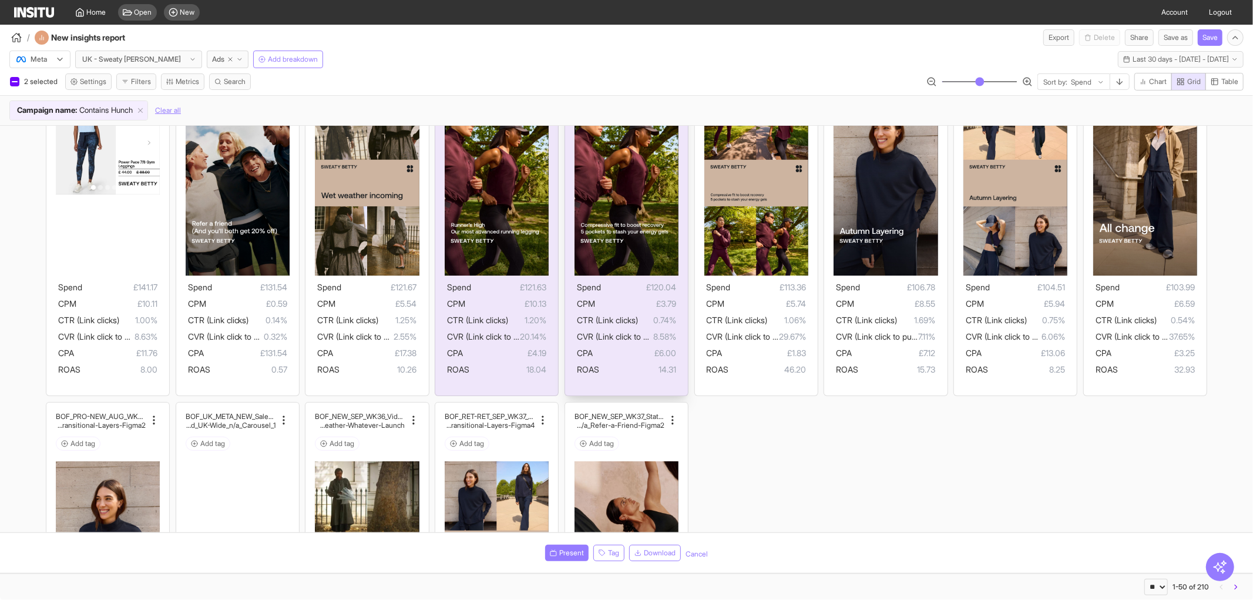
click at [659, 213] on img at bounding box center [627, 182] width 104 height 185
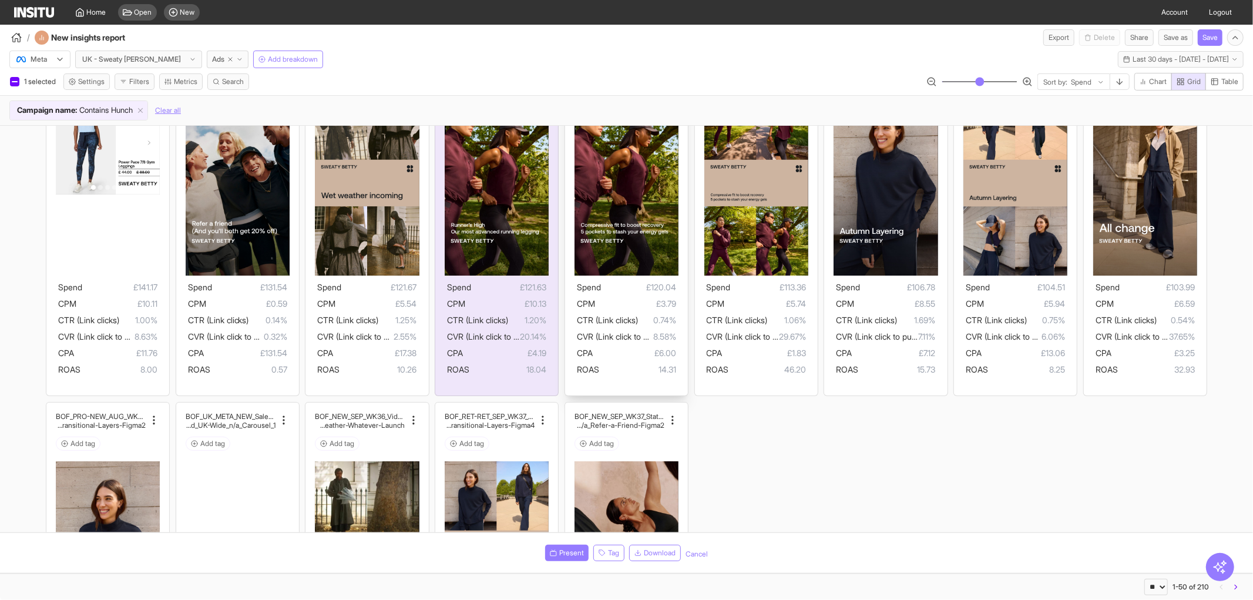
click at [568, 214] on div "BOF_RET-RET_SEP_WK37_Static_n/a_FullPrice_Legging s_MultiFran_Secondary_Run_n/a…" at bounding box center [626, 214] width 123 height 364
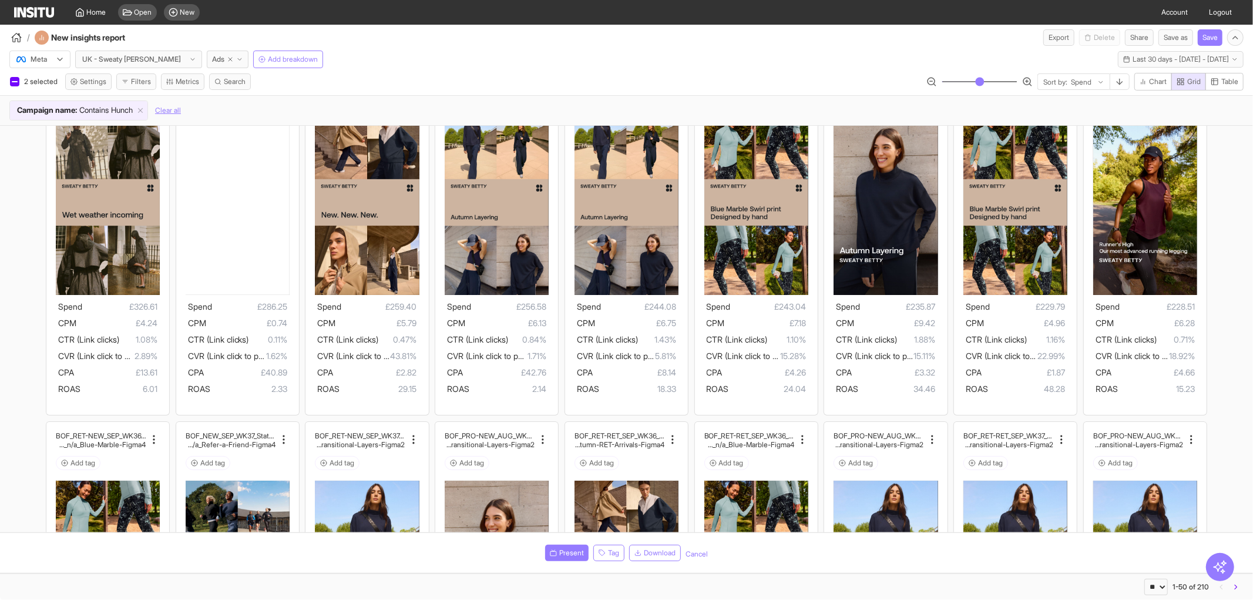
scroll to position [718, 0]
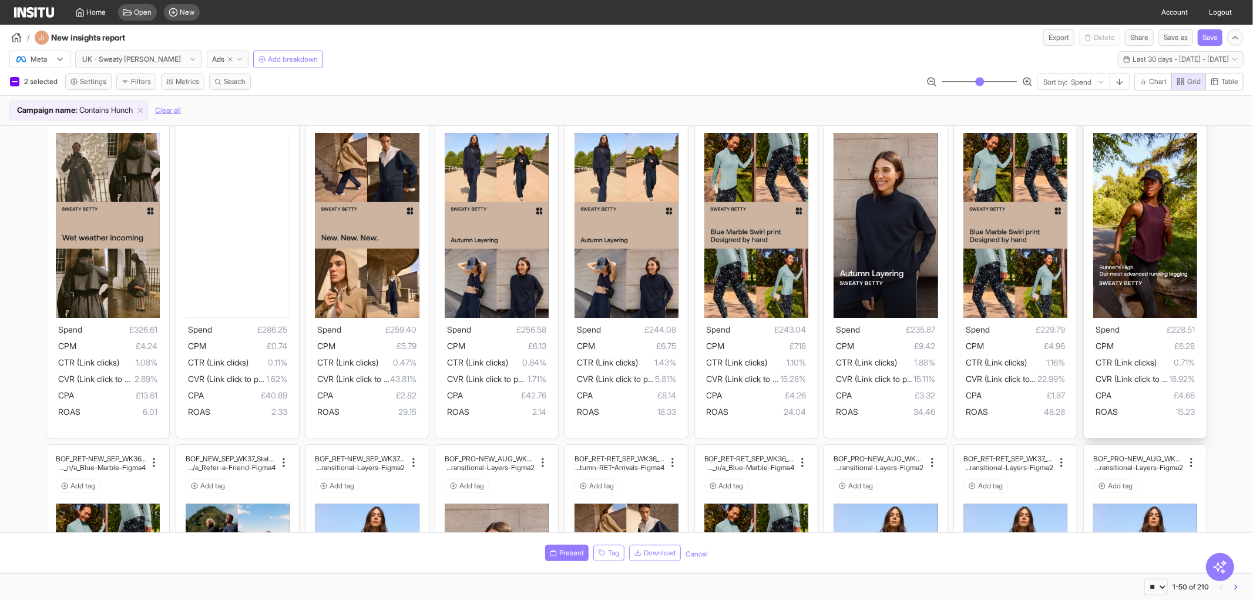
click at [1131, 248] on img at bounding box center [1145, 225] width 104 height 185
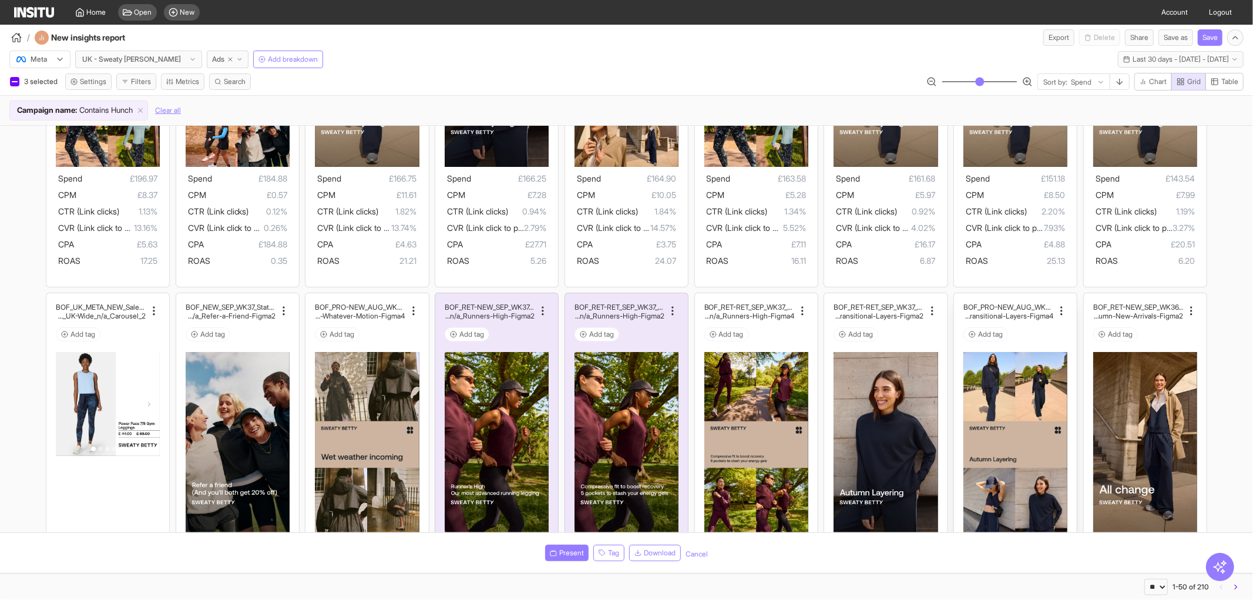
scroll to position [1109, 0]
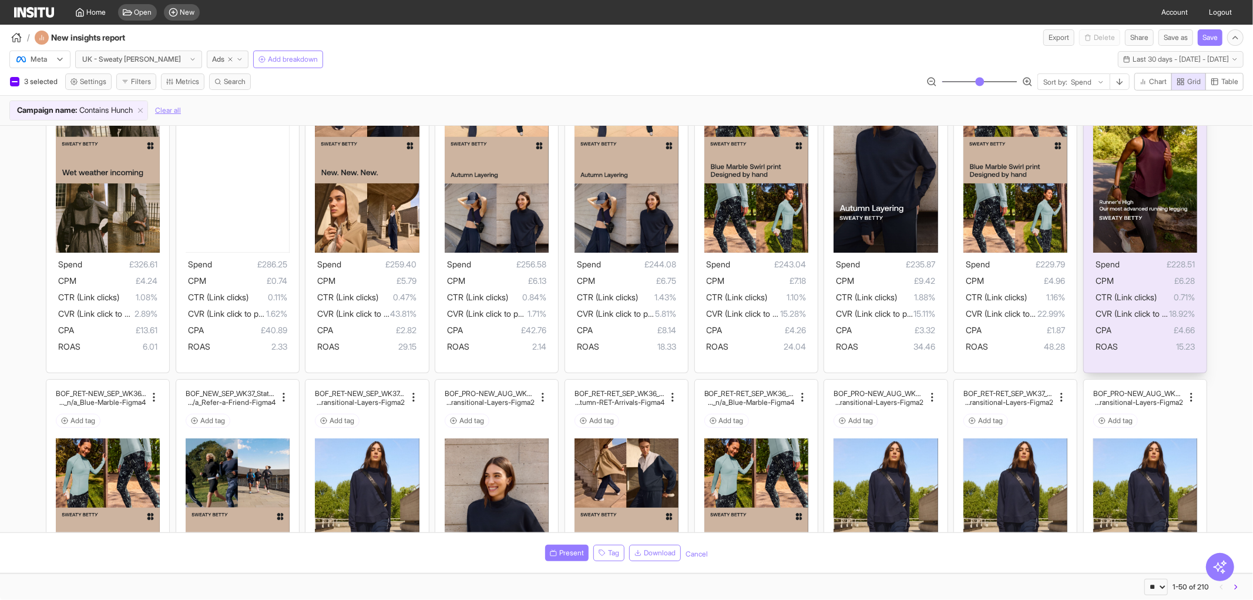
click at [1084, 283] on div "BOF_RET-NEW_SEP_WK37_Static_n/a_FullPrice_Legging s_MultiFran_Secondary_Run_n/a…" at bounding box center [1145, 191] width 123 height 364
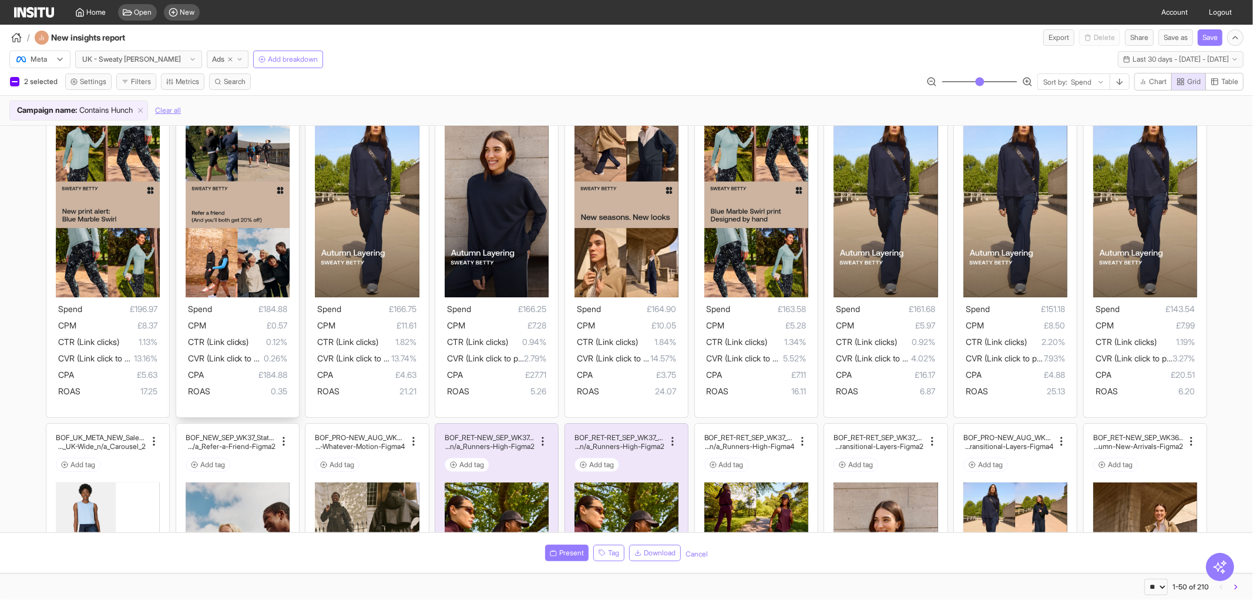
click at [189, 200] on img at bounding box center [238, 204] width 104 height 185
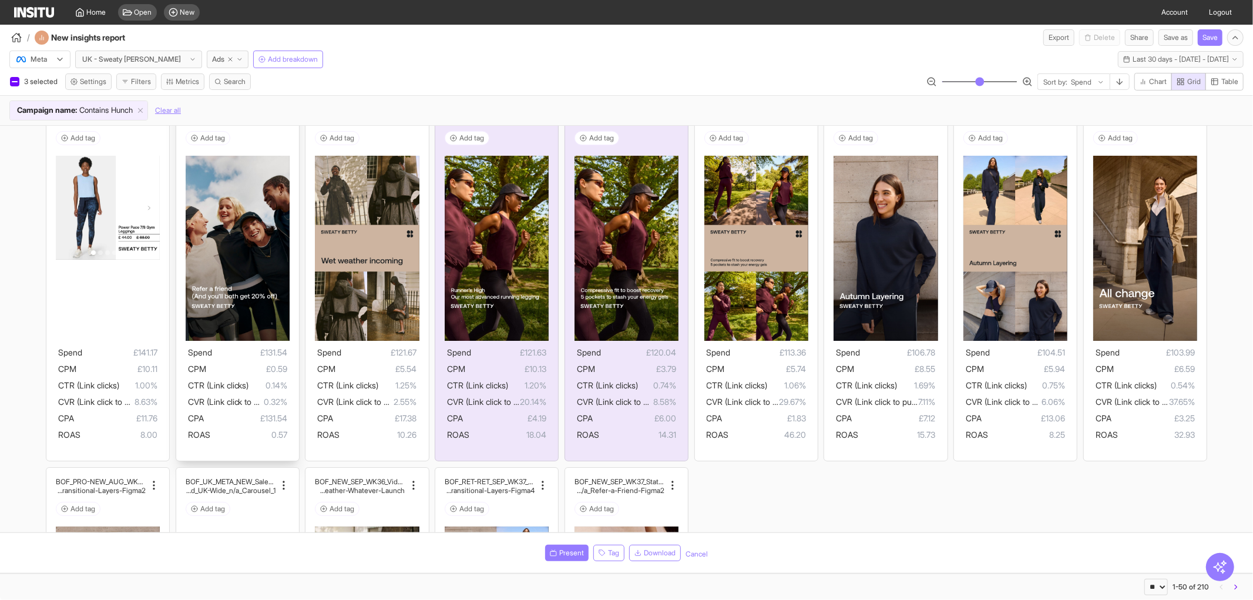
click at [260, 285] on img at bounding box center [238, 248] width 104 height 185
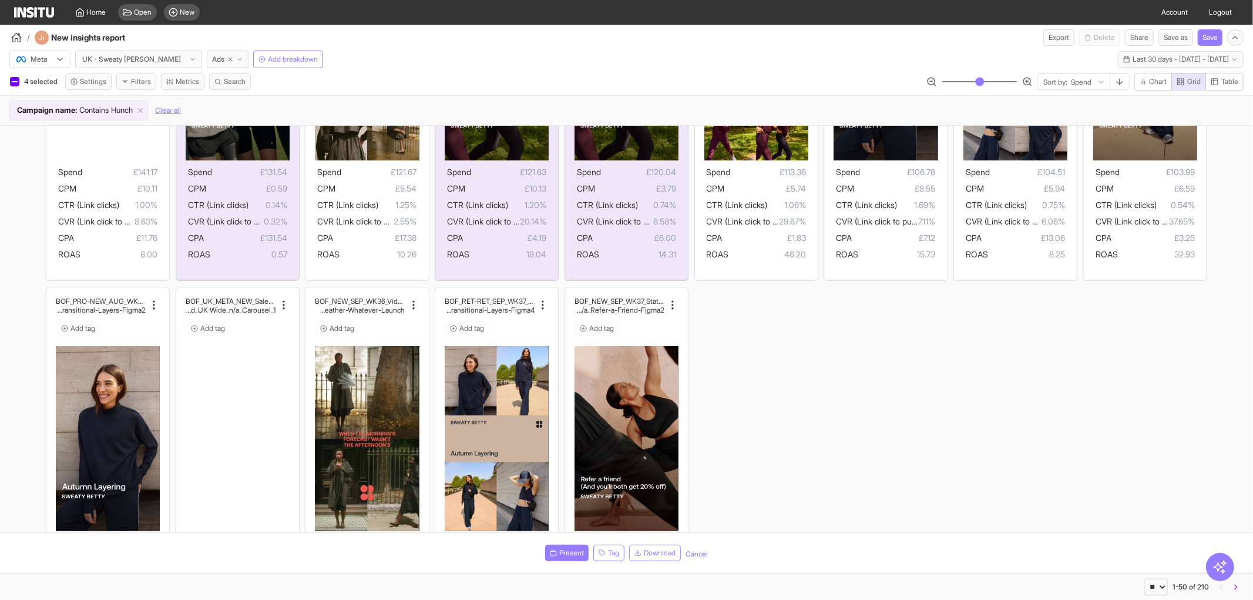
scroll to position [1697, 0]
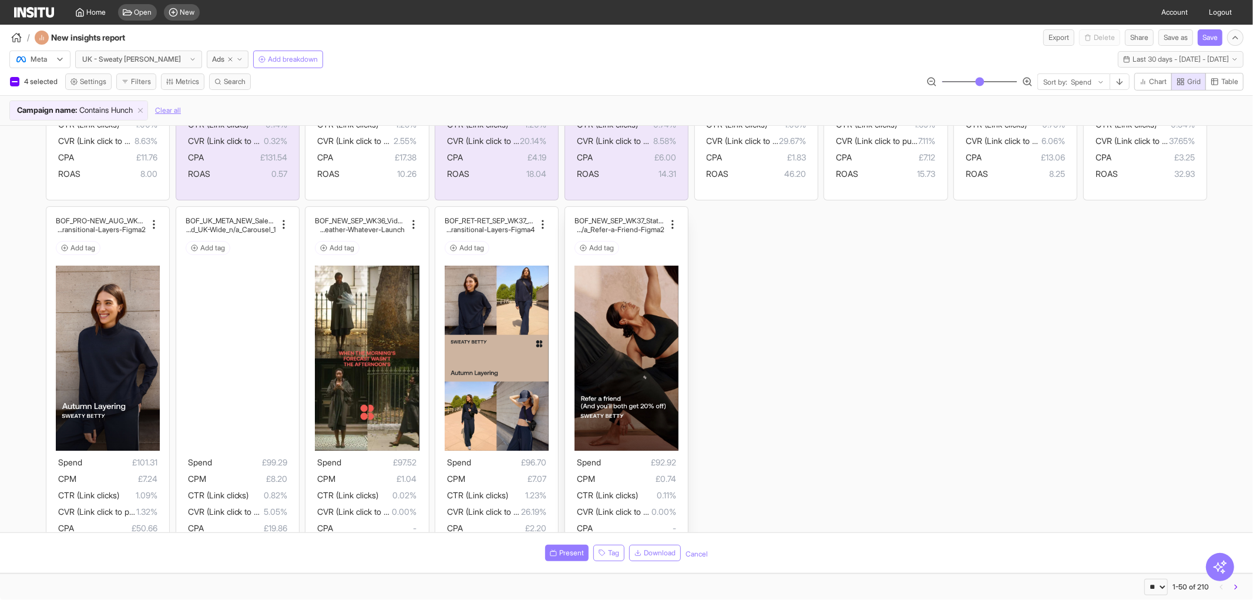
click at [636, 378] on img at bounding box center [627, 358] width 104 height 185
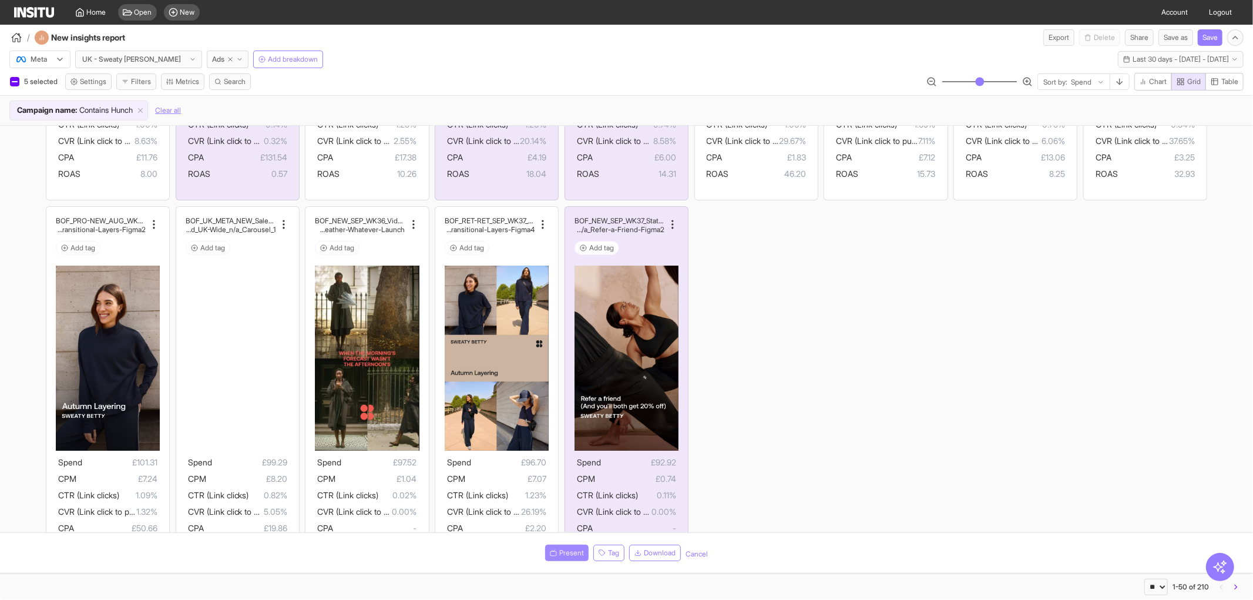
click at [559, 550] on span "Present" at bounding box center [571, 552] width 25 height 9
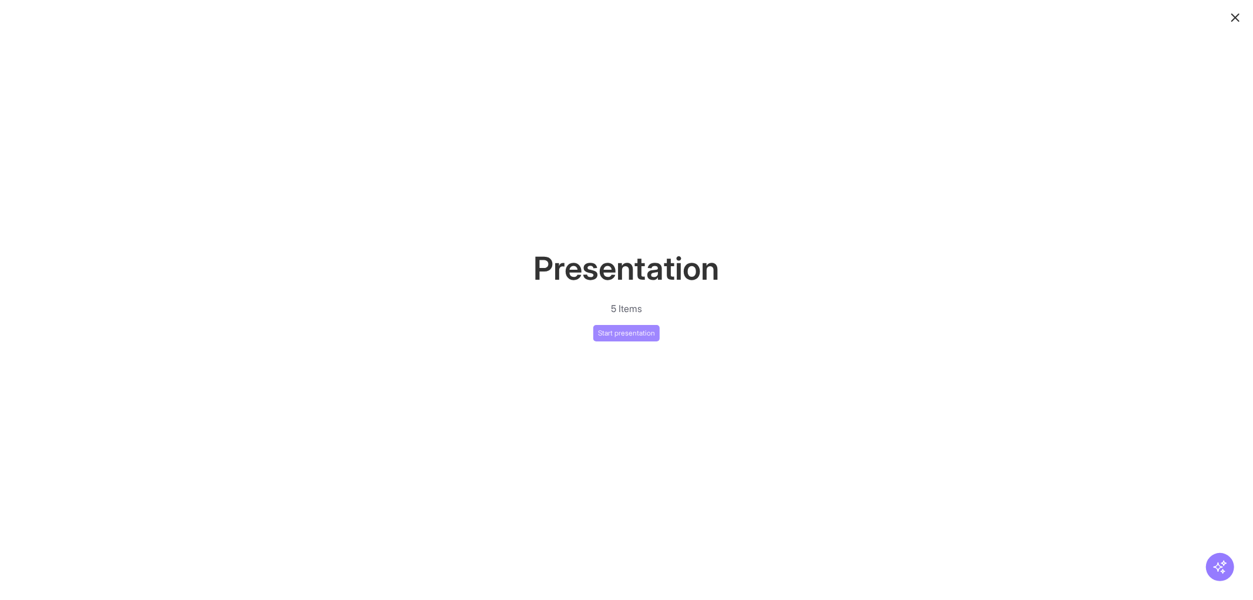
click at [630, 327] on button "Start presentation" at bounding box center [626, 333] width 66 height 16
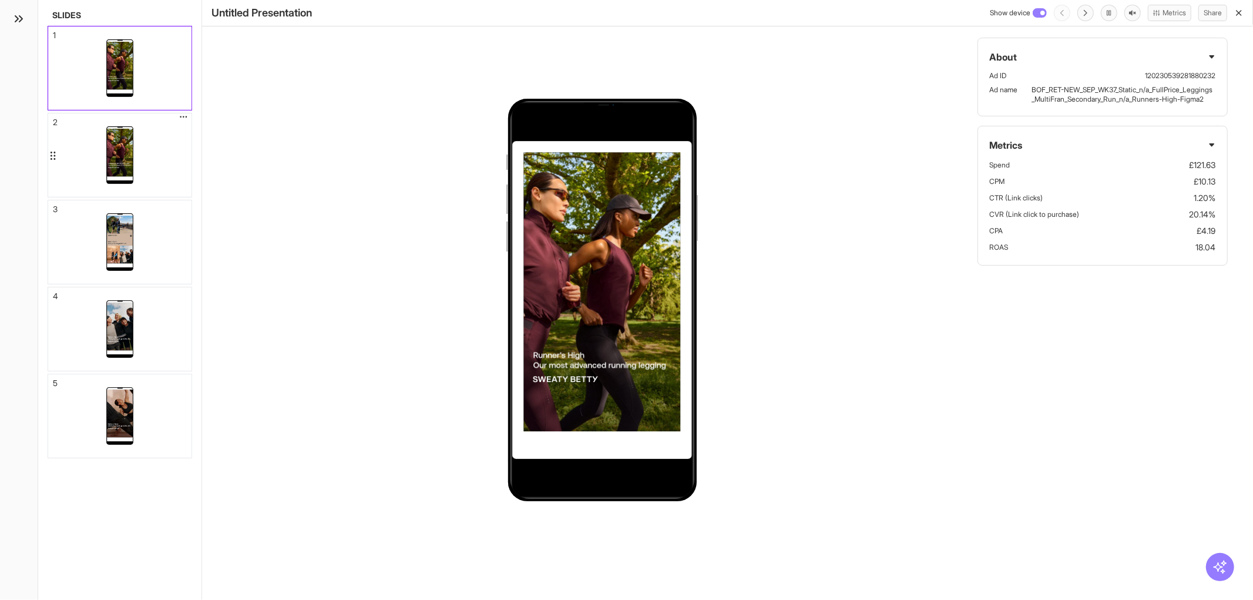
click at [115, 138] on img at bounding box center [119, 153] width 27 height 48
click at [142, 230] on div at bounding box center [119, 241] width 143 height 83
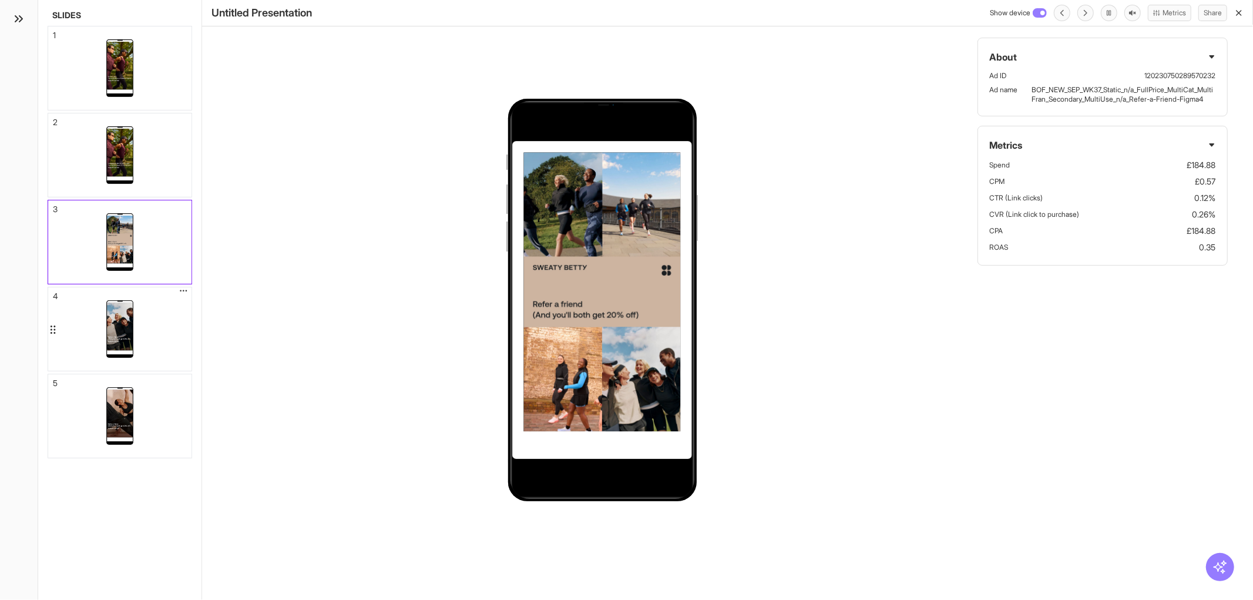
click at [156, 325] on div at bounding box center [119, 328] width 143 height 83
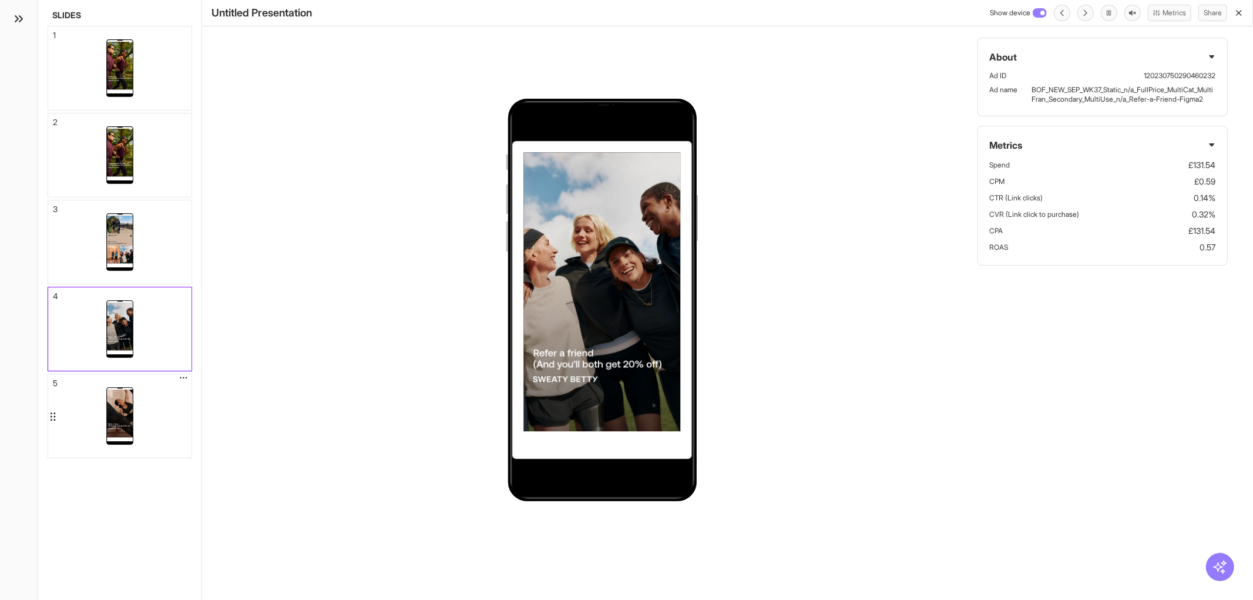
click at [108, 422] on img at bounding box center [119, 413] width 27 height 48
